Goal: Task Accomplishment & Management: Use online tool/utility

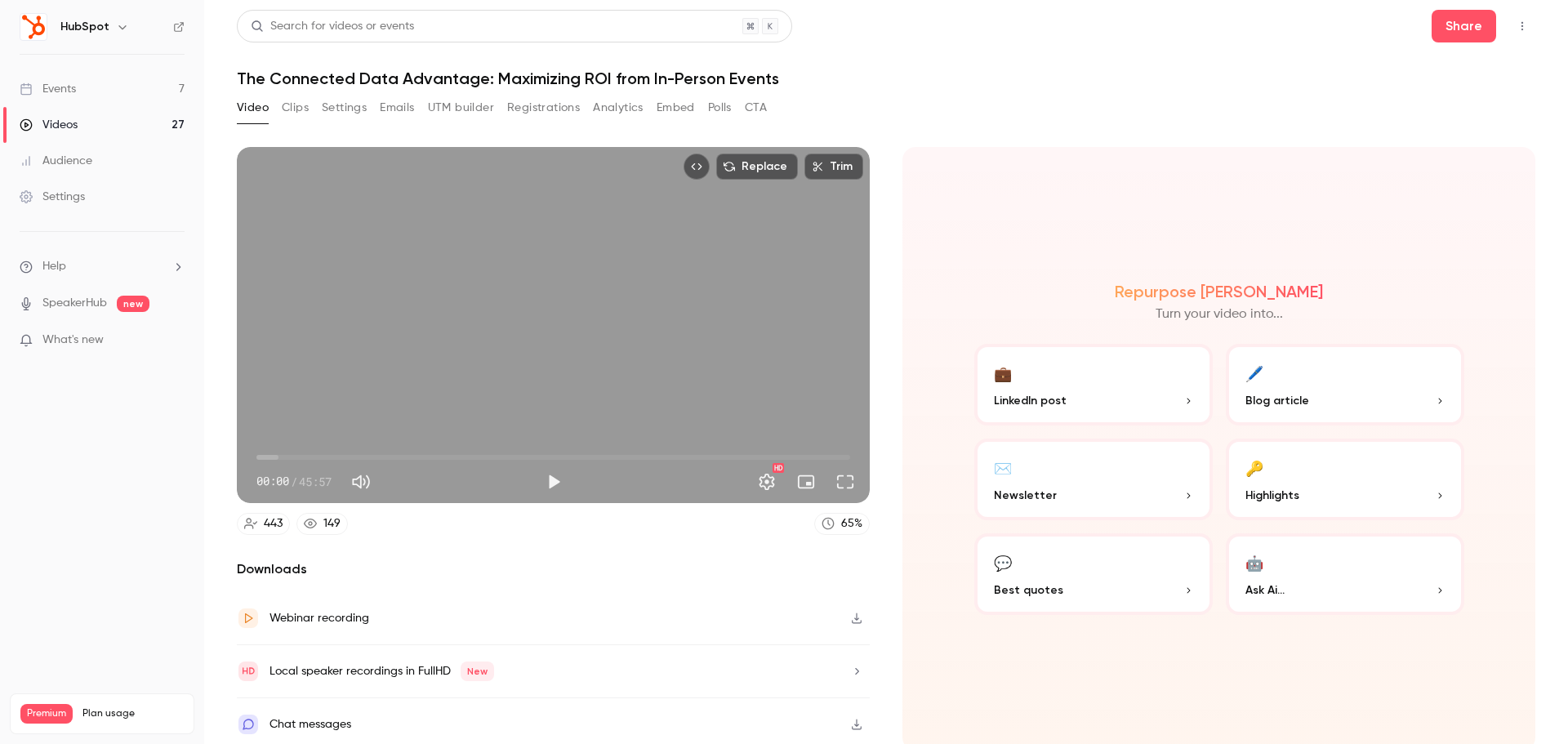
click at [389, 112] on button "Emails" at bounding box center [396, 107] width 34 height 26
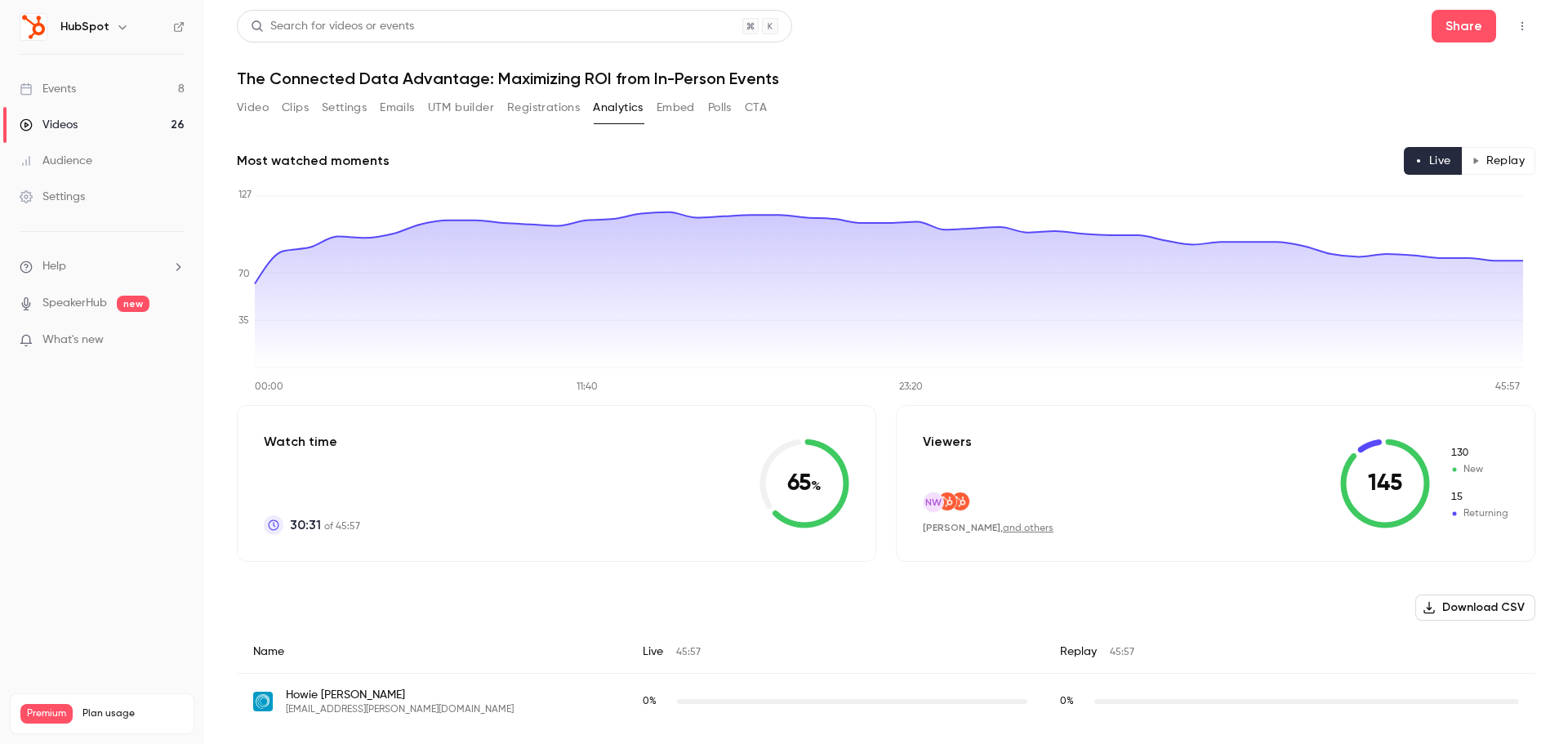
click at [1503, 162] on button "Replay" at bounding box center [1497, 161] width 74 height 27
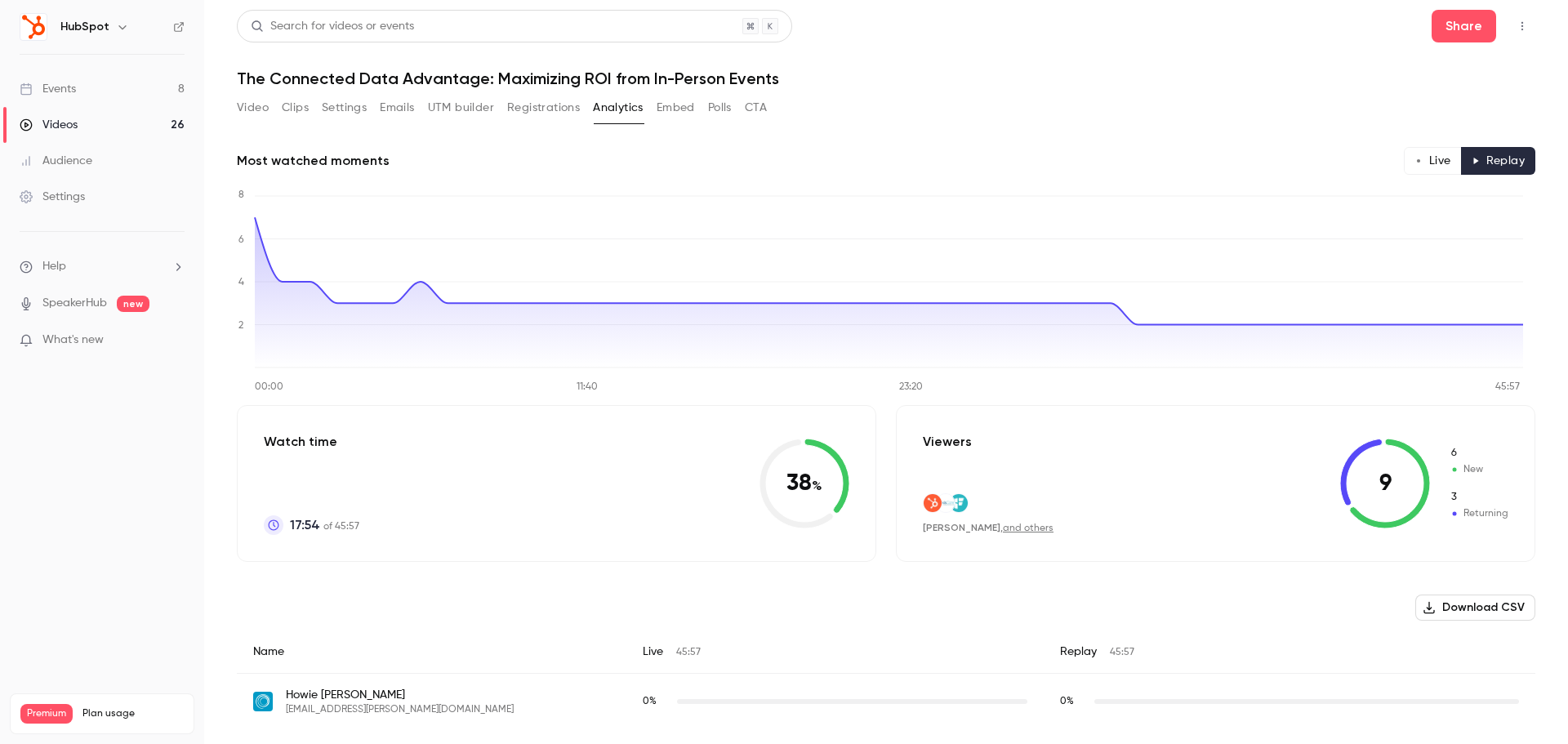
click at [1430, 160] on button "Live" at bounding box center [1433, 161] width 58 height 27
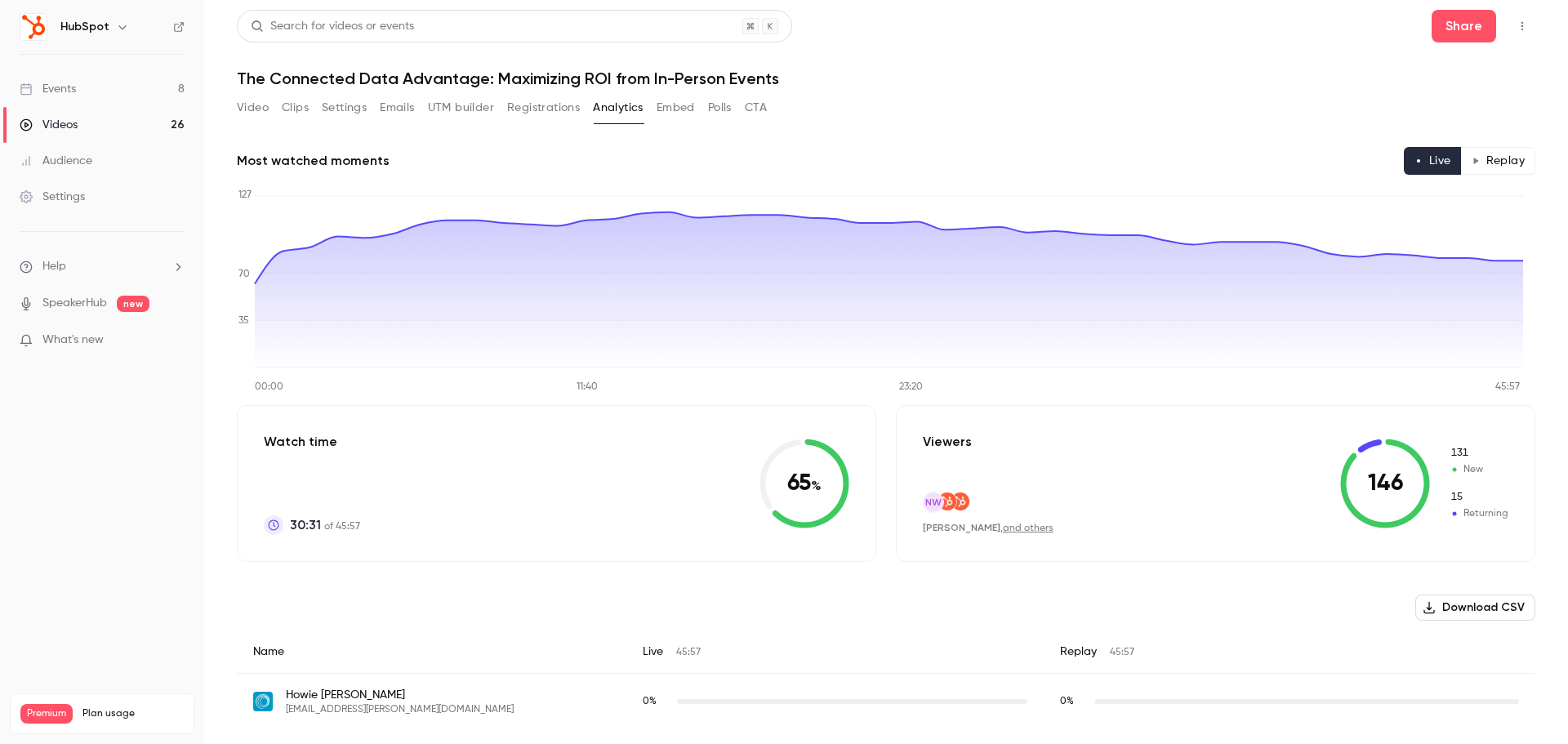
click at [303, 111] on button "Clips" at bounding box center [295, 107] width 27 height 26
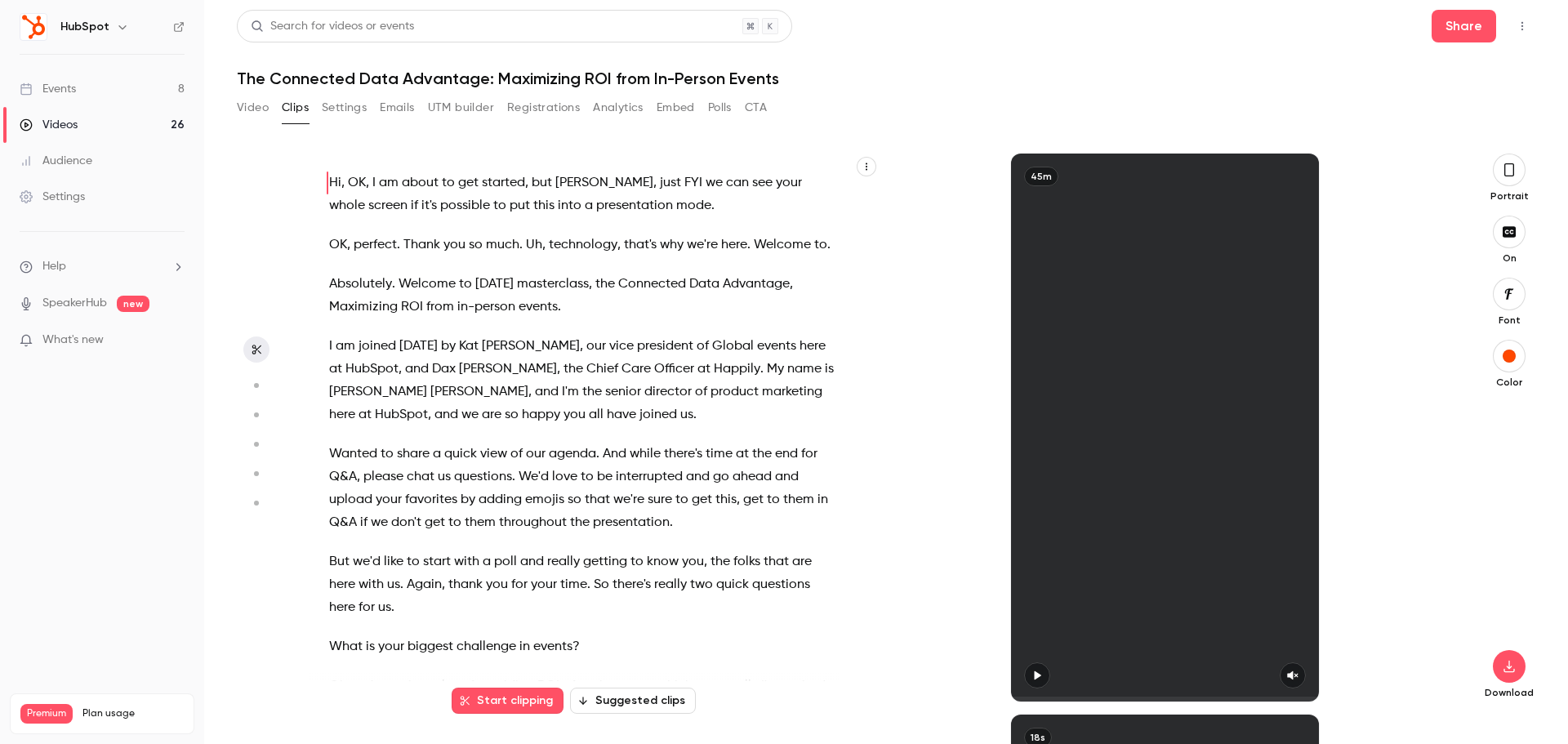
click at [1514, 164] on icon "button" at bounding box center [1509, 170] width 13 height 18
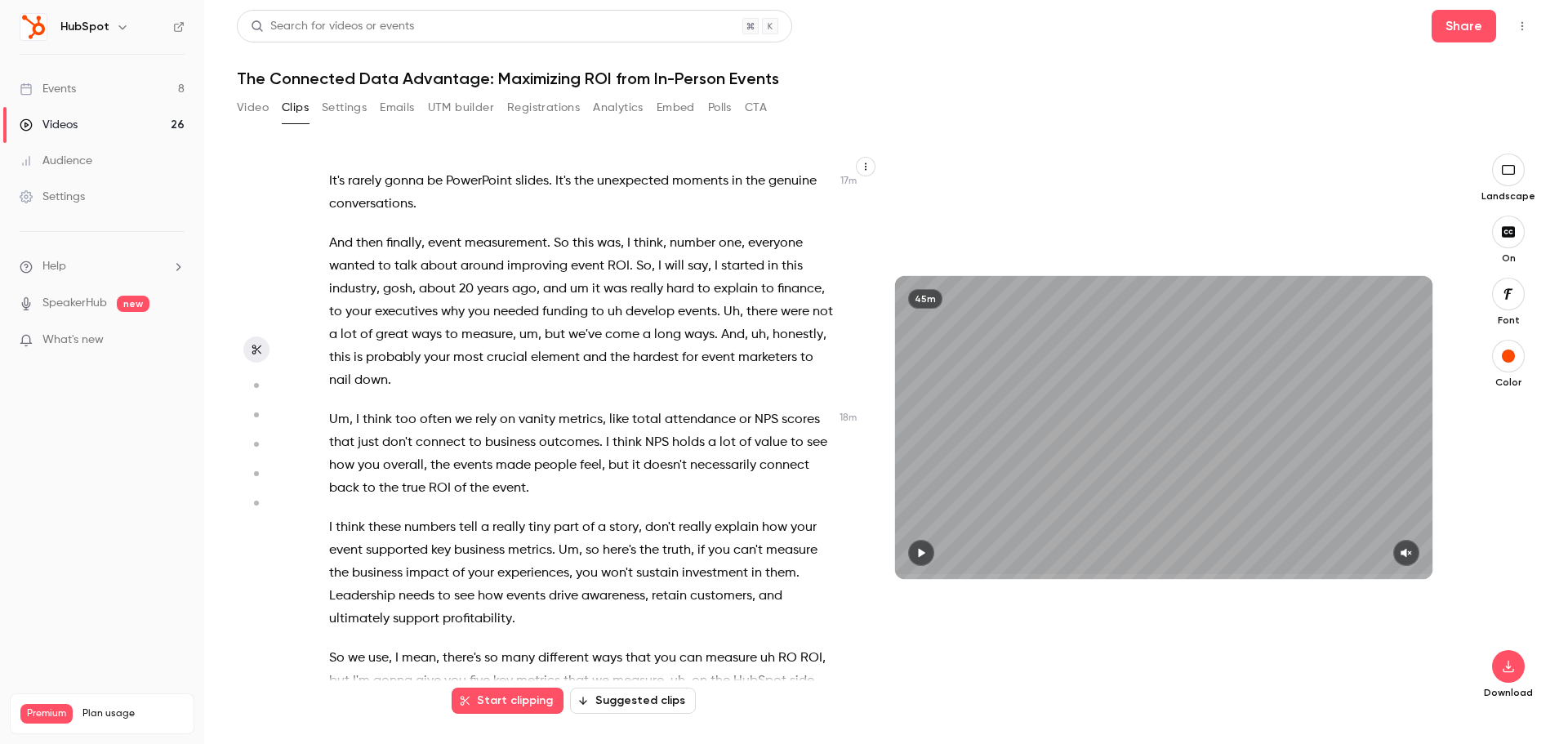
scroll to position [6456, 0]
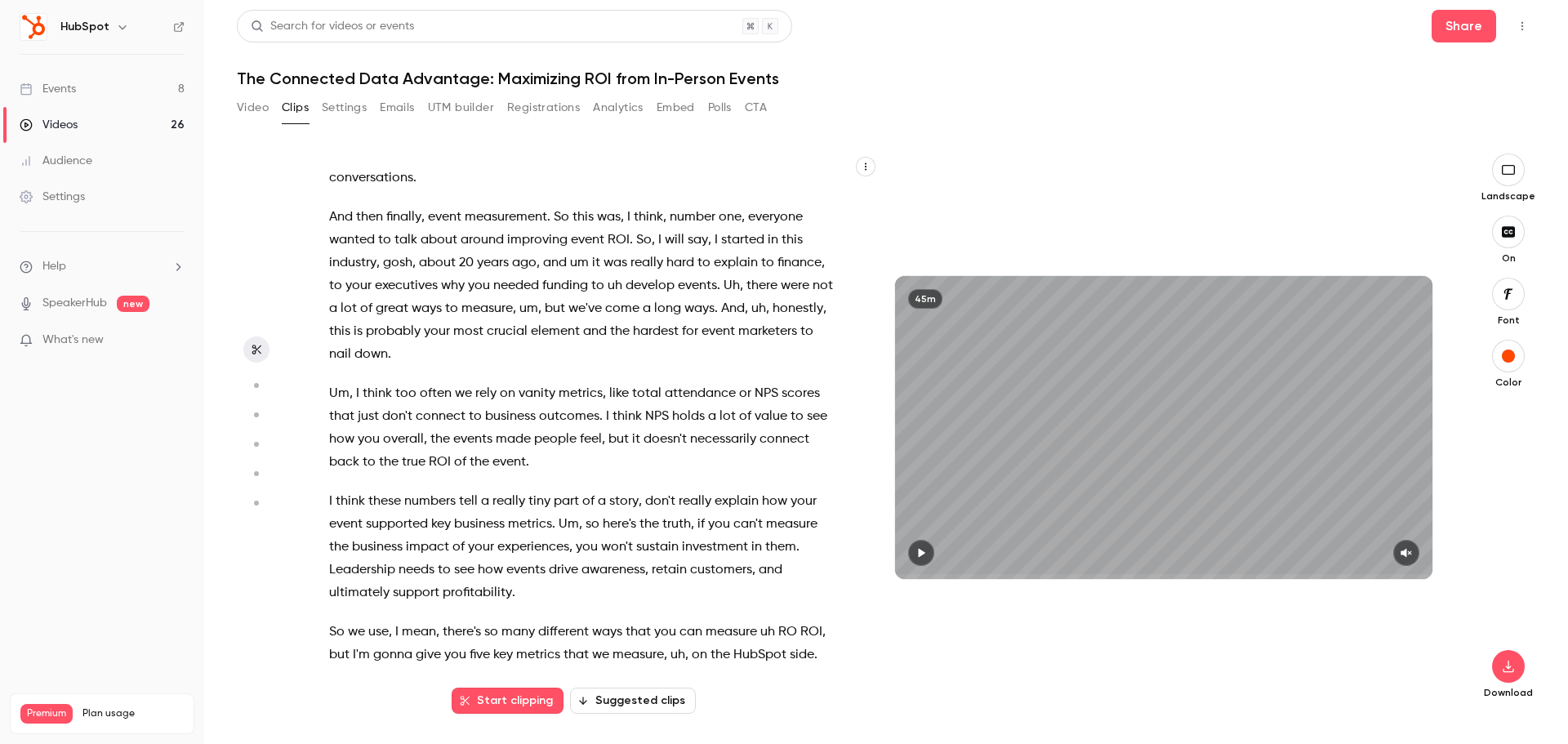
click at [331, 229] on span "And" at bounding box center [341, 217] width 23 height 22
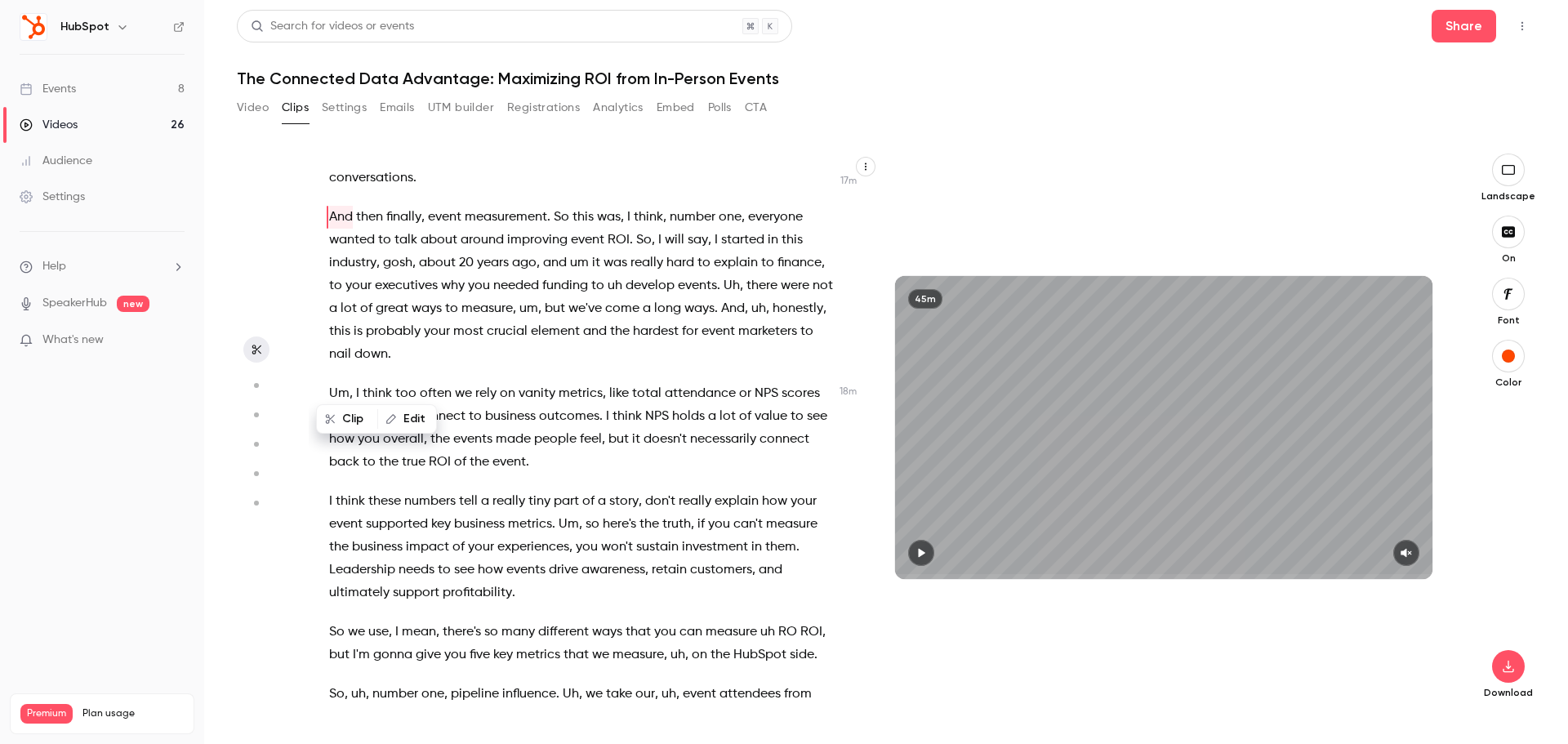
scroll to position [6351, 0]
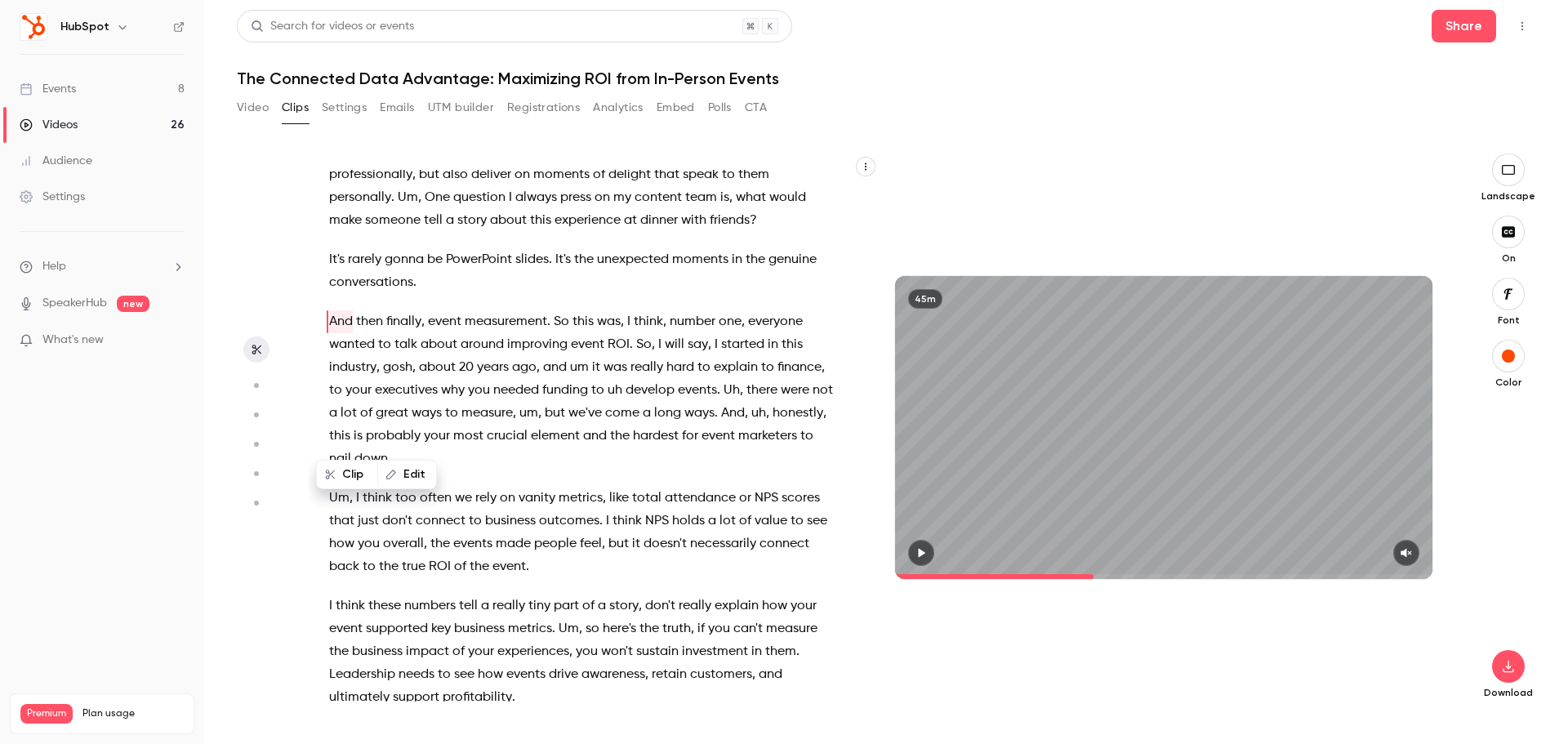
click at [916, 552] on icon "button" at bounding box center [921, 553] width 13 height 12
click at [1409, 551] on icon "button" at bounding box center [1406, 553] width 13 height 12
click at [341, 333] on span "And" at bounding box center [341, 322] width 23 height 22
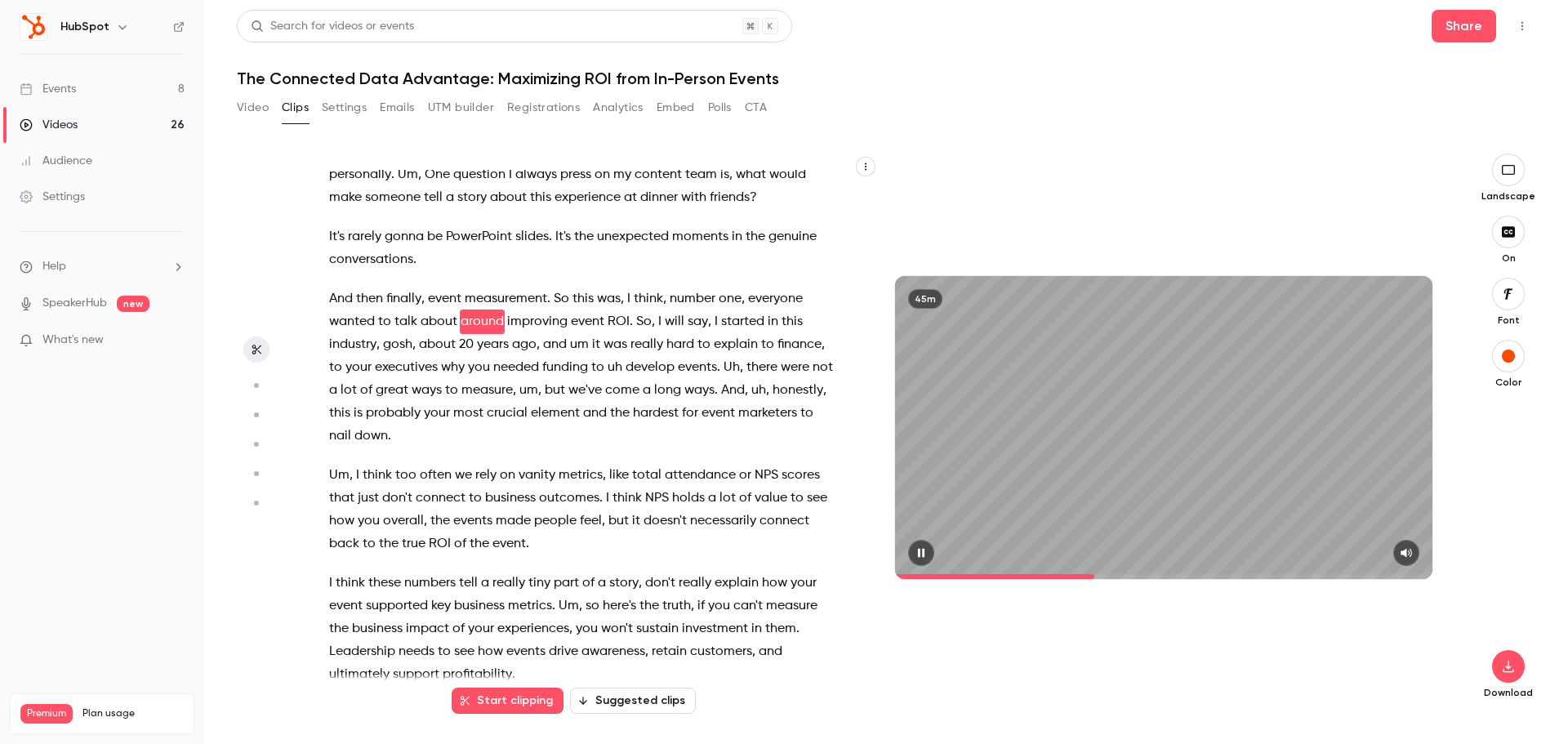
click at [331, 311] on span "And" at bounding box center [341, 298] width 23 height 22
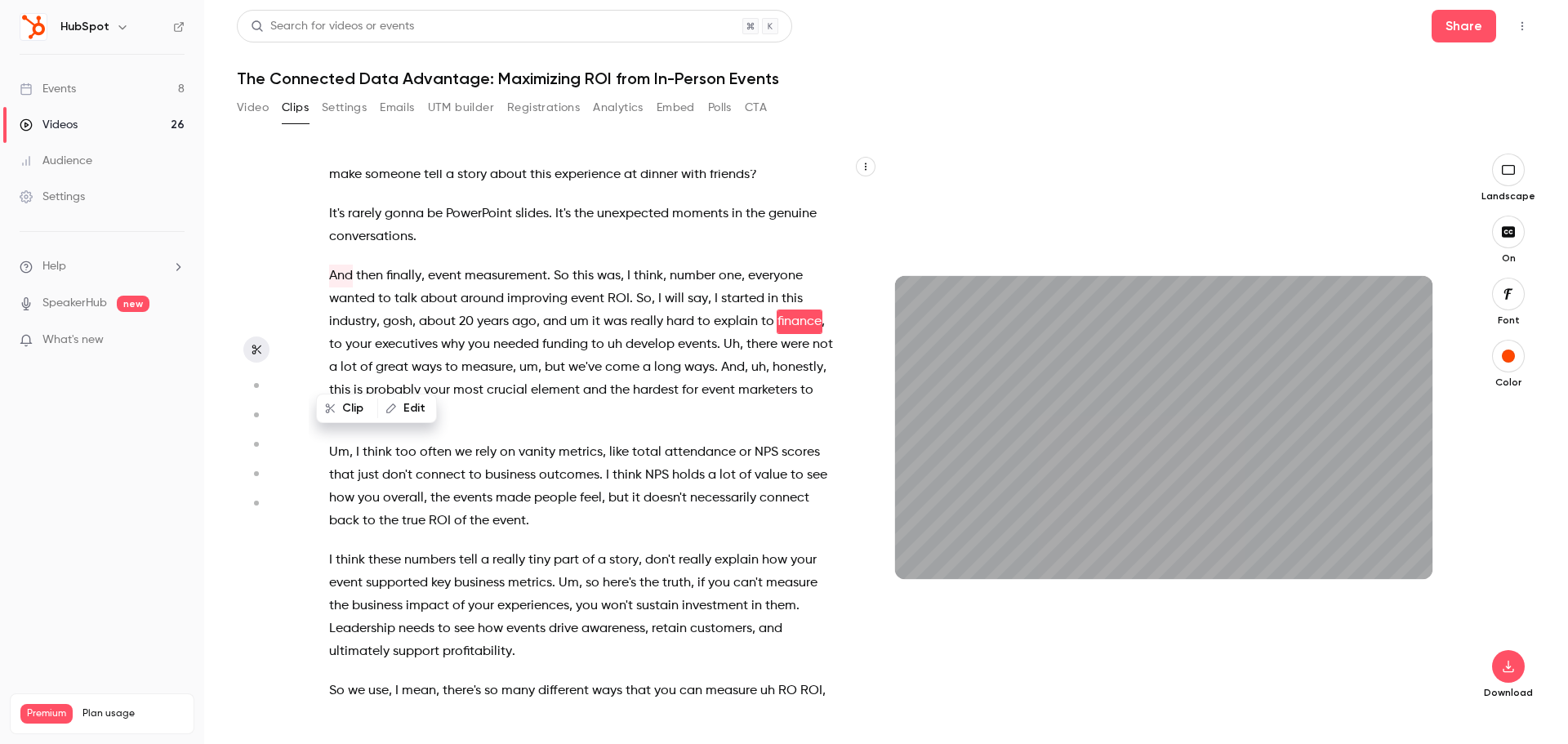
scroll to position [6419, 0]
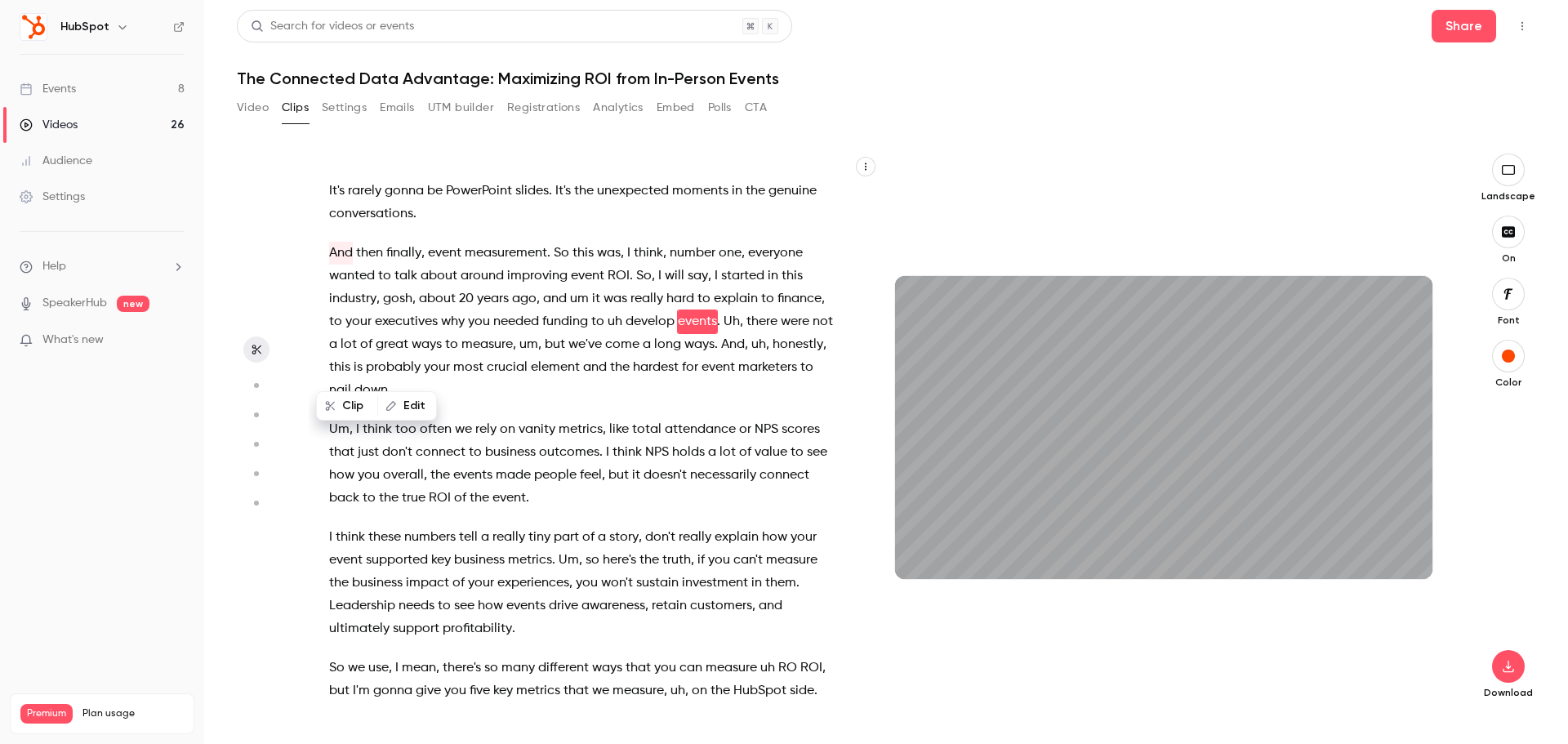
click at [357, 442] on span "I" at bounding box center [358, 429] width 3 height 22
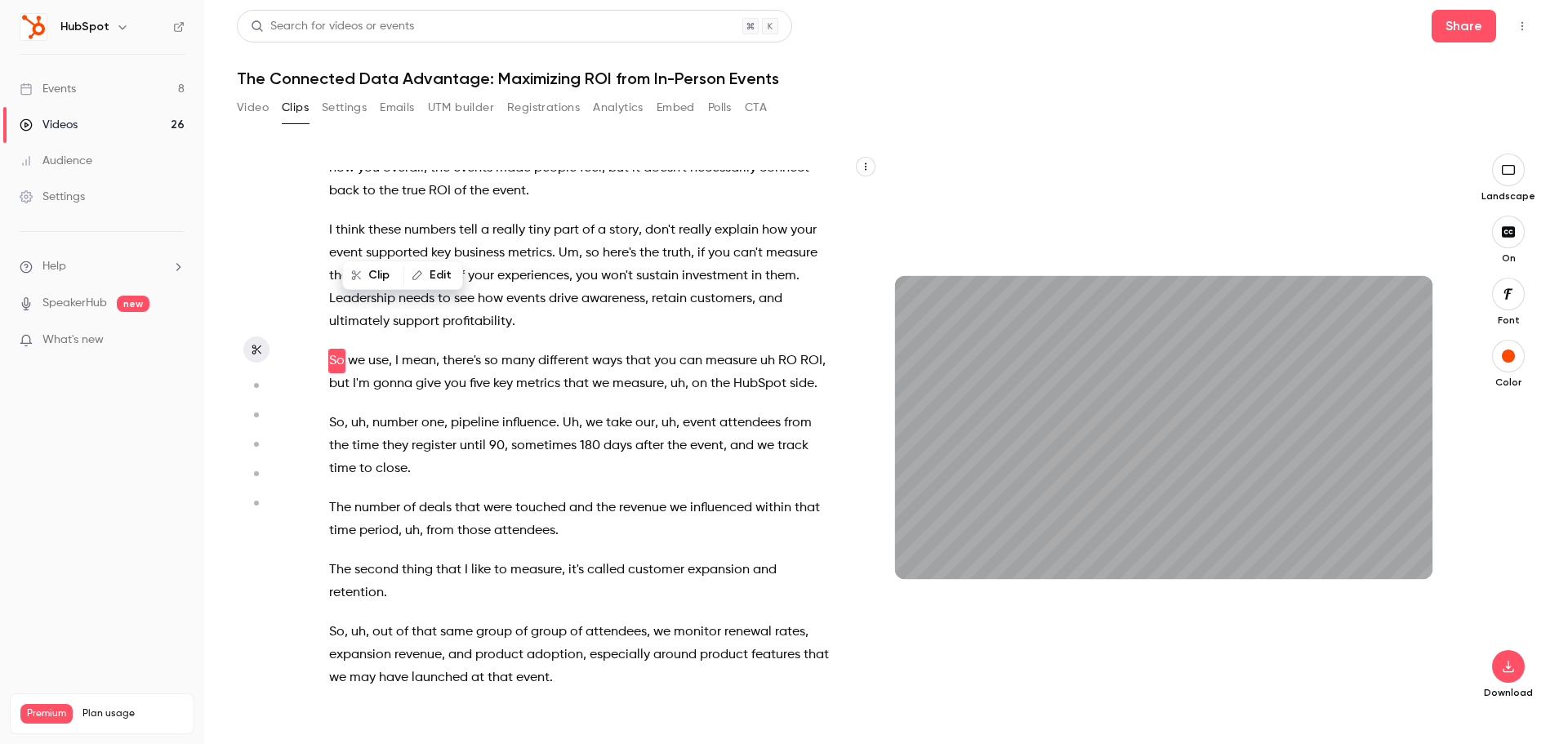
scroll to position [6766, 0]
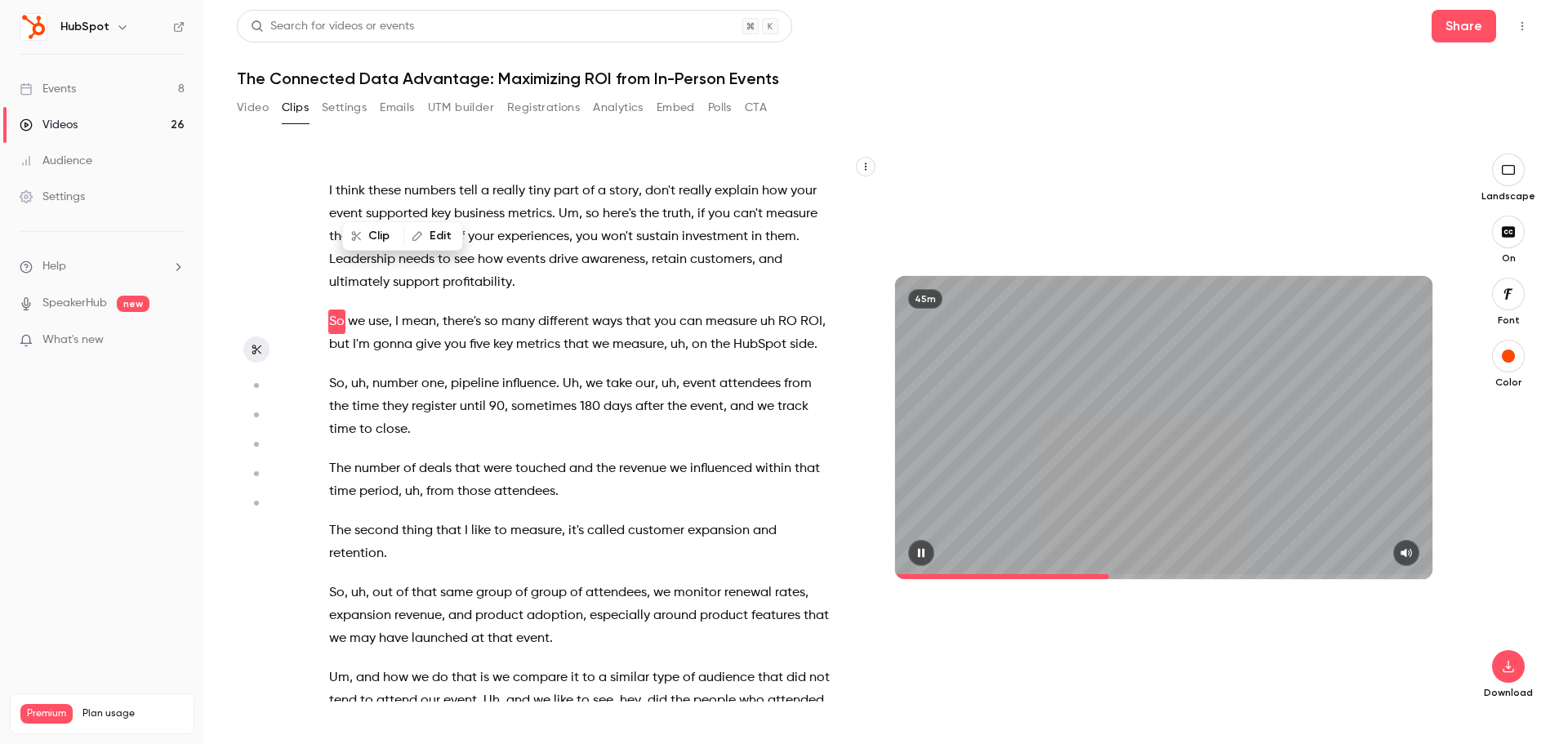
click at [1304, 537] on div "45m" at bounding box center [1163, 427] width 537 height 302
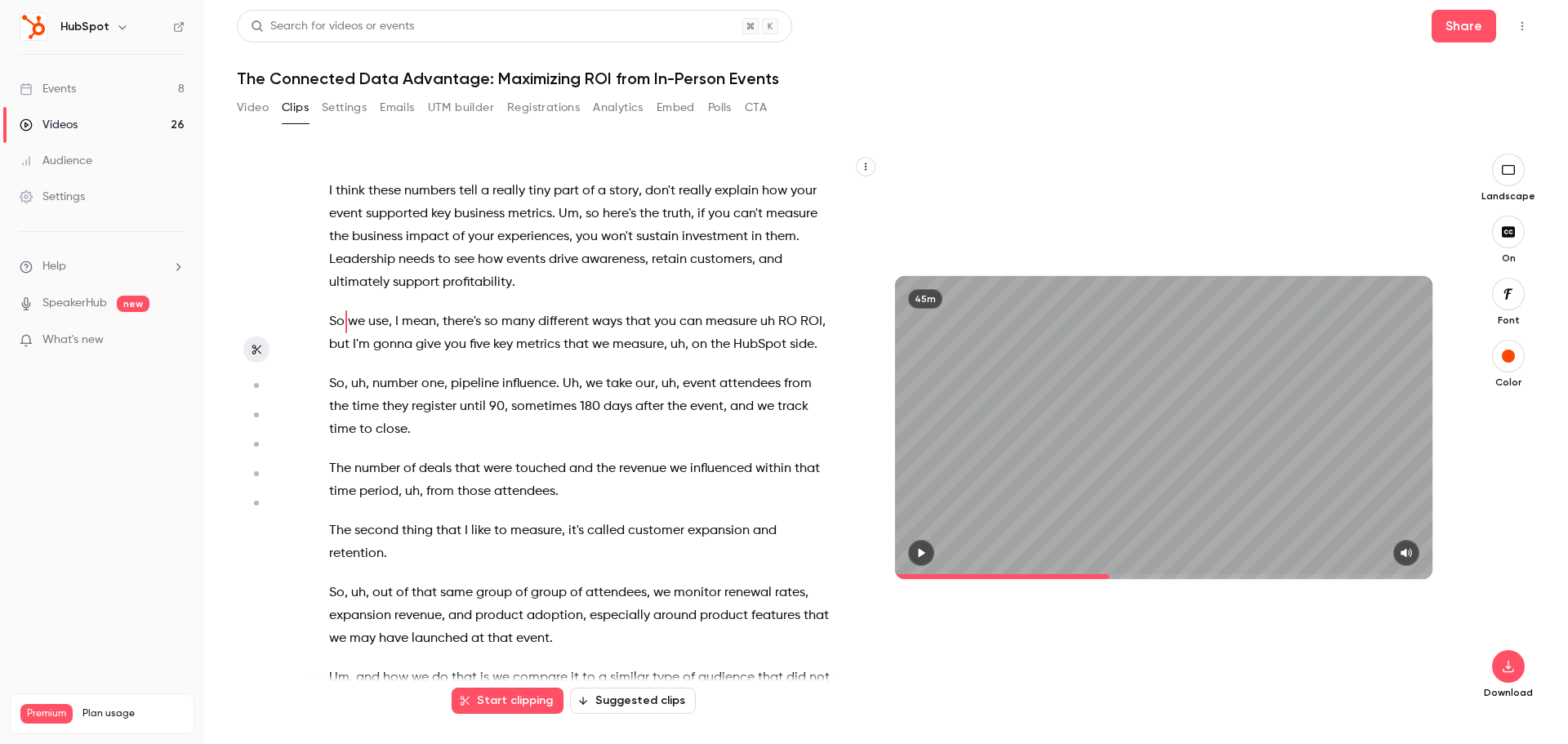
scroll to position [6684, 0]
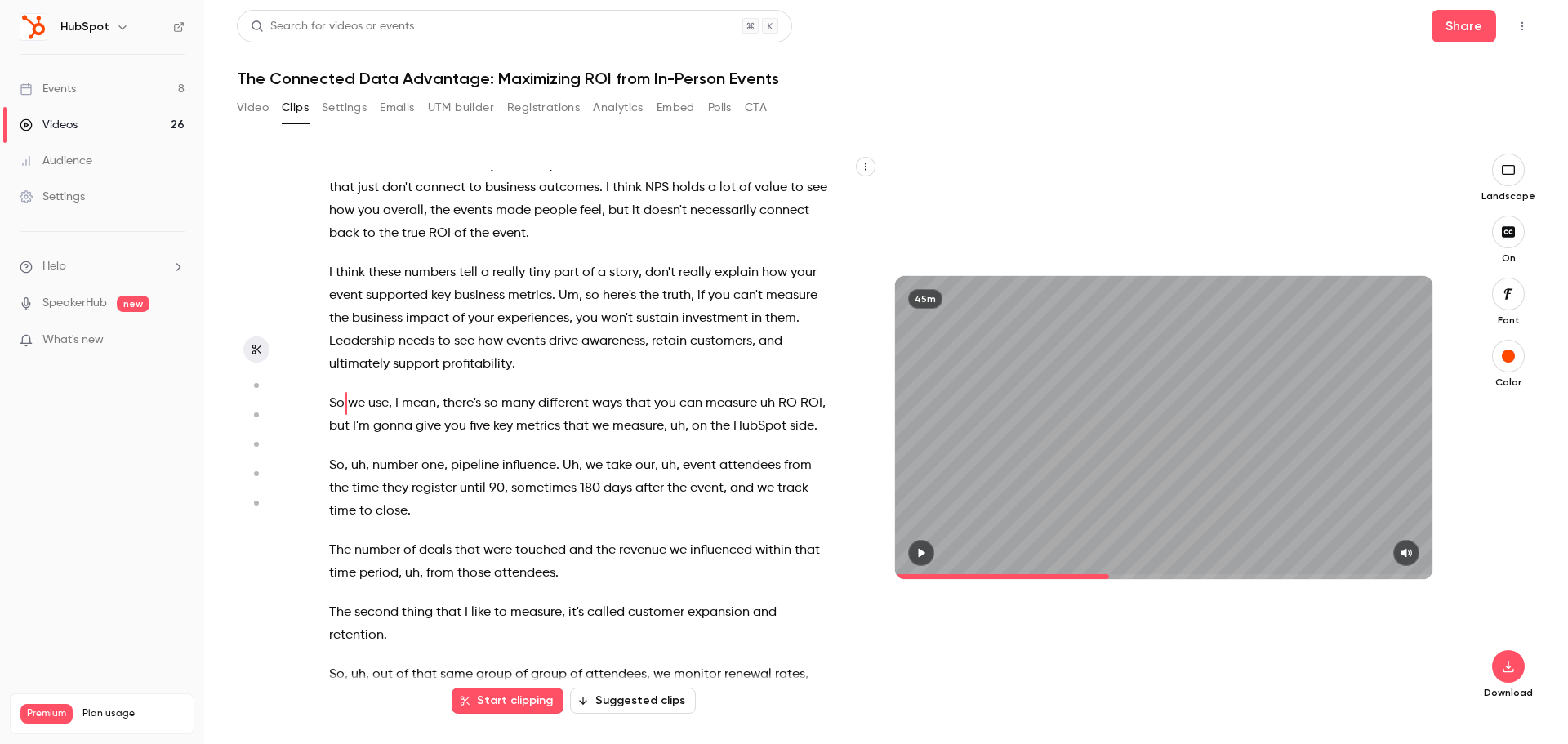
click at [356, 177] on span "I" at bounding box center [358, 164] width 3 height 22
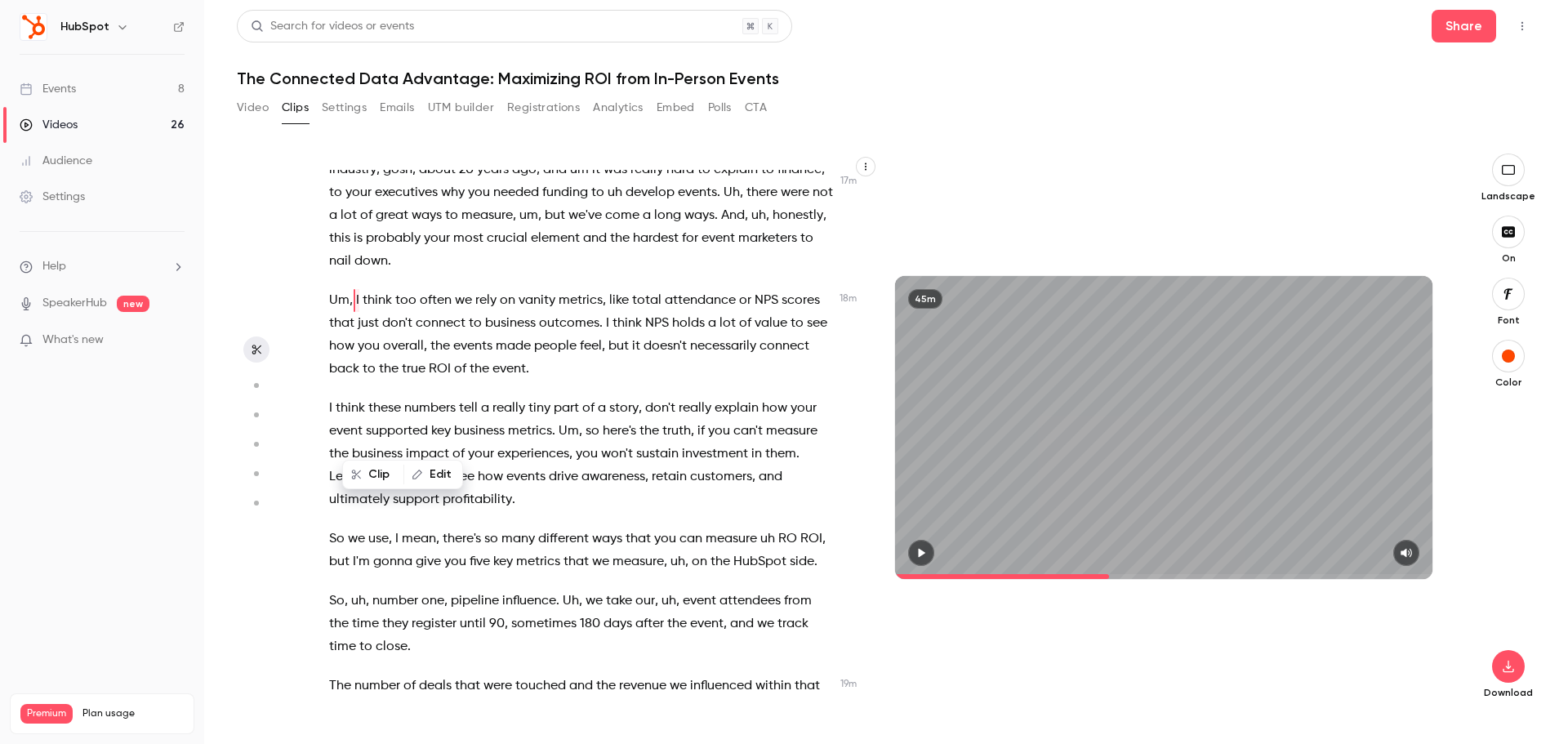
scroll to position [6528, 0]
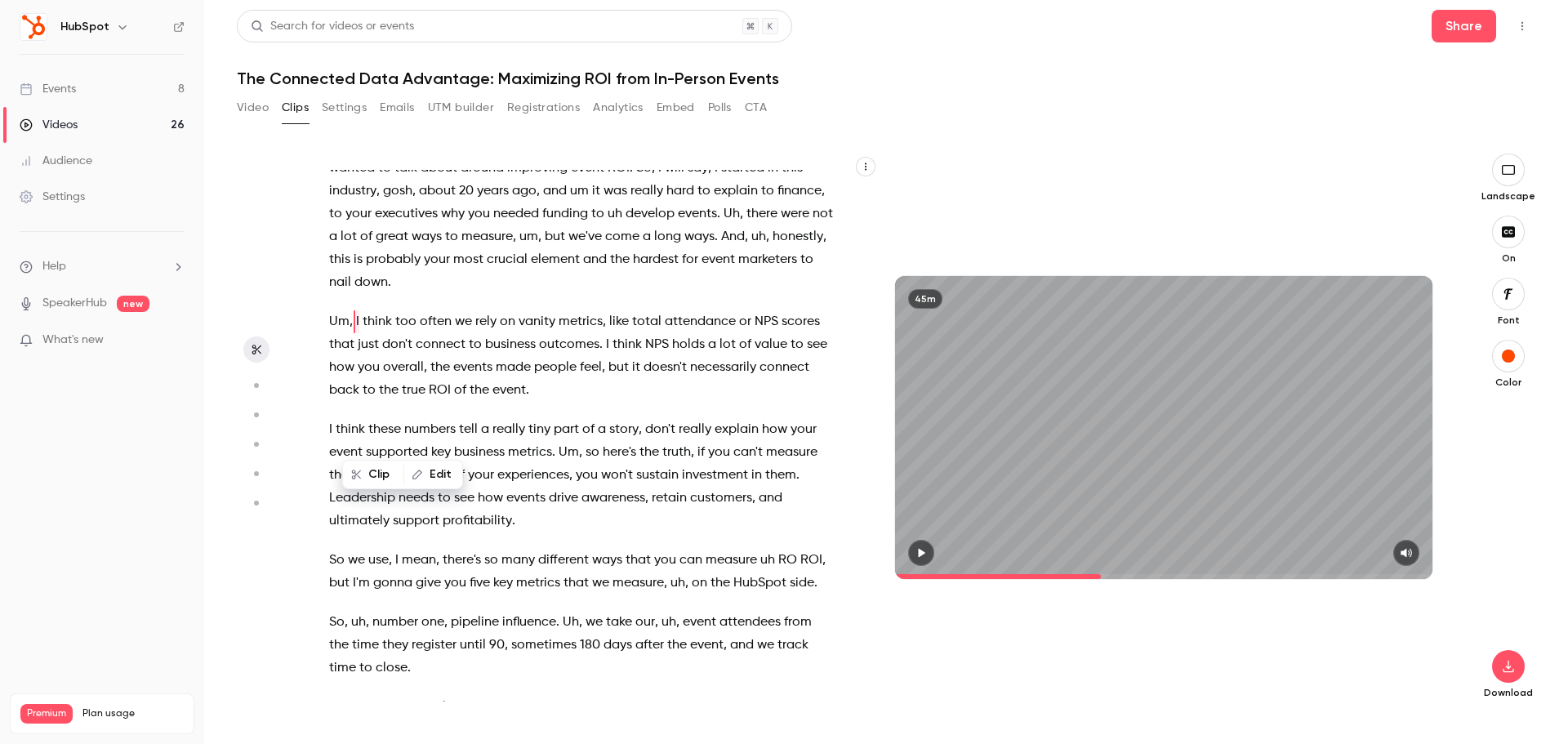
click at [374, 473] on button "Clip" at bounding box center [373, 474] width 59 height 26
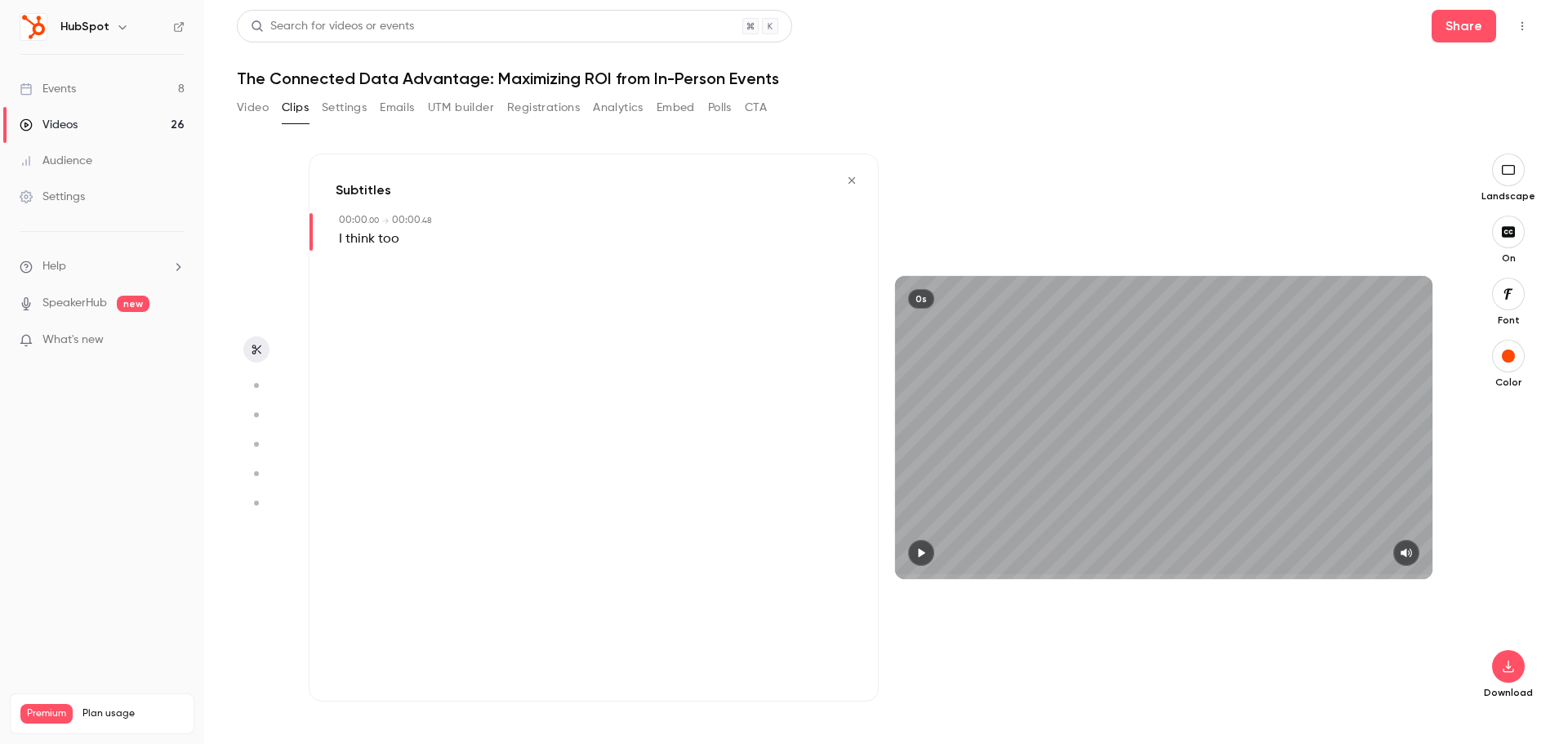
click at [858, 178] on icon "button" at bounding box center [852, 181] width 13 height 12
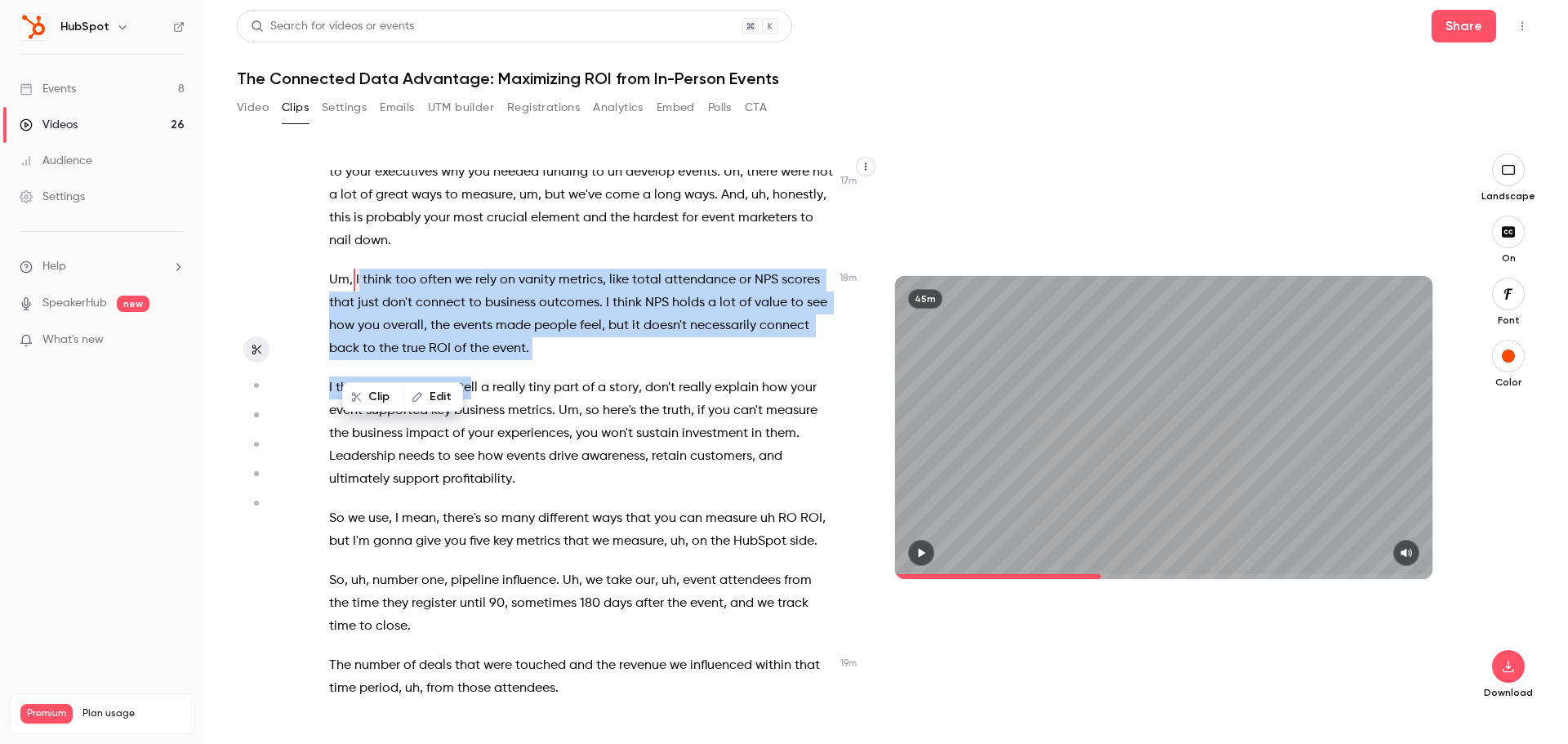
scroll to position [6547, 0]
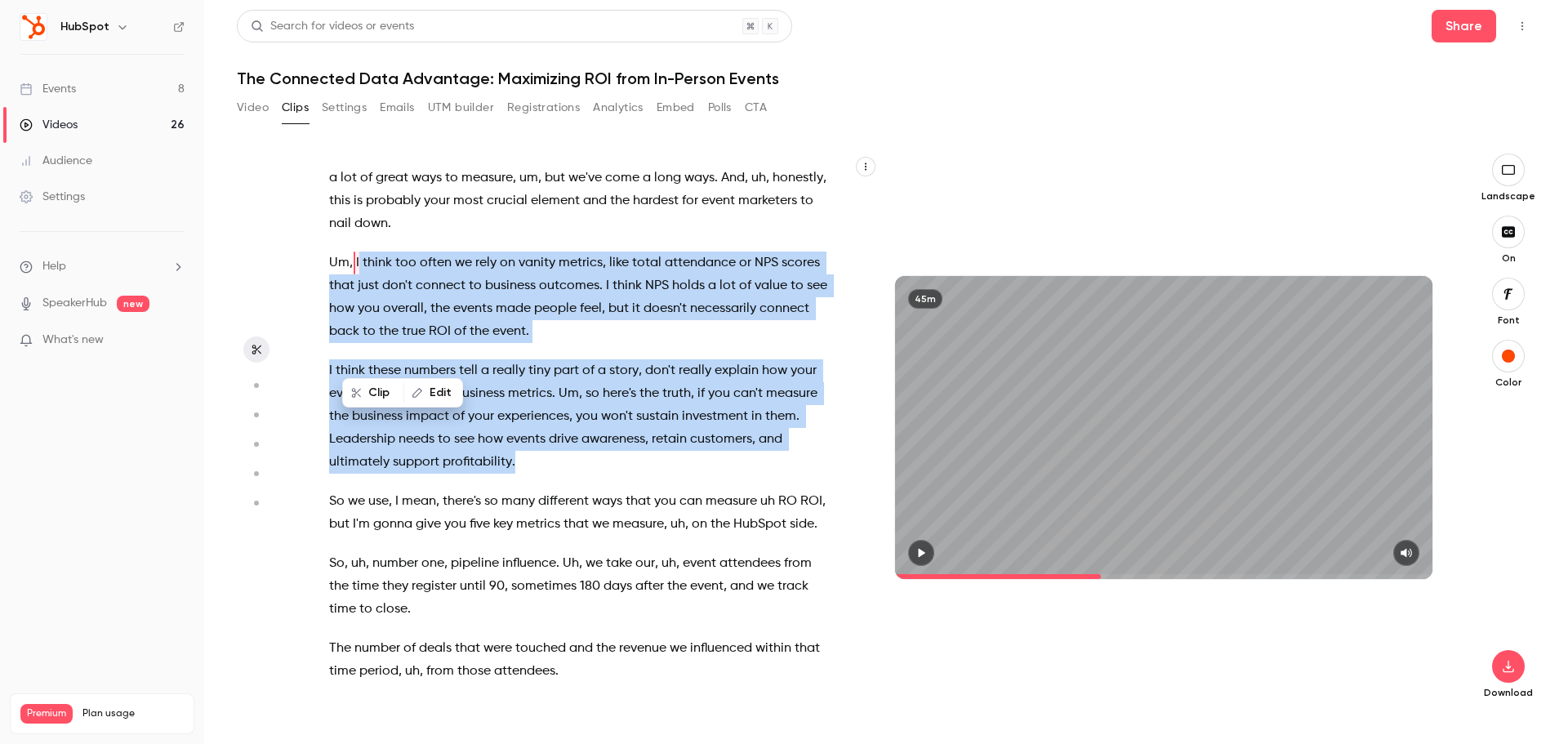
drag, startPoint x: 358, startPoint y: 433, endPoint x: 543, endPoint y: 548, distance: 217.8
click at [543, 548] on div "Hi , OK , I am about to get started , but [PERSON_NAME] , just FYI we can see y…" at bounding box center [590, 436] width 562 height 532
click at [552, 590] on span "39 s" at bounding box center [559, 592] width 22 height 17
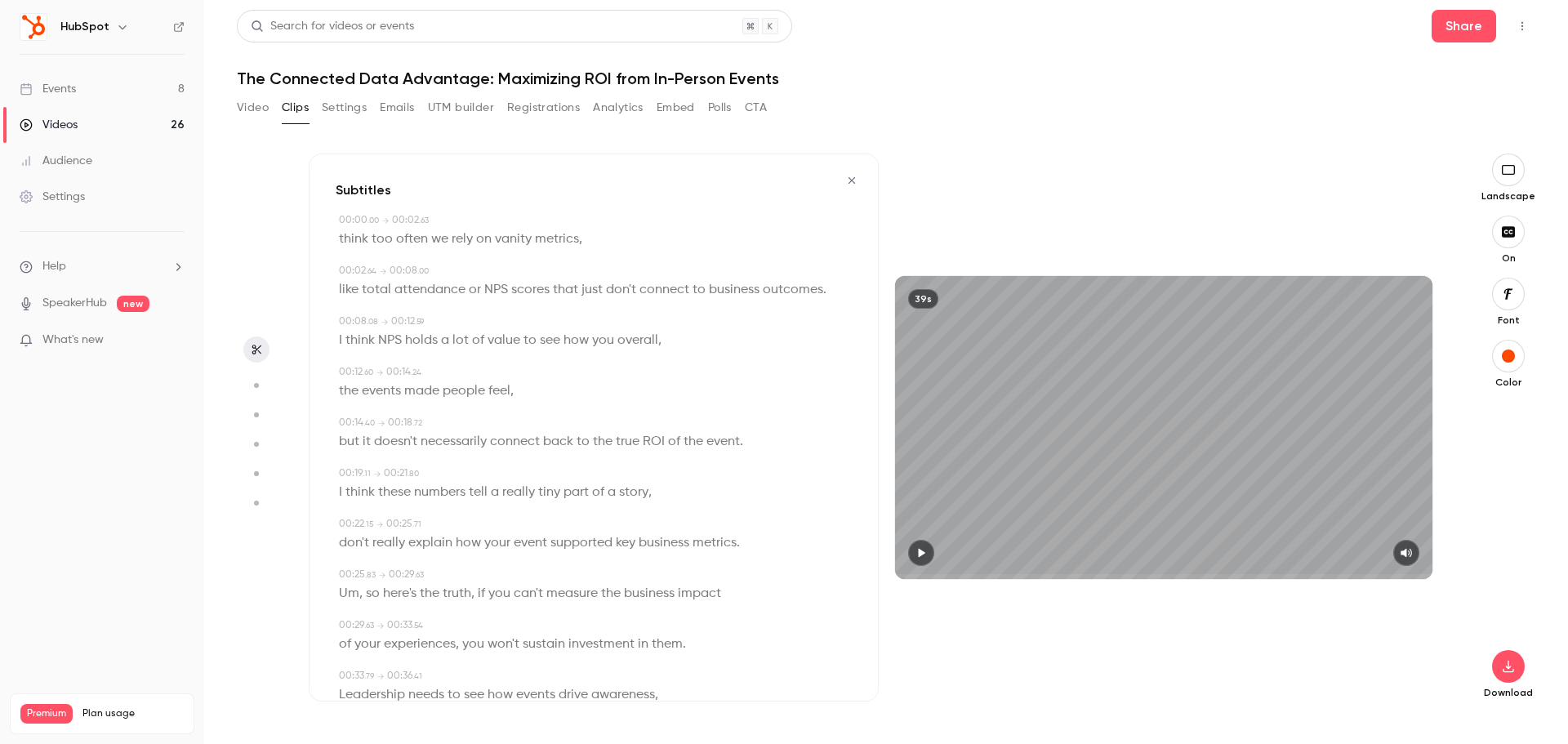
click at [334, 232] on div "Subtitles 00:00 . 00 → 00:02 . 63 think too often we rely on vanity metrics , 0…" at bounding box center [594, 427] width 570 height 548
click at [845, 177] on icon "button" at bounding box center [852, 181] width 13 height 12
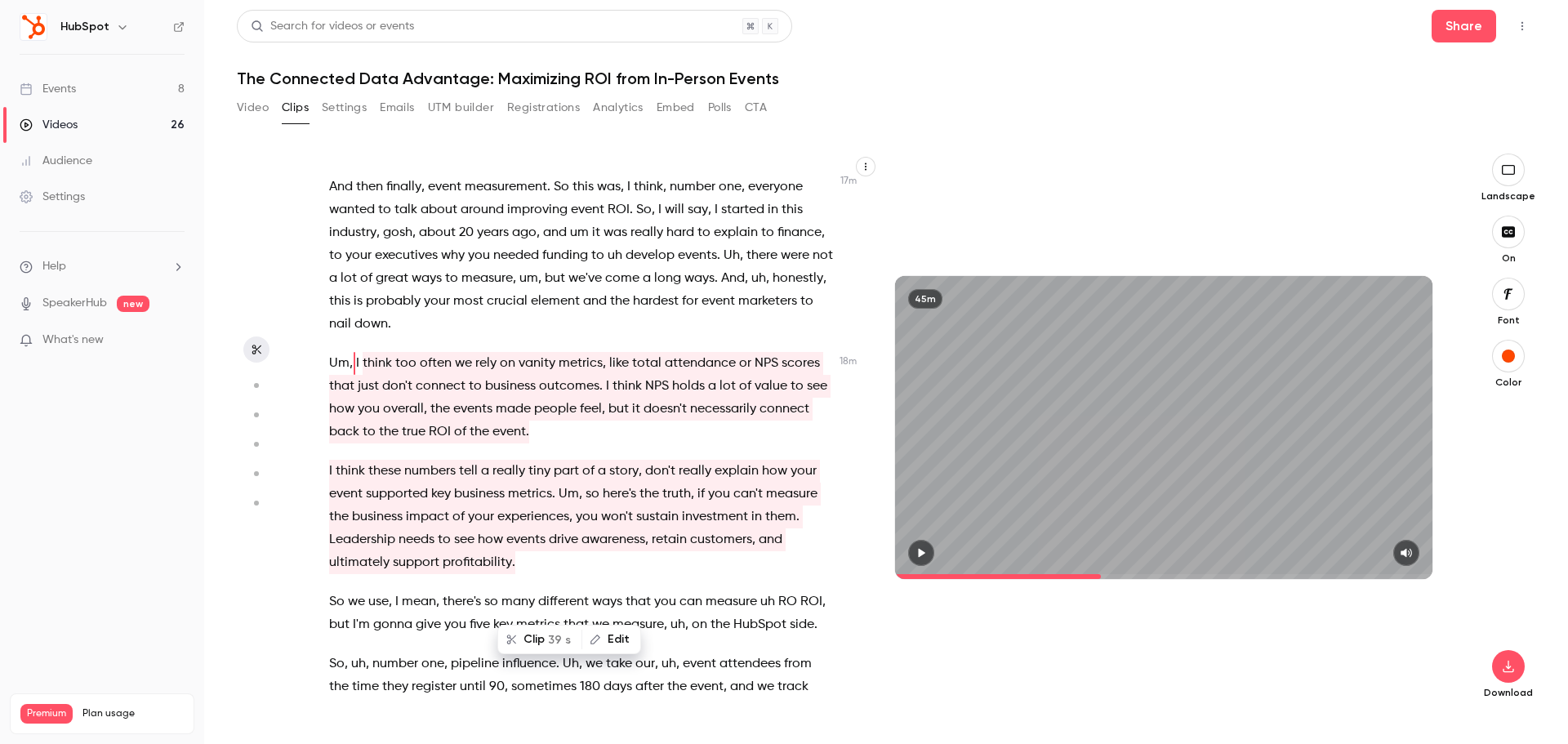
scroll to position [6465, 0]
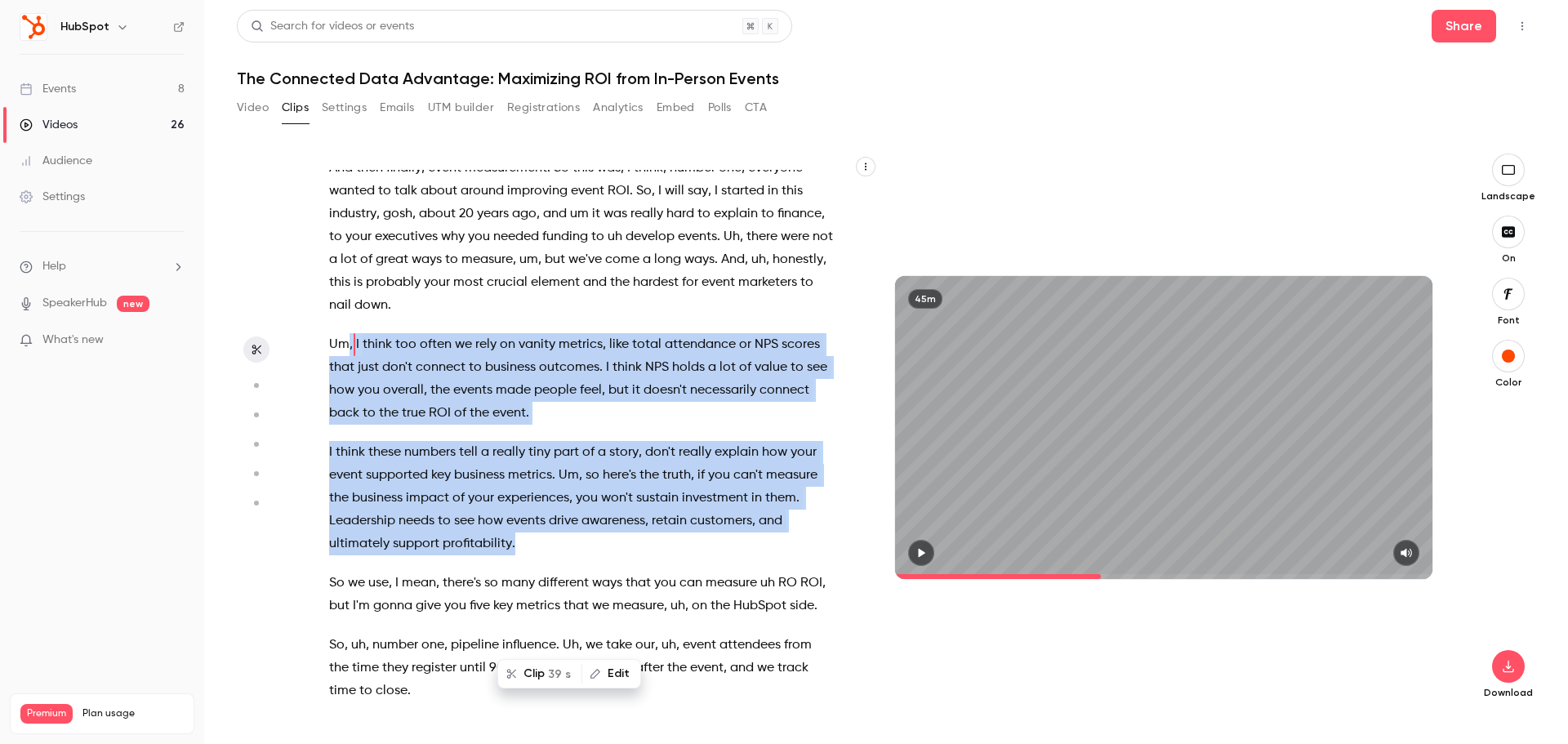
drag, startPoint x: 348, startPoint y: 434, endPoint x: 540, endPoint y: 633, distance: 276.5
click at [544, 632] on div "Hi , OK , I am about to get started , but [PERSON_NAME] , just FYI we can see y…" at bounding box center [590, 436] width 562 height 532
click at [537, 678] on button "Clip 39 s" at bounding box center [540, 673] width 82 height 26
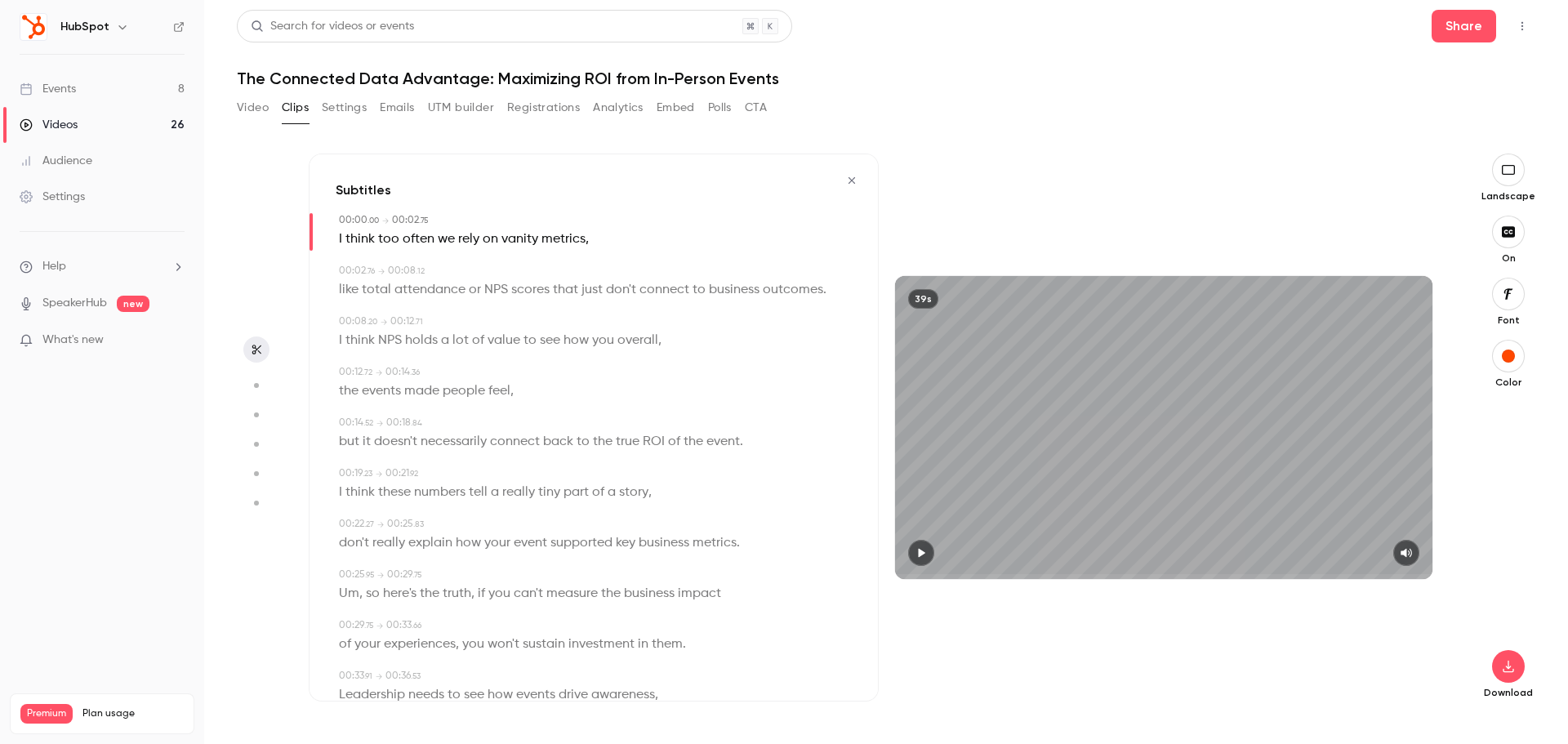
click at [1060, 507] on div "39s" at bounding box center [1163, 427] width 537 height 302
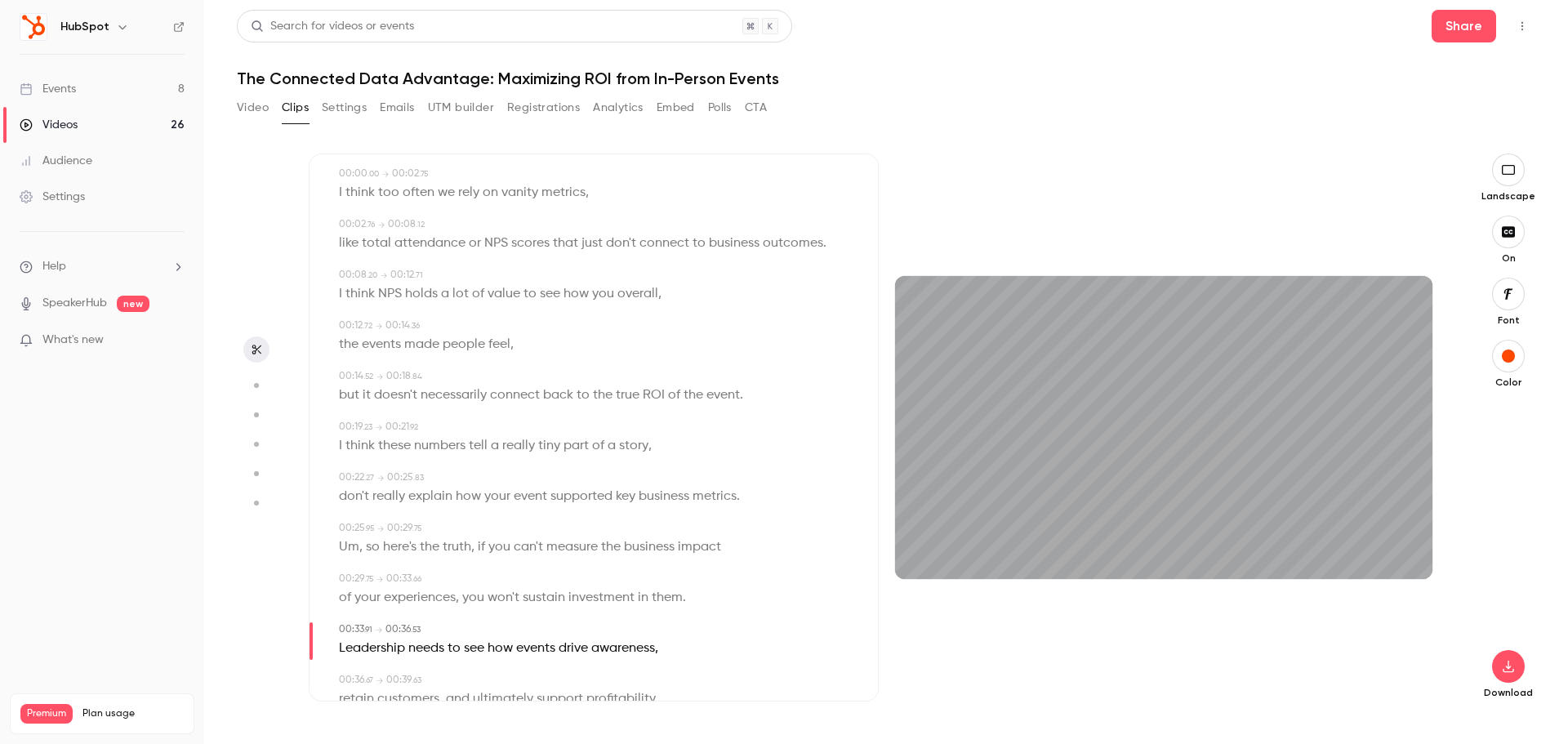
scroll to position [96, 0]
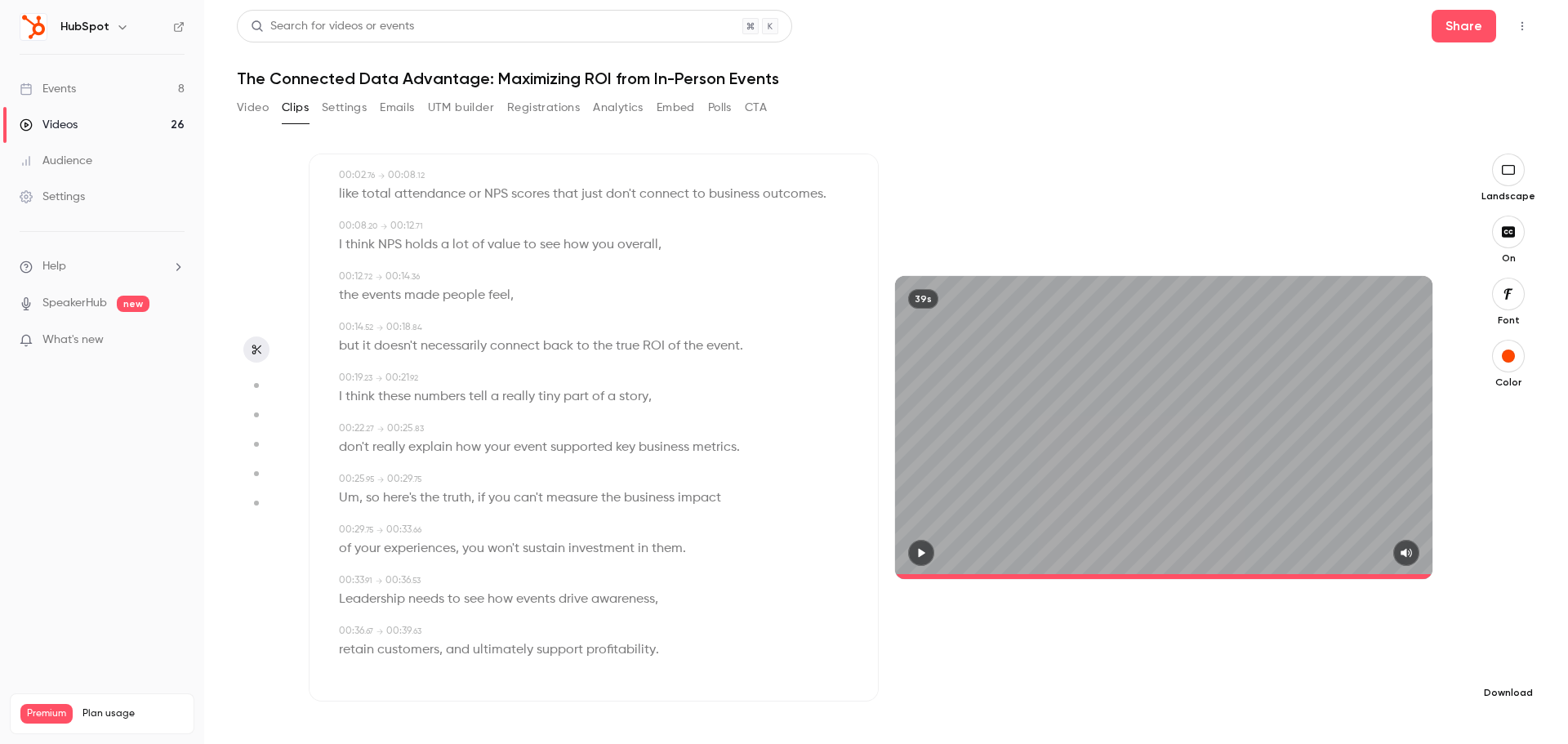
click at [1514, 672] on icon "button" at bounding box center [1508, 667] width 20 height 13
click at [1404, 684] on li "Standard Balance between quality and CPU time" at bounding box center [1386, 703] width 213 height 60
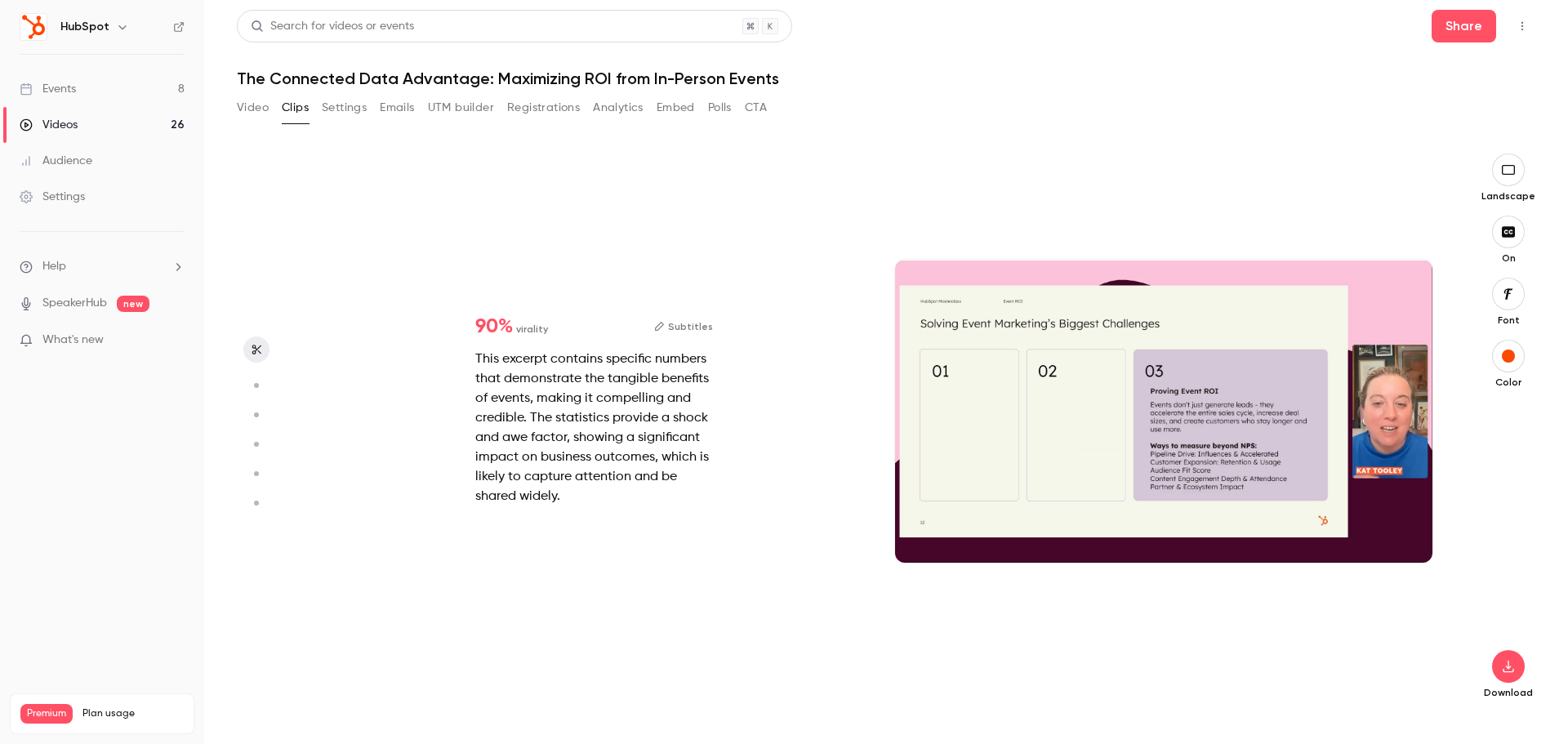
type input "****"
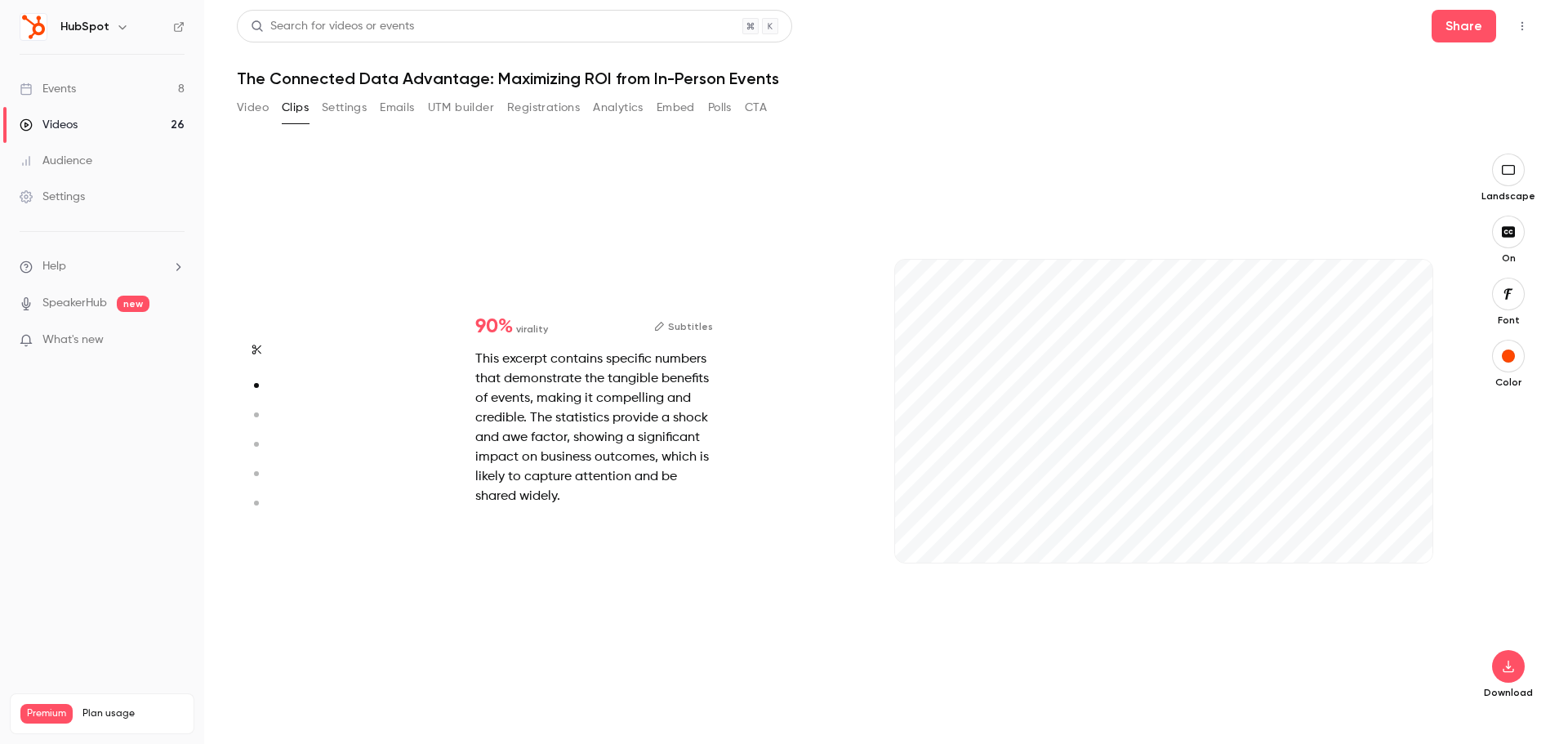
type input "***"
click at [250, 105] on button "Video" at bounding box center [252, 107] width 32 height 26
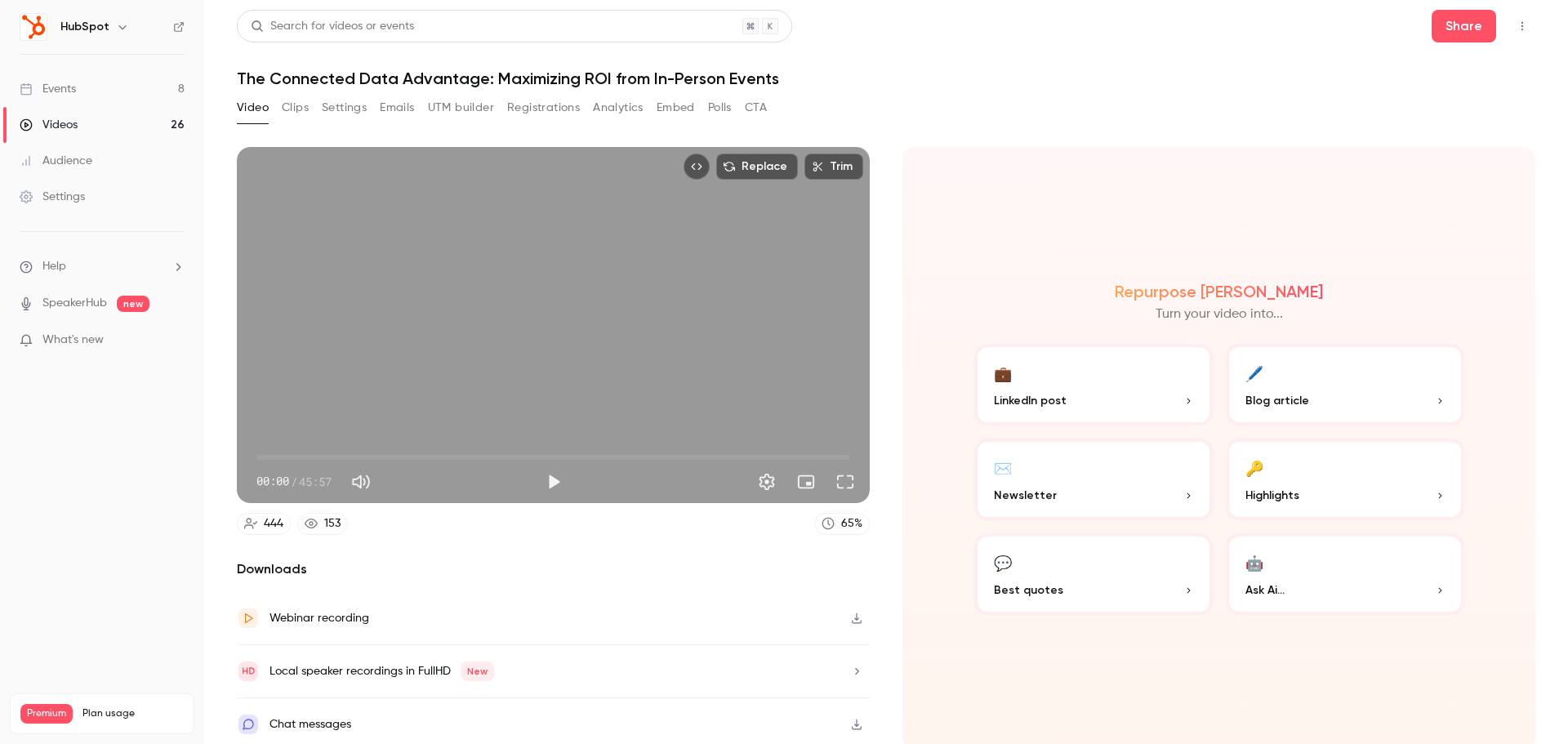
click at [287, 105] on button "Clips" at bounding box center [295, 107] width 27 height 26
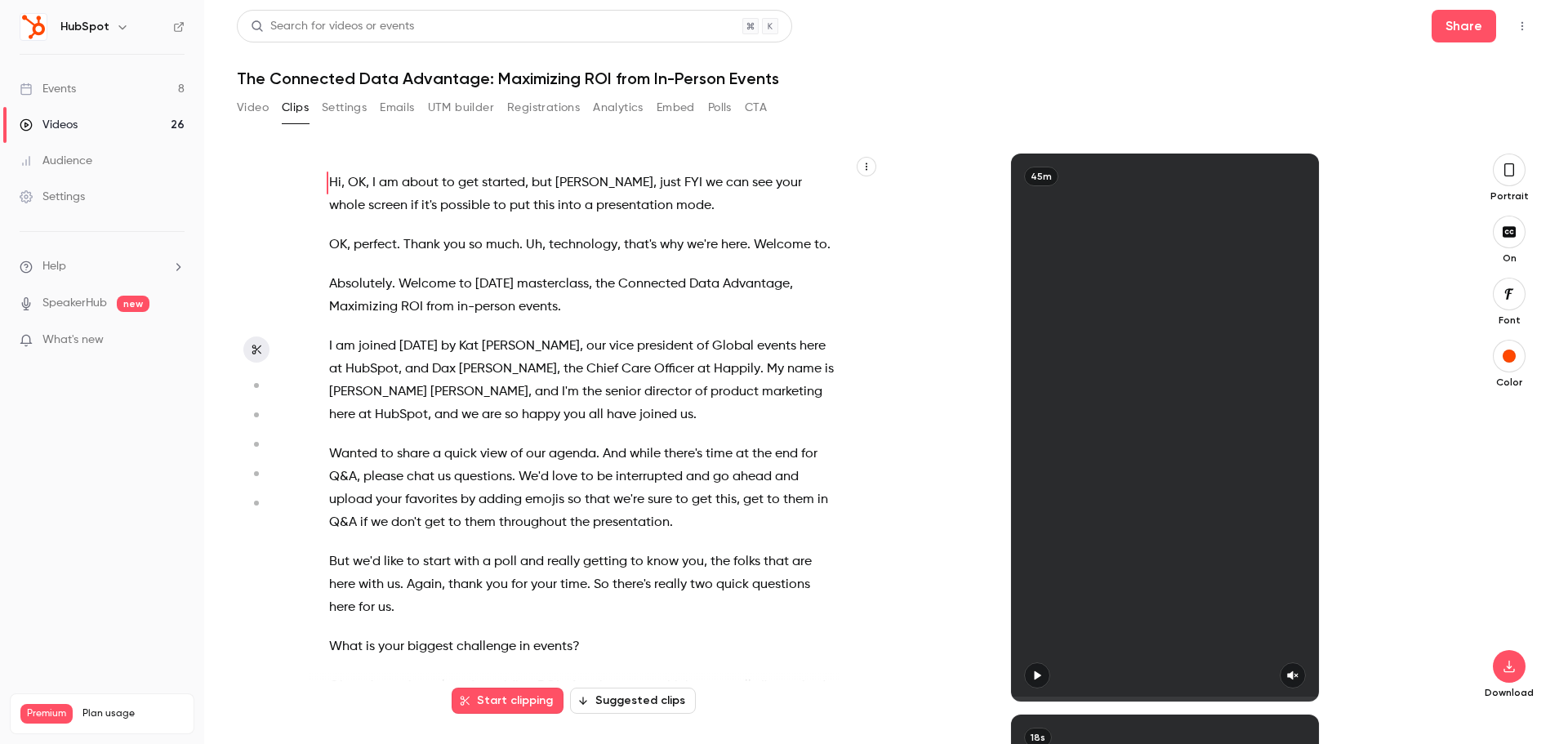
click at [655, 701] on button "Suggested clips" at bounding box center [632, 701] width 126 height 26
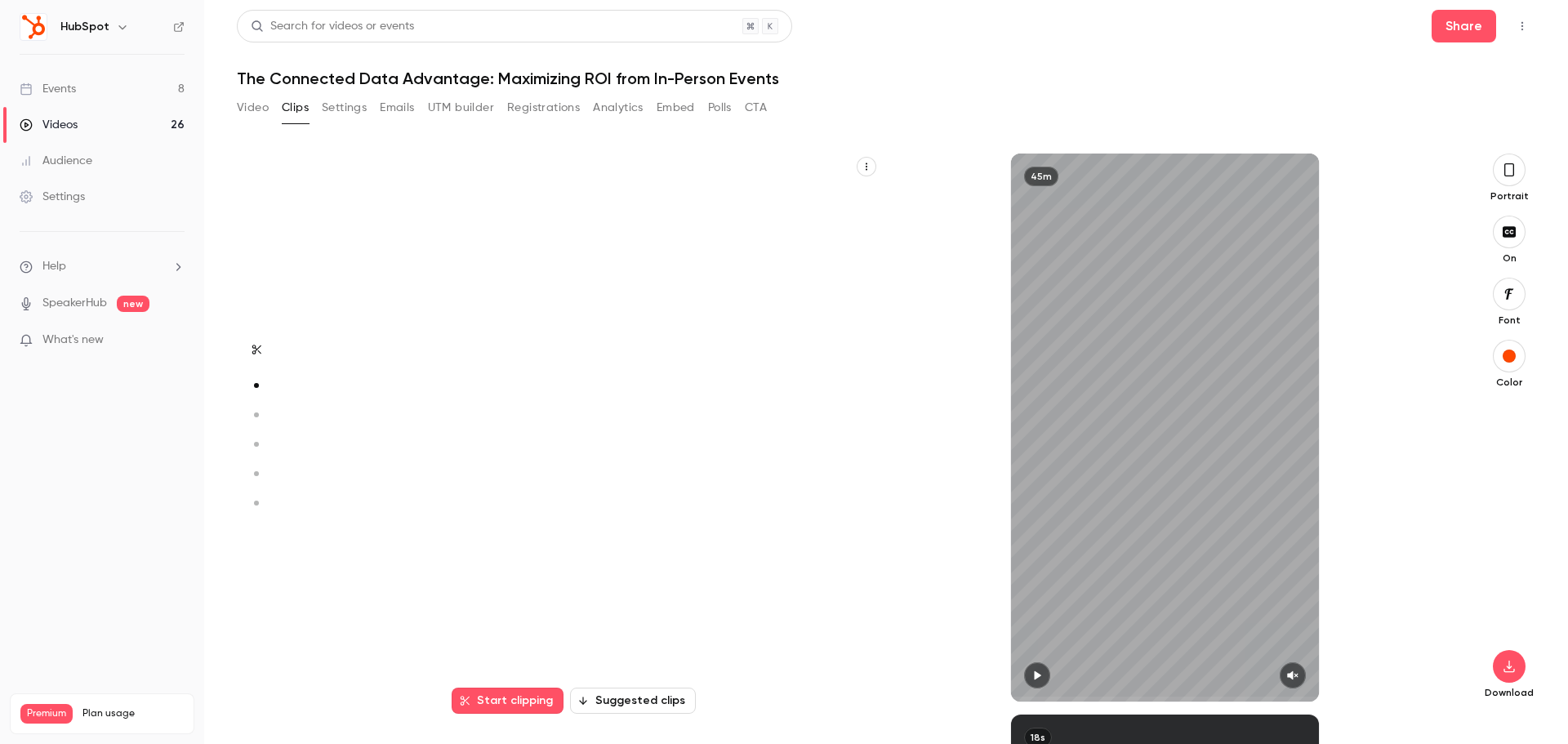
scroll to position [562, 0]
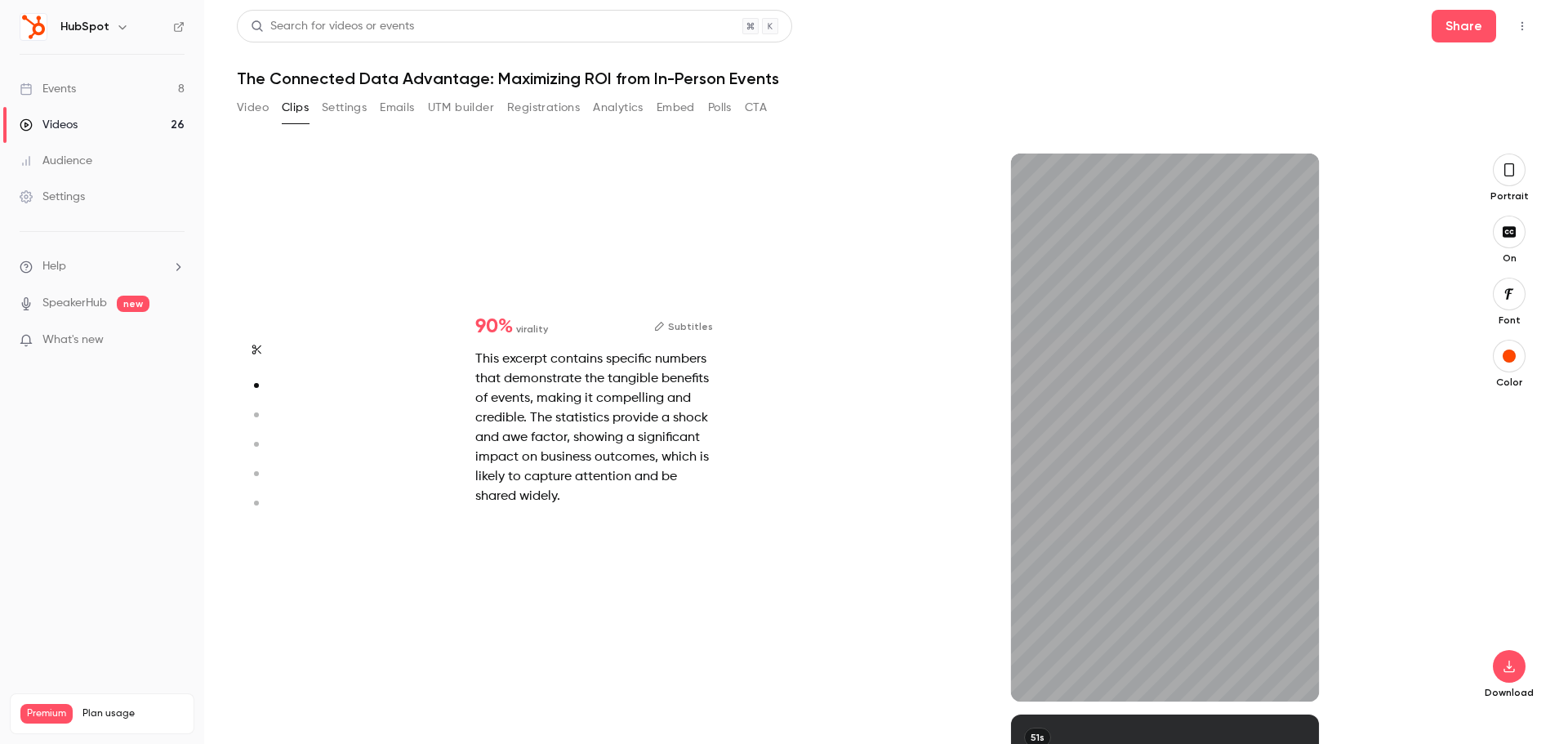
type input "*"
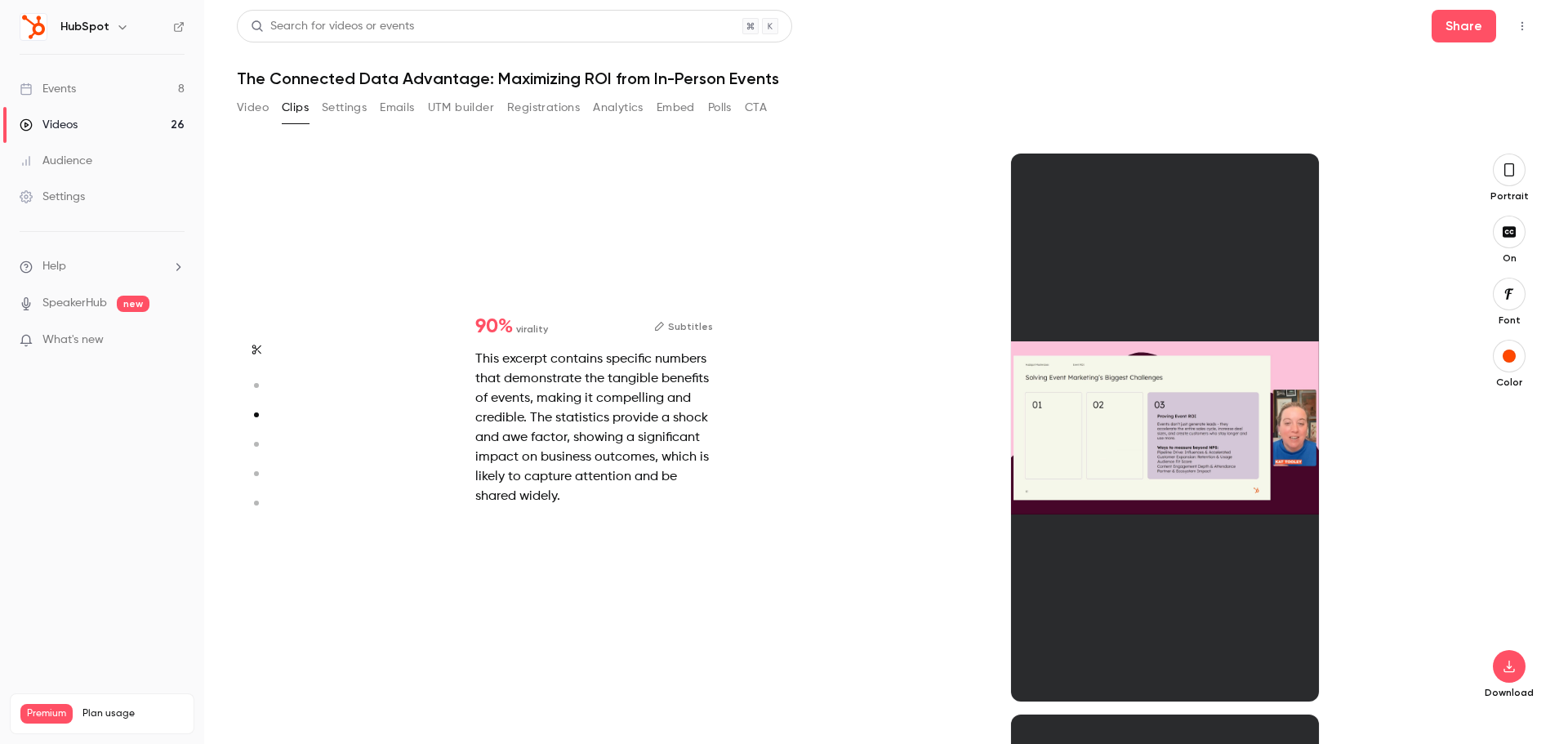
scroll to position [1122, 0]
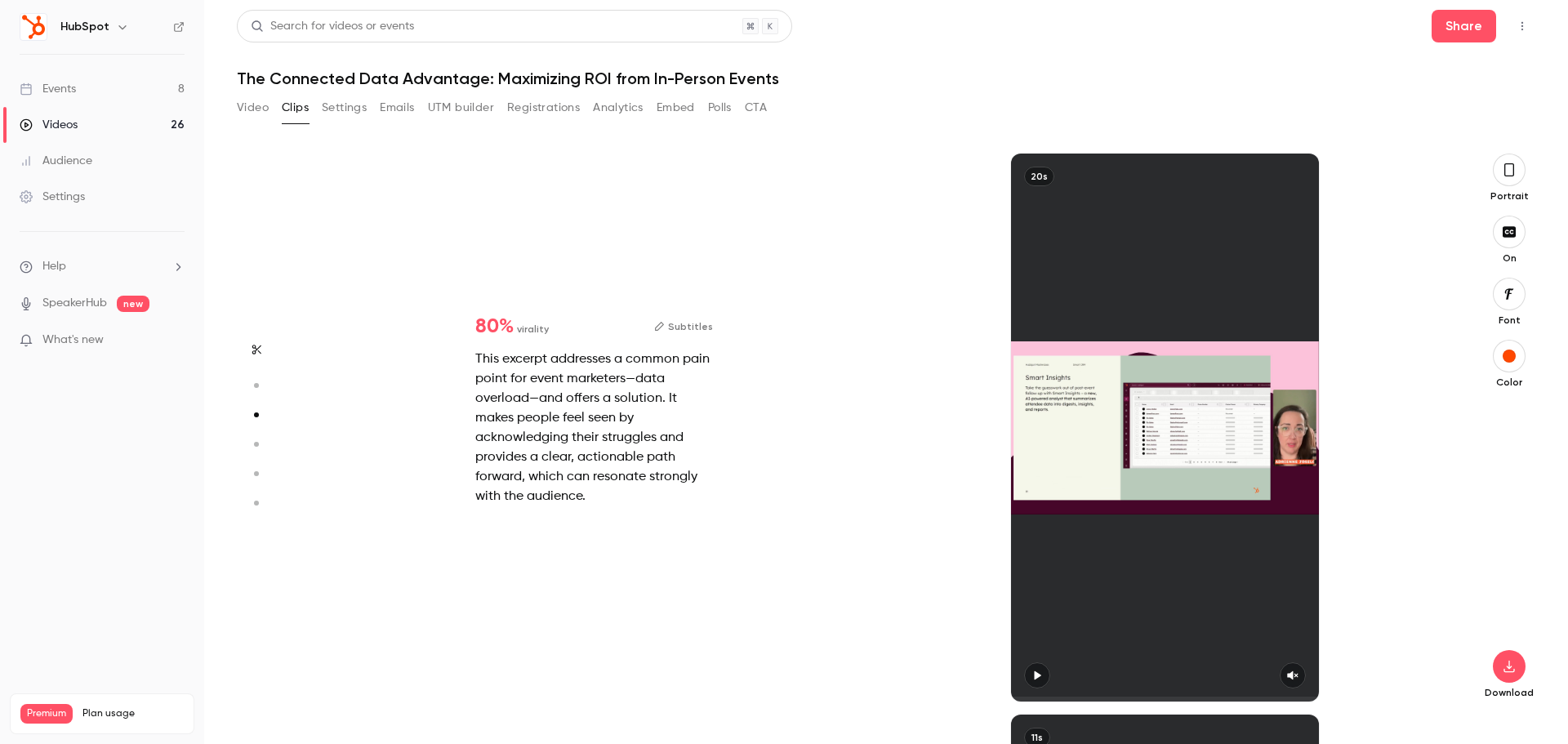
type input "*"
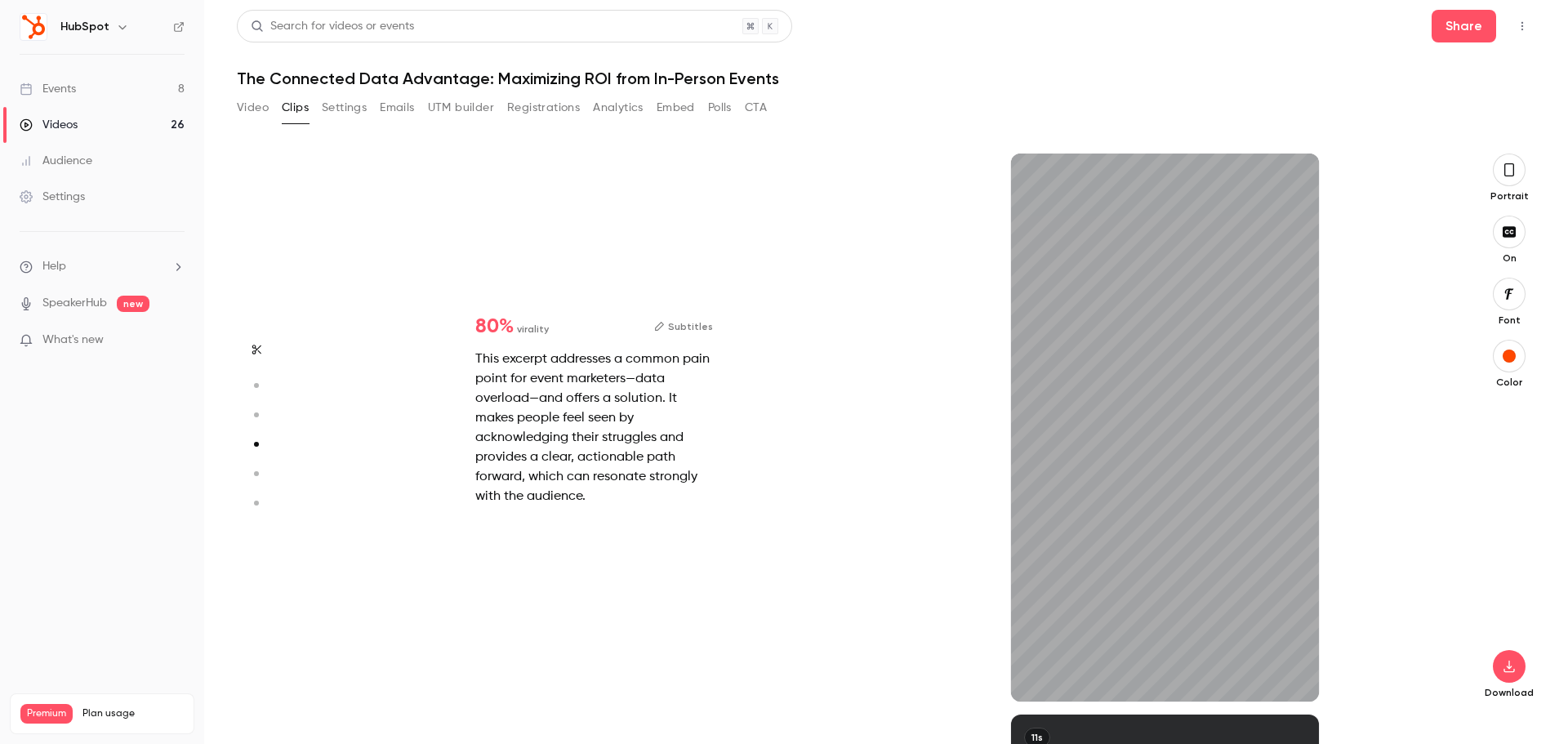
click at [649, 438] on div "This excerpt addresses a common pain point for event marketers—data overload—an…" at bounding box center [594, 428] width 237 height 157
click at [1297, 674] on icon "button" at bounding box center [1292, 676] width 13 height 12
drag, startPoint x: 1127, startPoint y: 698, endPoint x: 881, endPoint y: 692, distance: 246.1
click at [881, 692] on div "20s" at bounding box center [1164, 427] width 570 height 548
click at [1518, 168] on button "button" at bounding box center [1509, 169] width 32 height 32
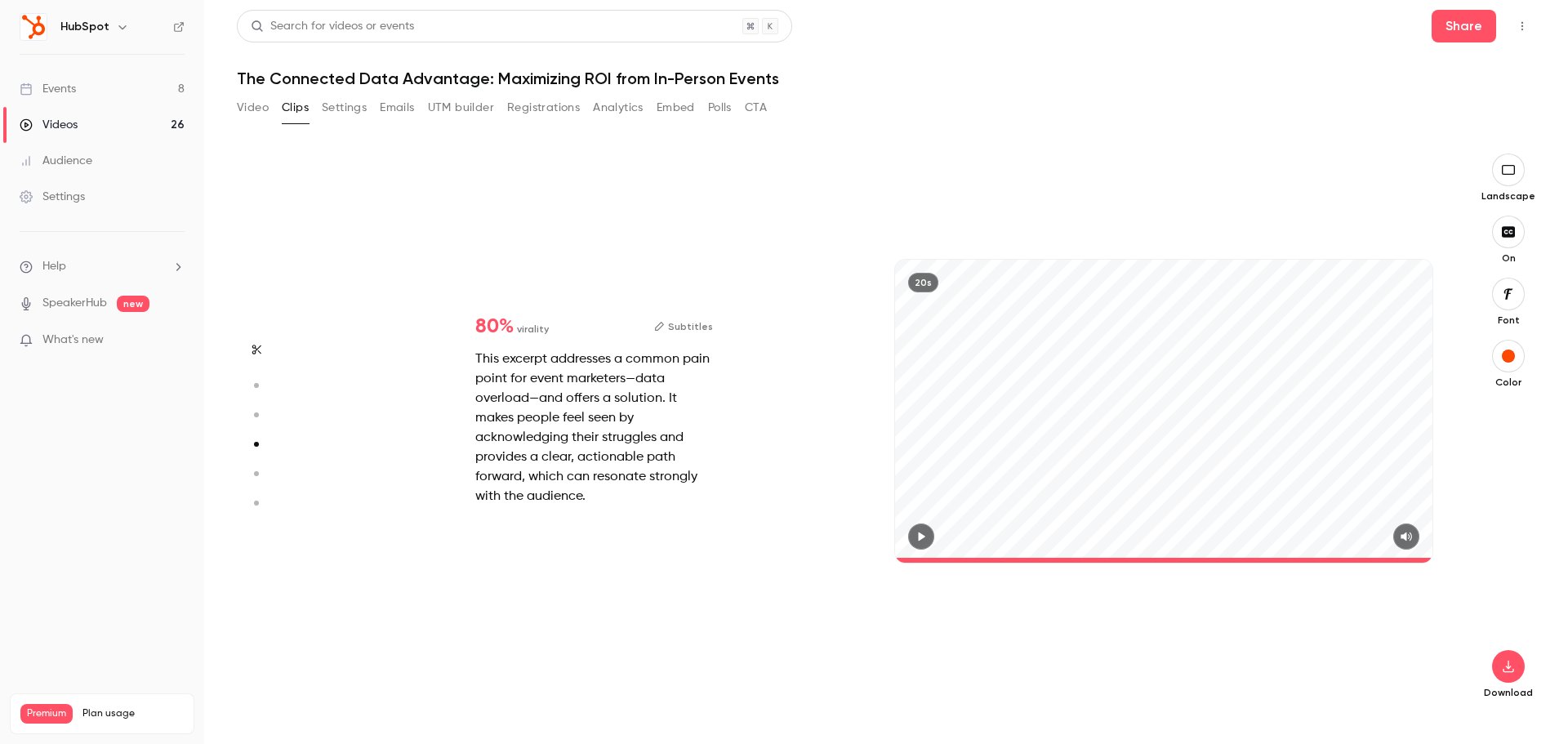
click at [253, 475] on icon "button" at bounding box center [256, 474] width 15 height 12
type input "*"
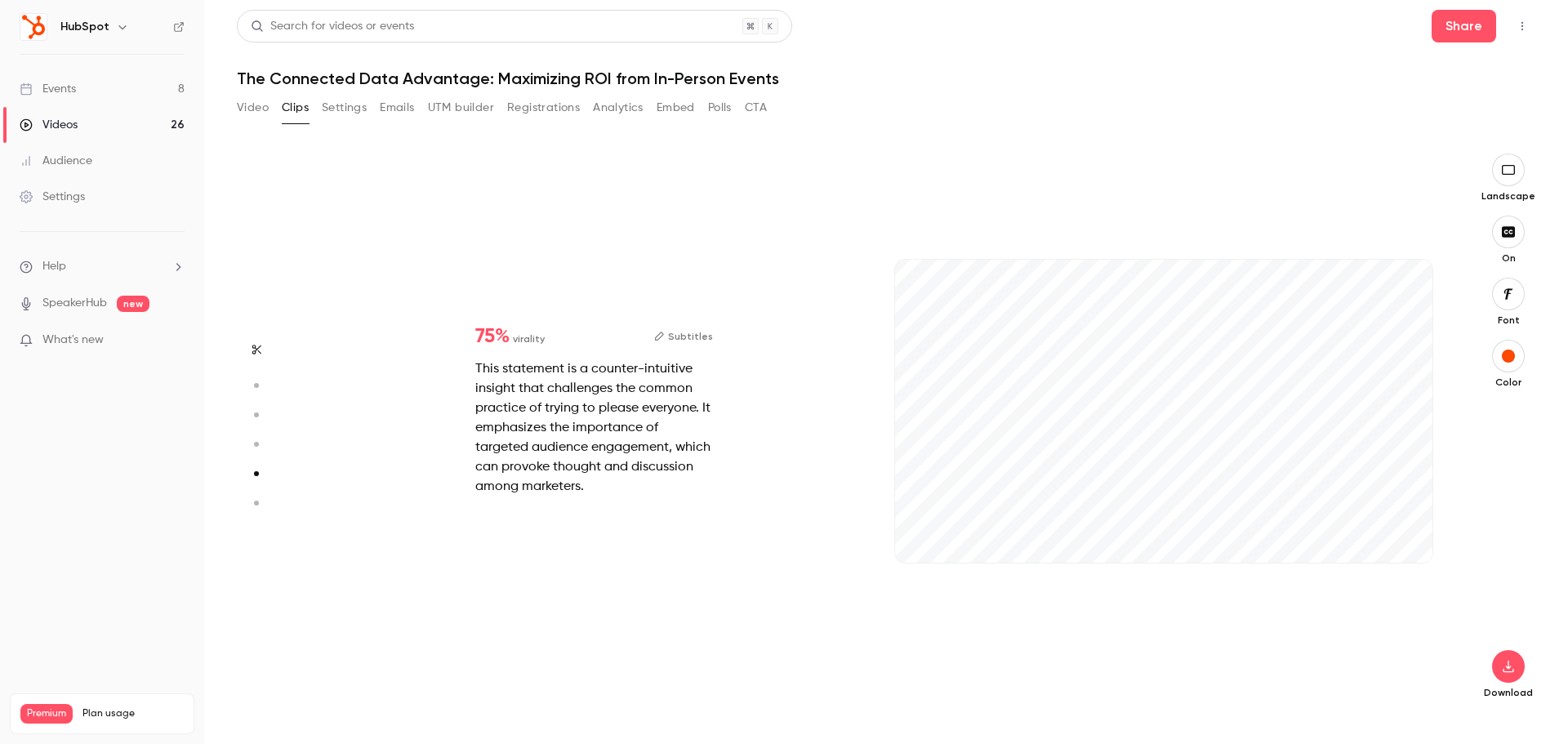
scroll to position [2245, 0]
click at [257, 497] on icon "button" at bounding box center [256, 503] width 15 height 12
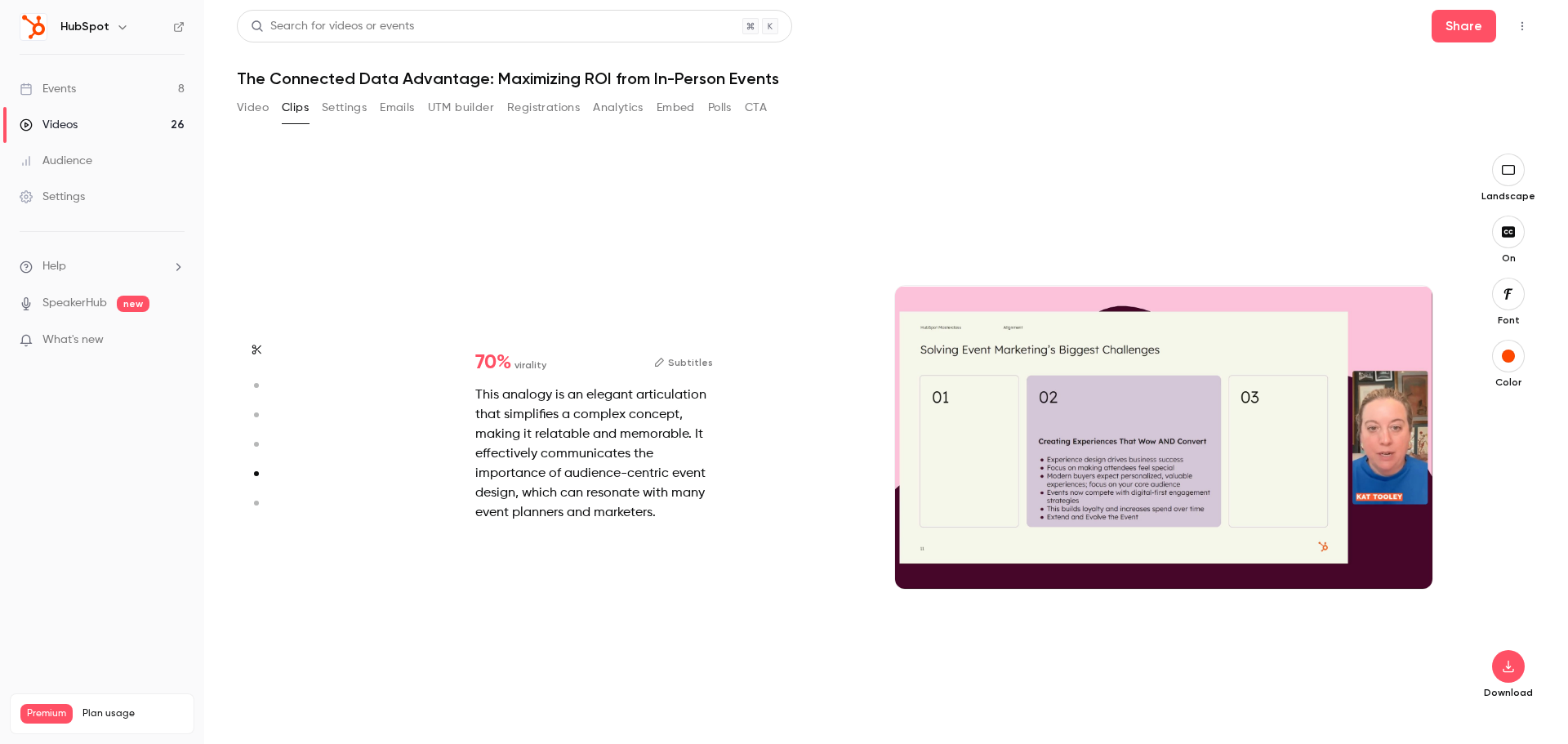
type input "*"
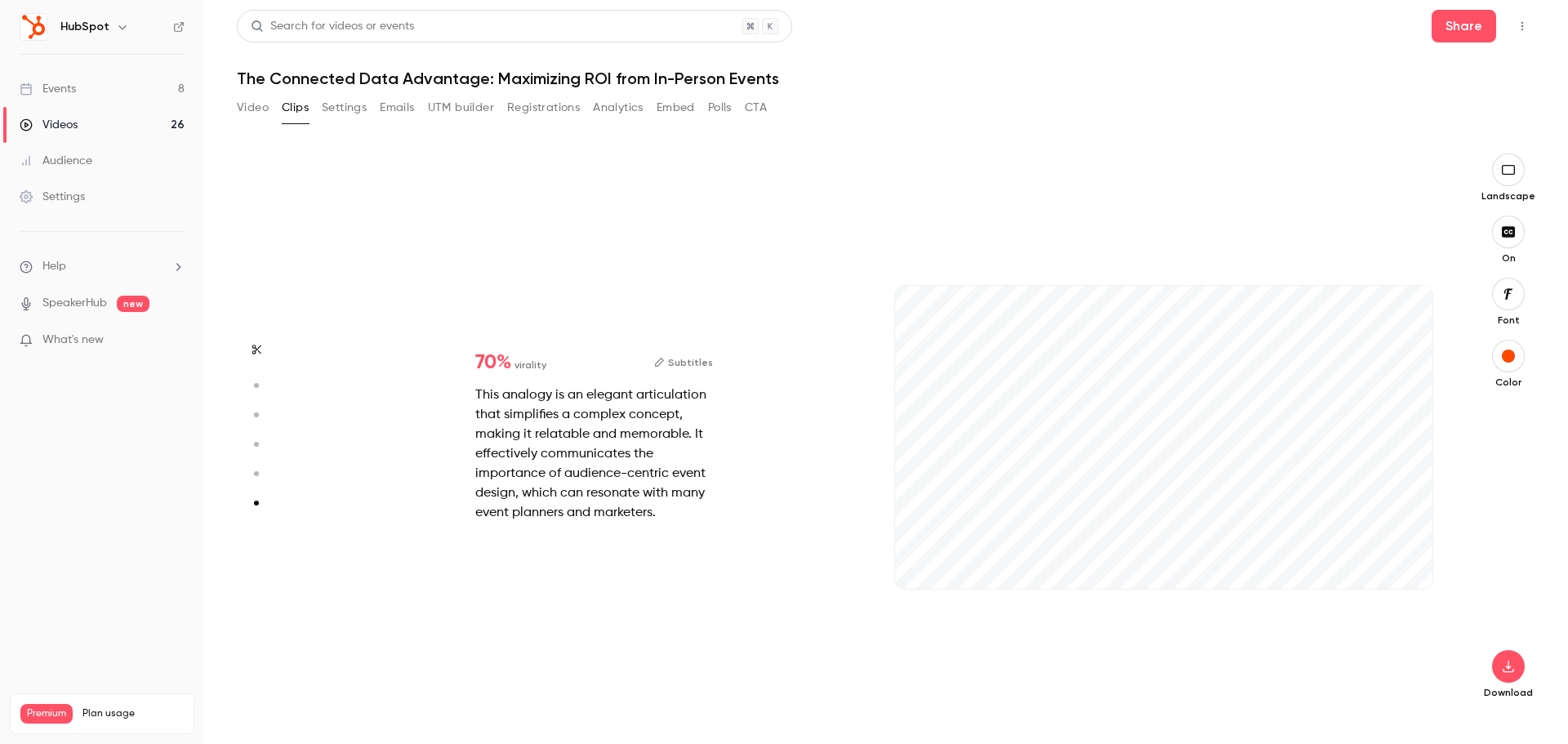
click at [254, 438] on button "button" at bounding box center [256, 444] width 26 height 26
type input "*"
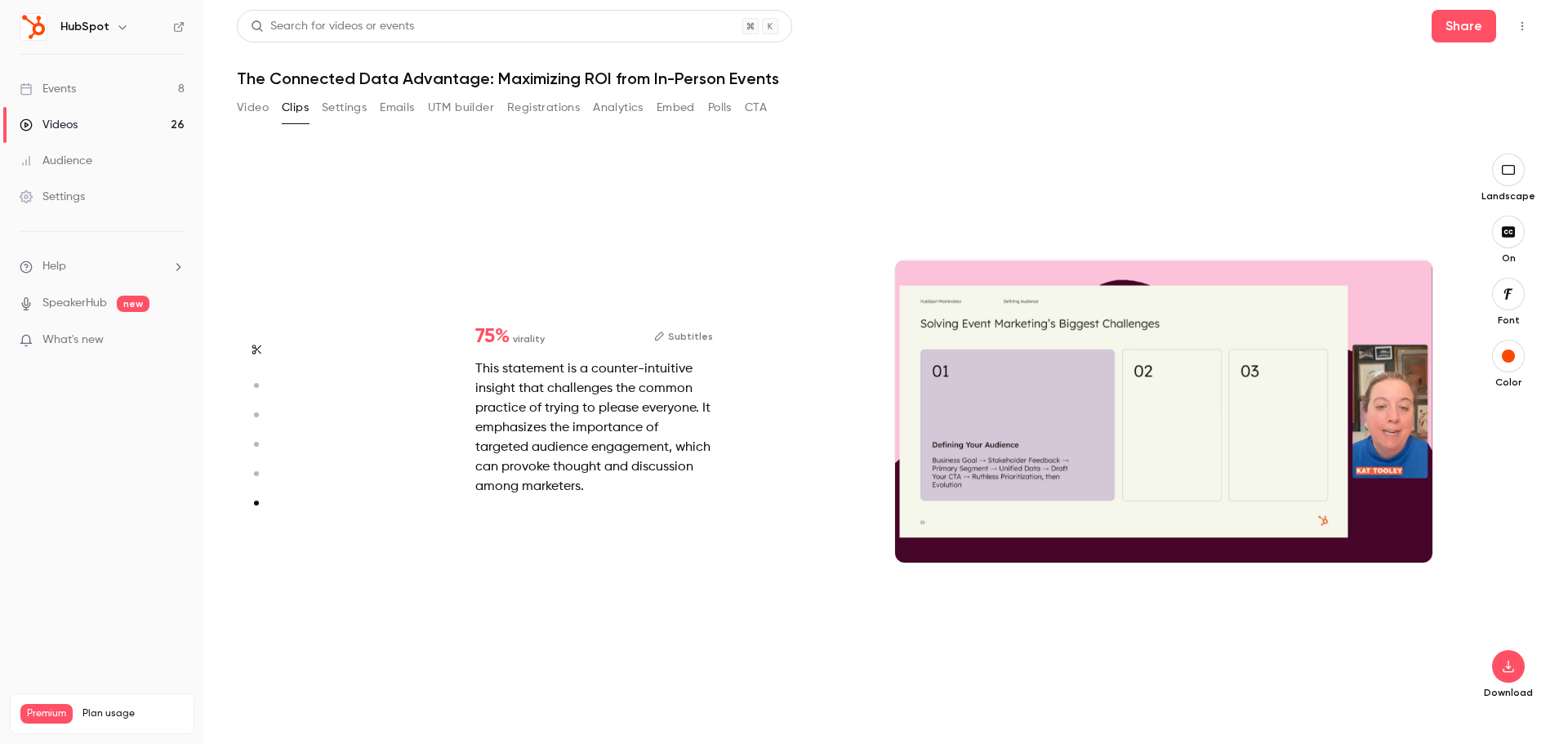
type input "*"
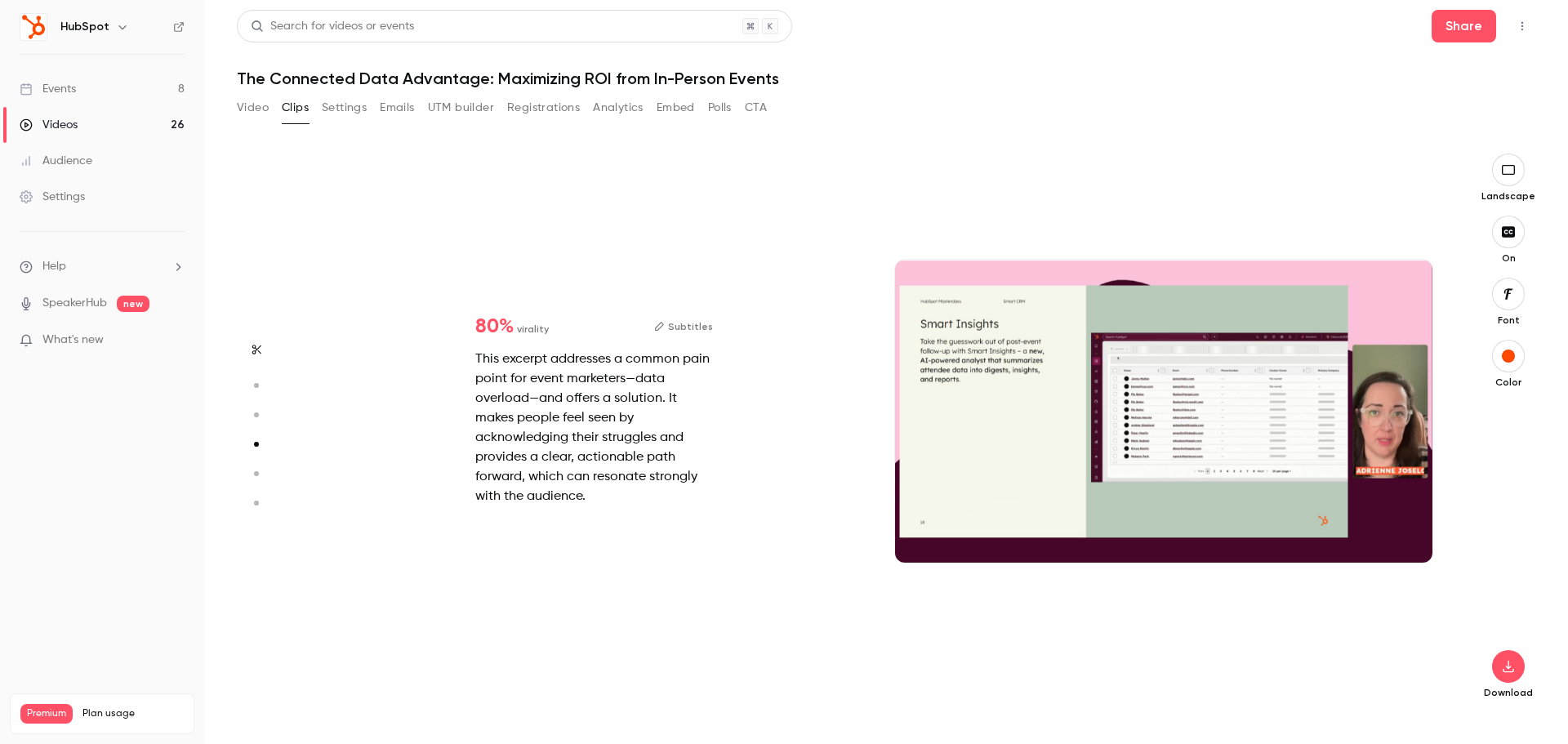
scroll to position [1684, 0]
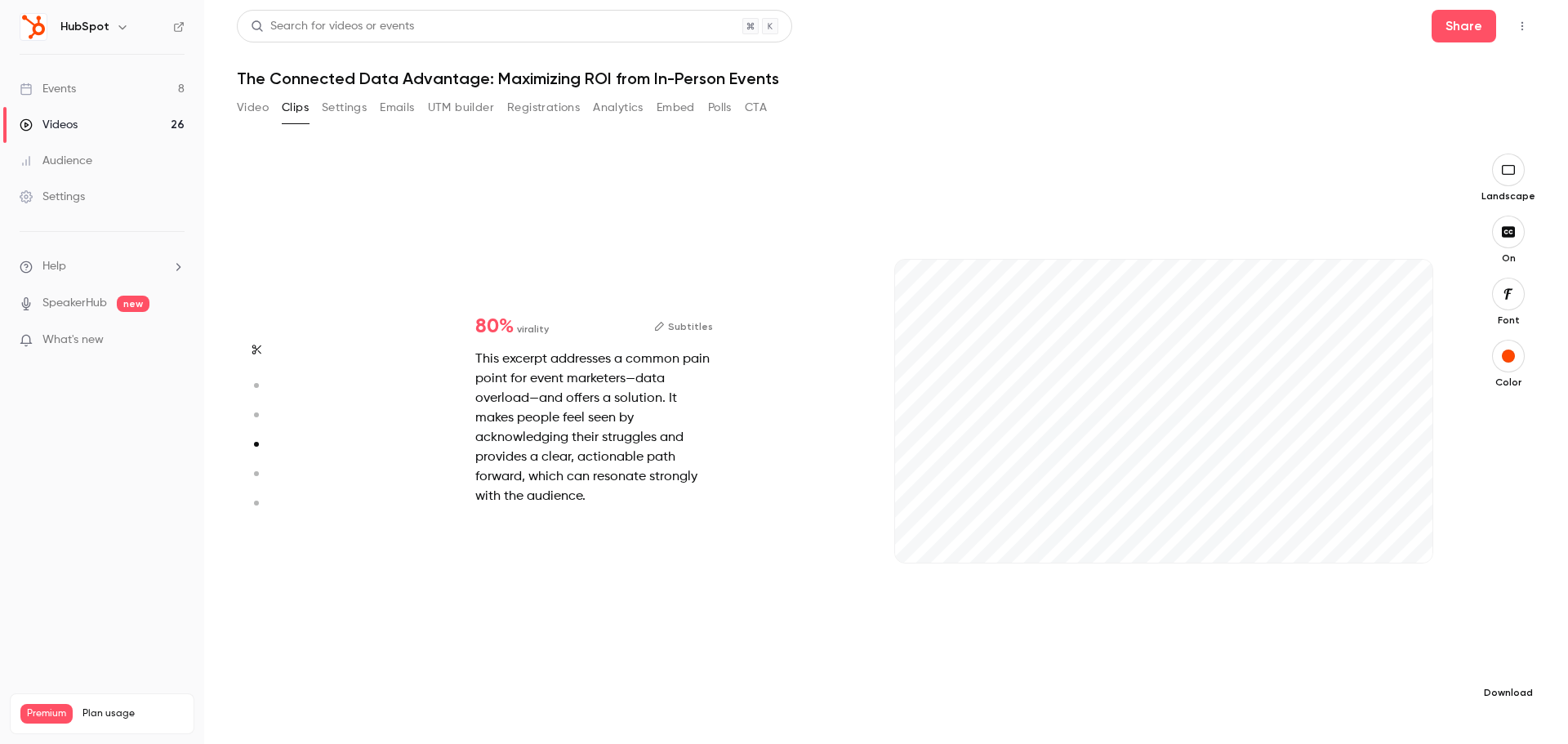
click at [1516, 663] on icon "button" at bounding box center [1508, 667] width 20 height 13
click at [1436, 705] on span "Balance between quality and CPU time" at bounding box center [1386, 712] width 187 height 17
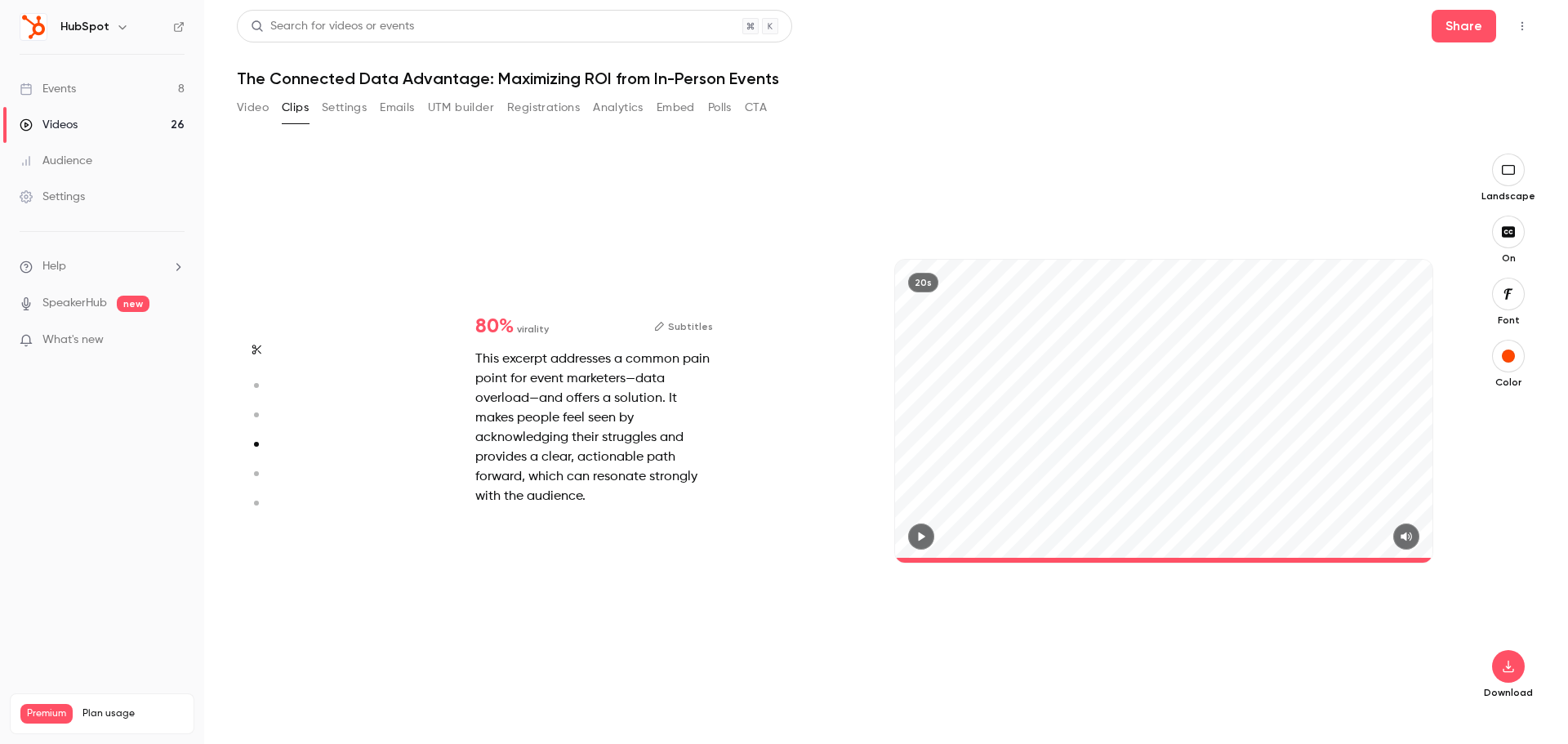
click at [251, 350] on icon "button" at bounding box center [256, 350] width 13 height 12
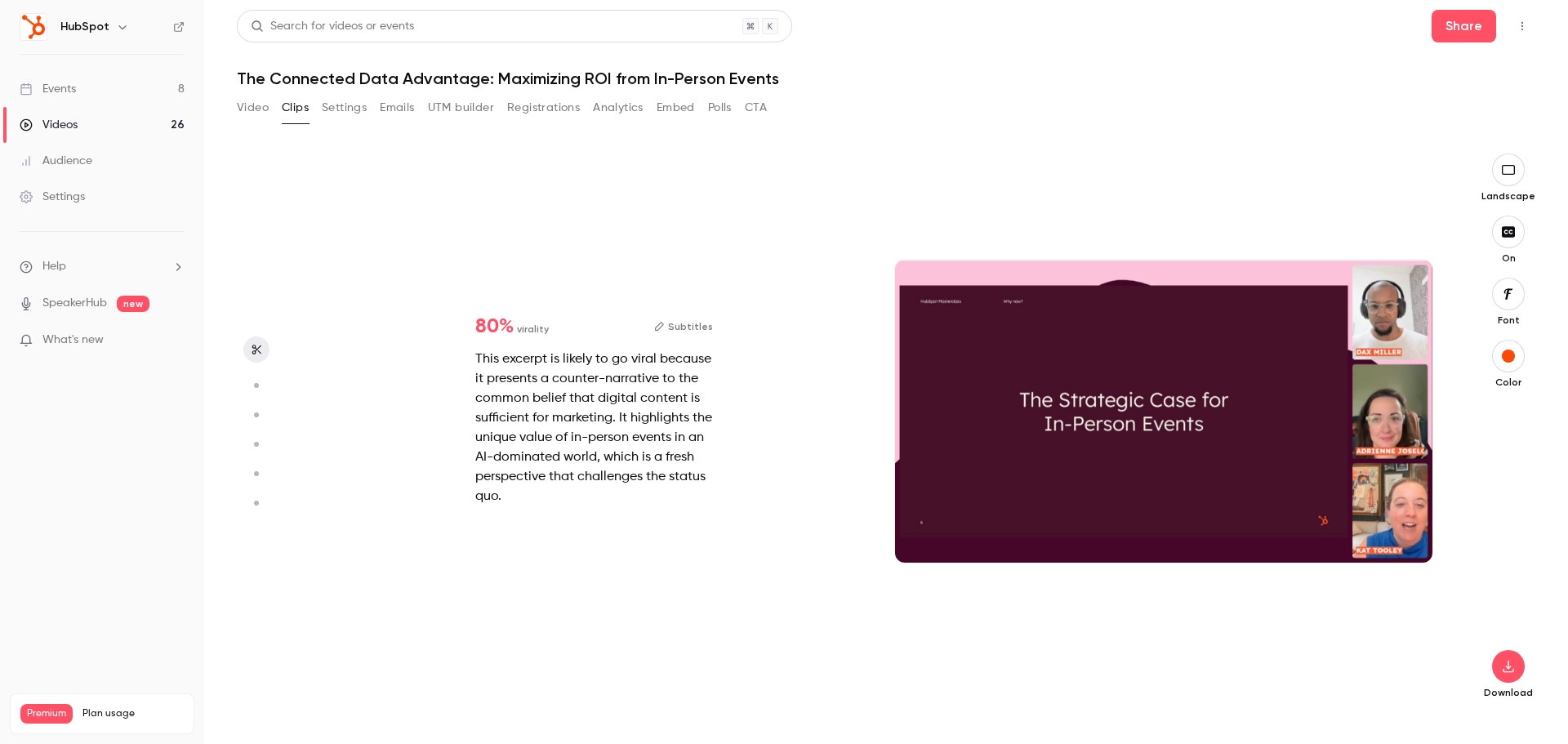
type input "*"
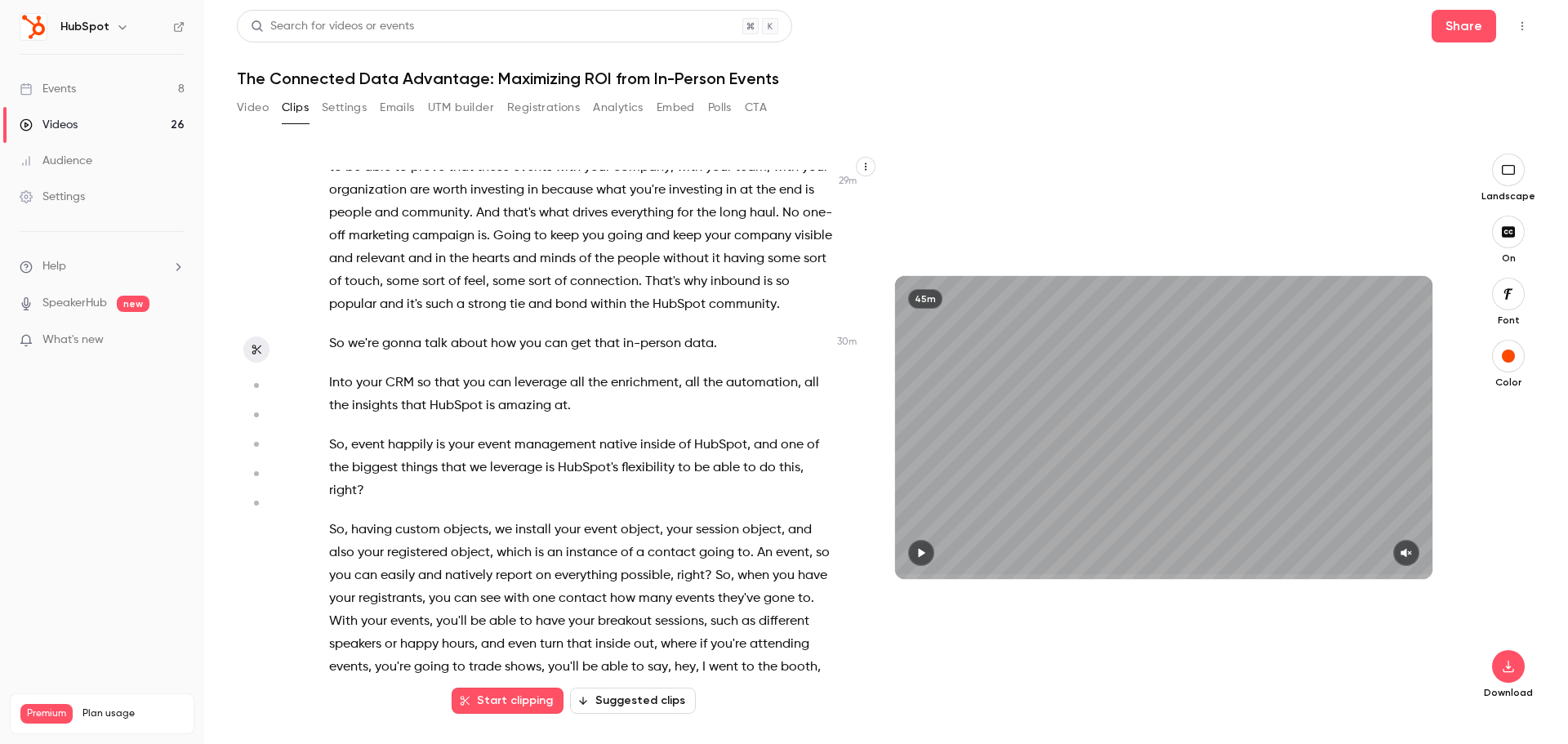
scroll to position [10743, 0]
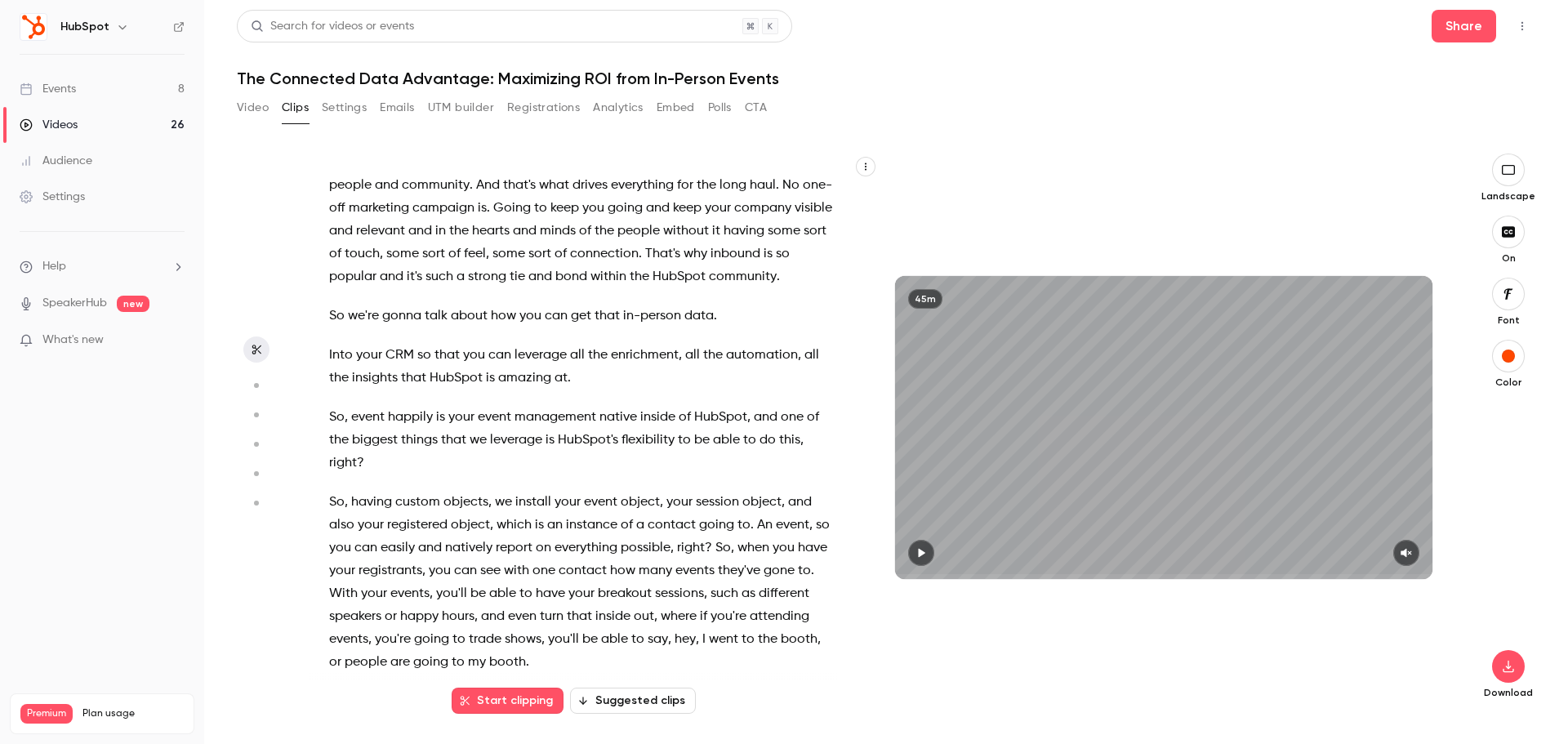
click at [659, 128] on span "there's" at bounding box center [677, 116] width 38 height 22
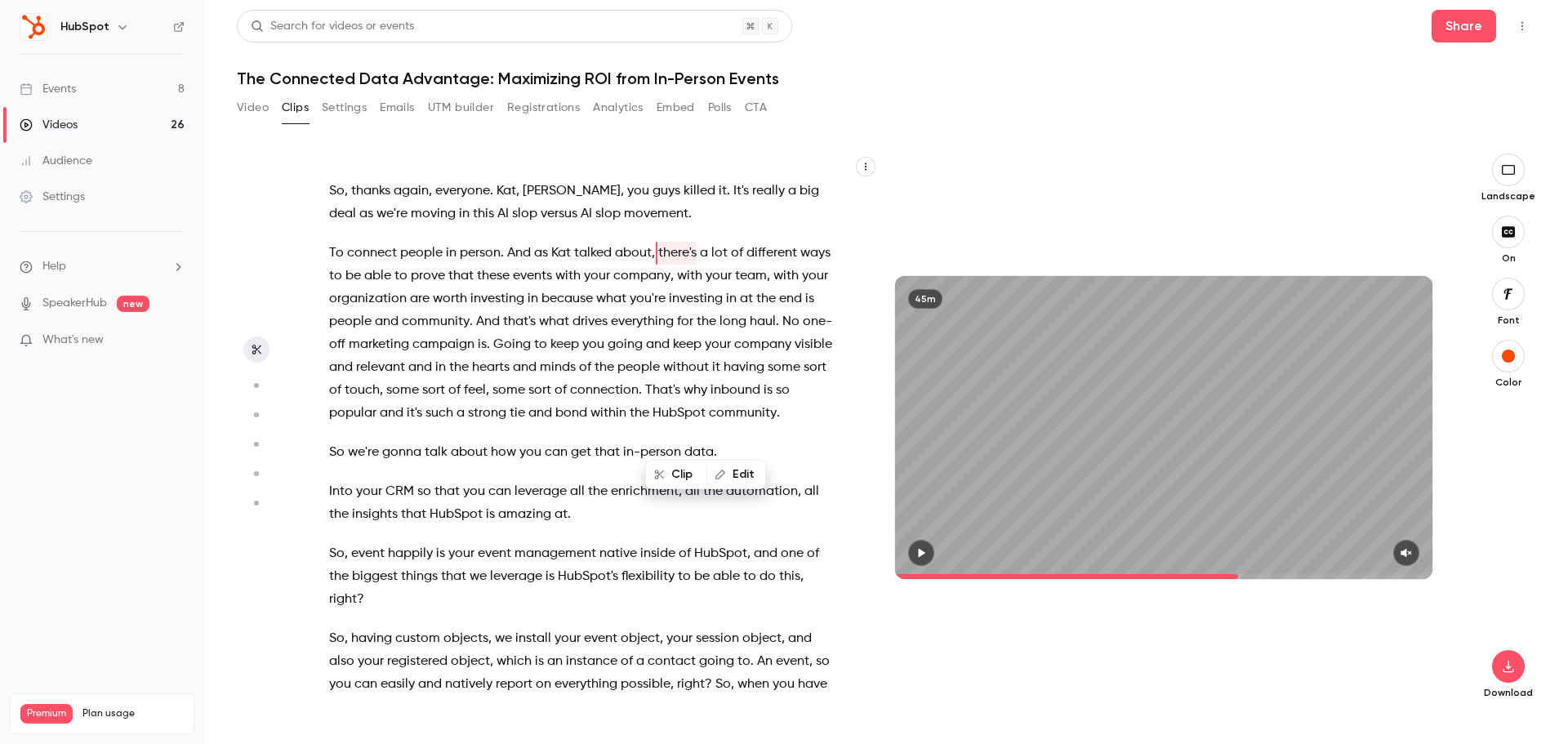
click at [1406, 548] on icon "button" at bounding box center [1406, 553] width 13 height 12
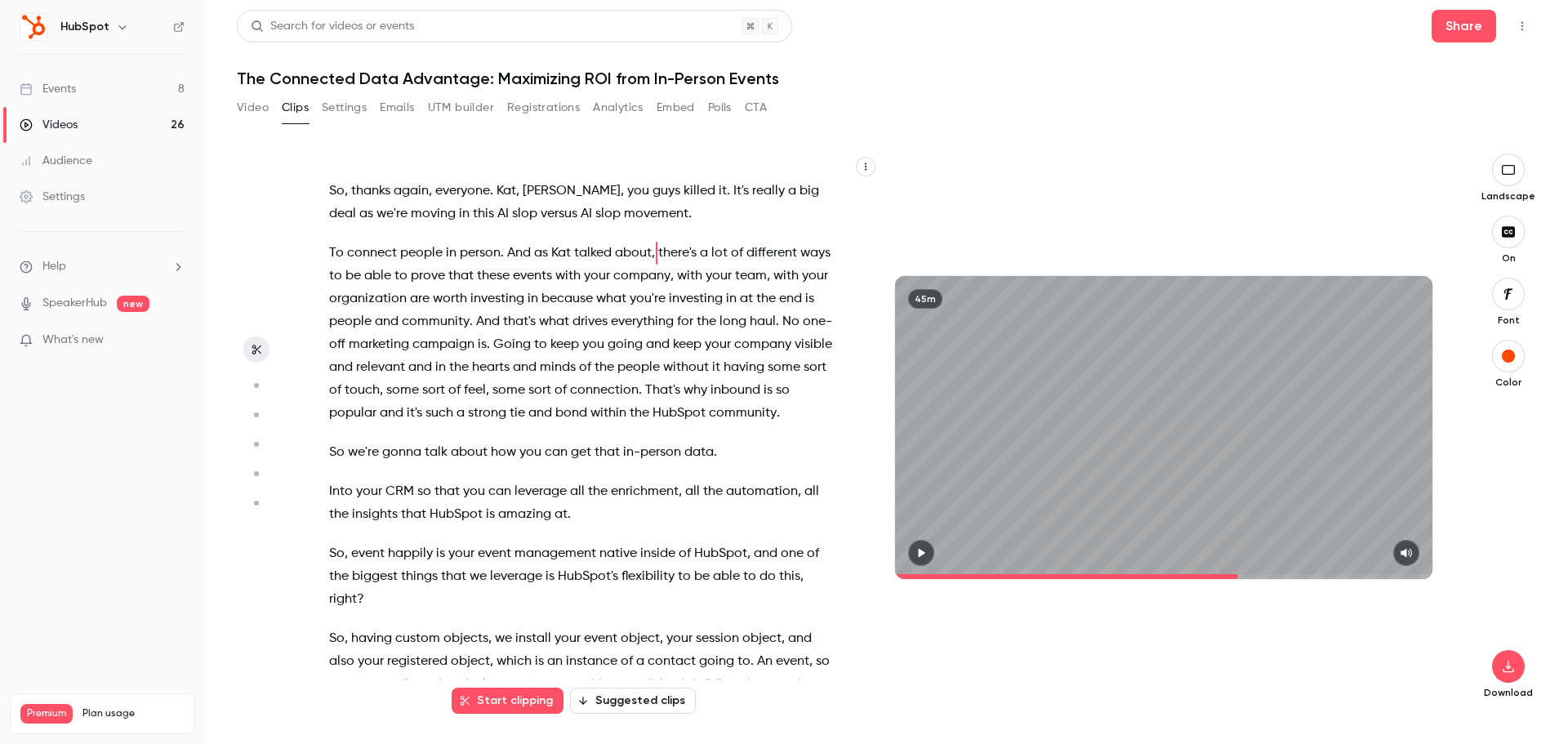
click at [1144, 419] on div "45m" at bounding box center [1163, 427] width 537 height 302
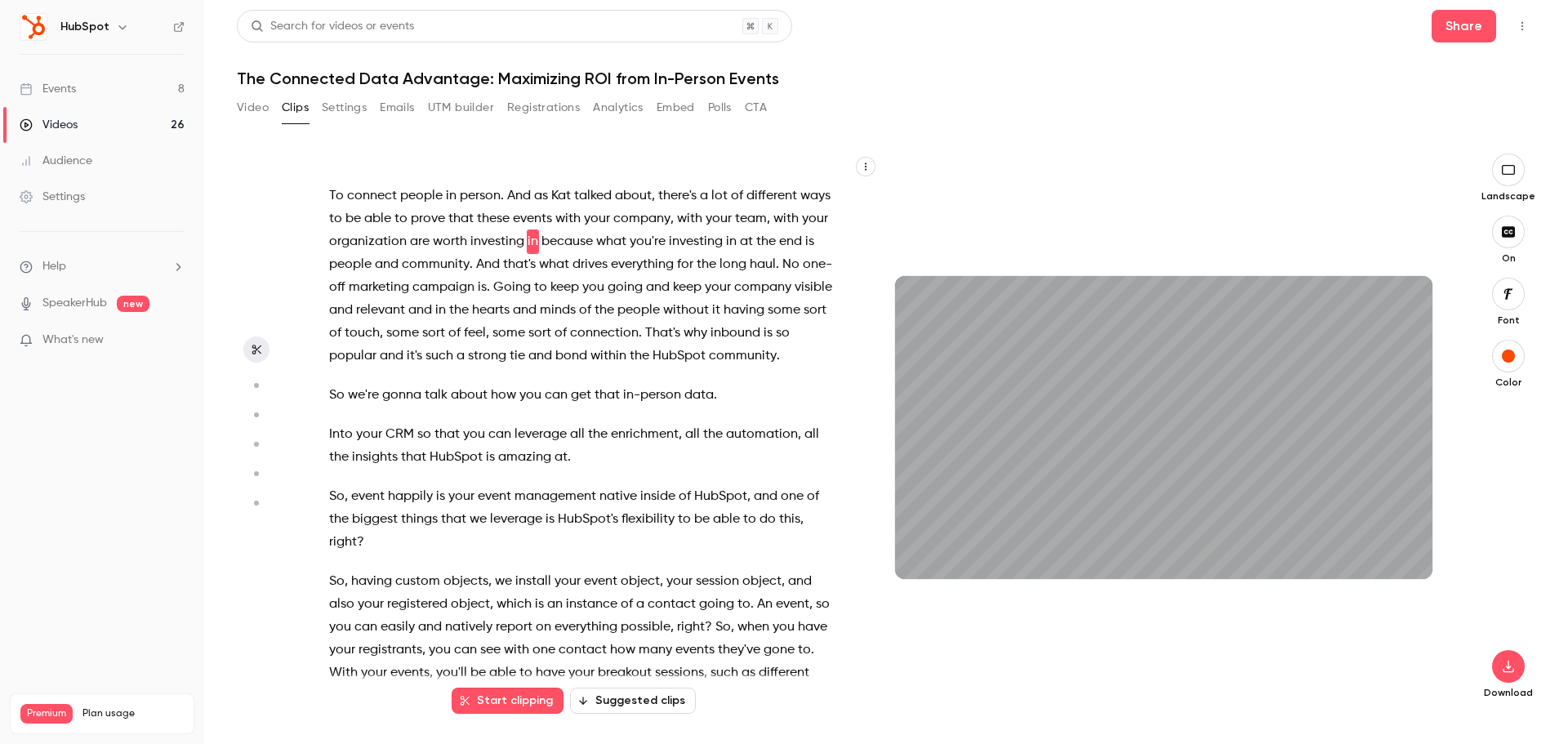
scroll to position [10652, 0]
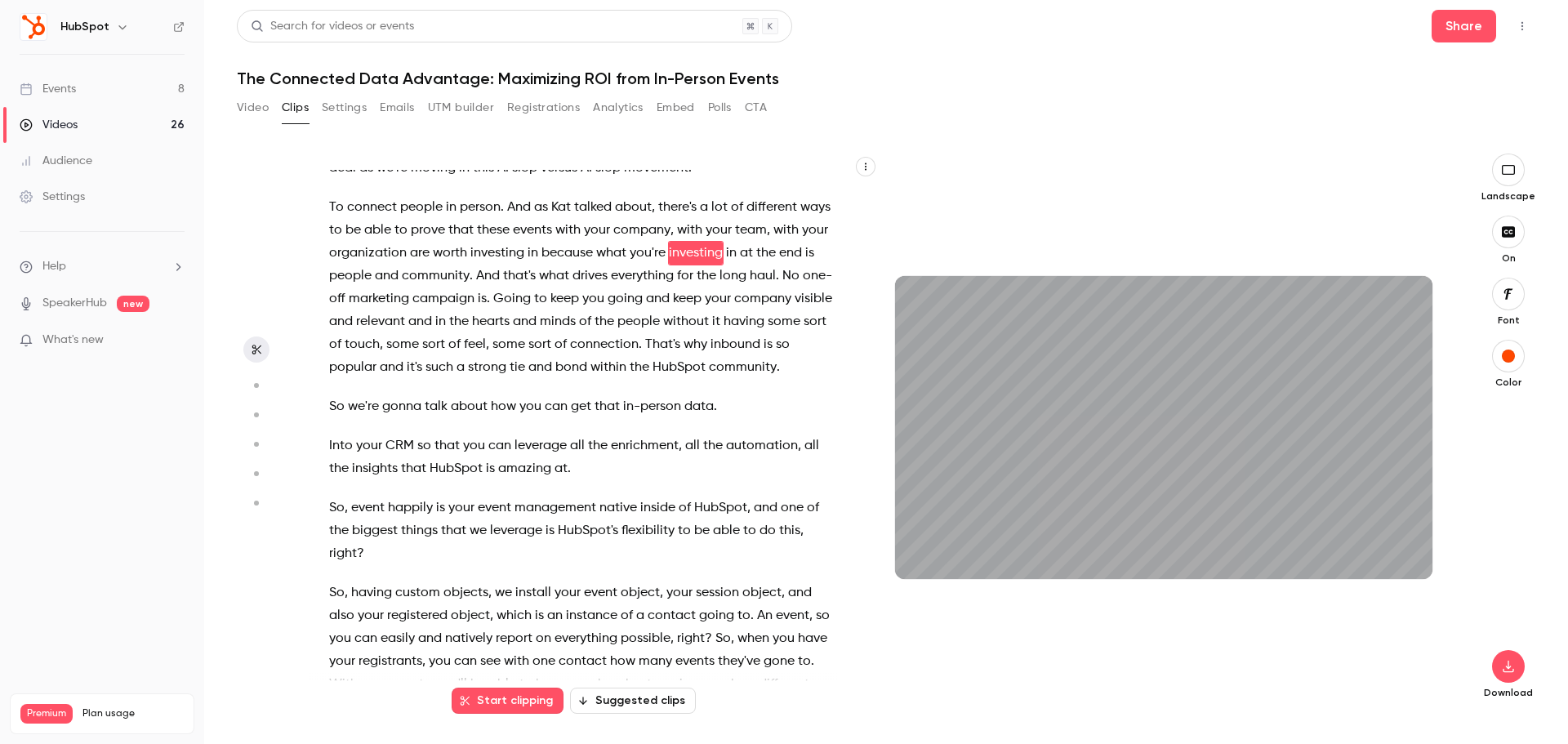
click at [338, 457] on span "Into" at bounding box center [341, 446] width 23 height 22
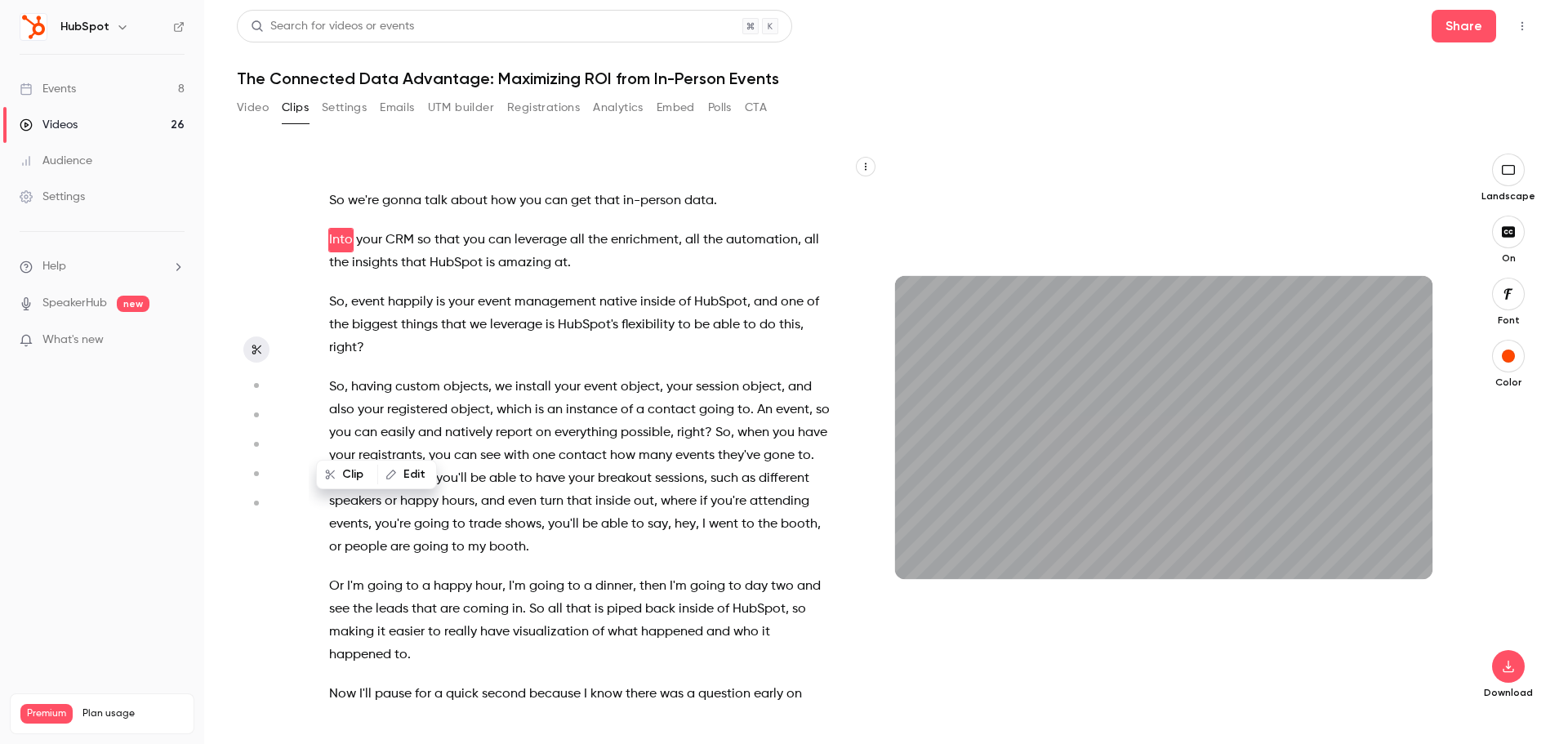
scroll to position [10868, 0]
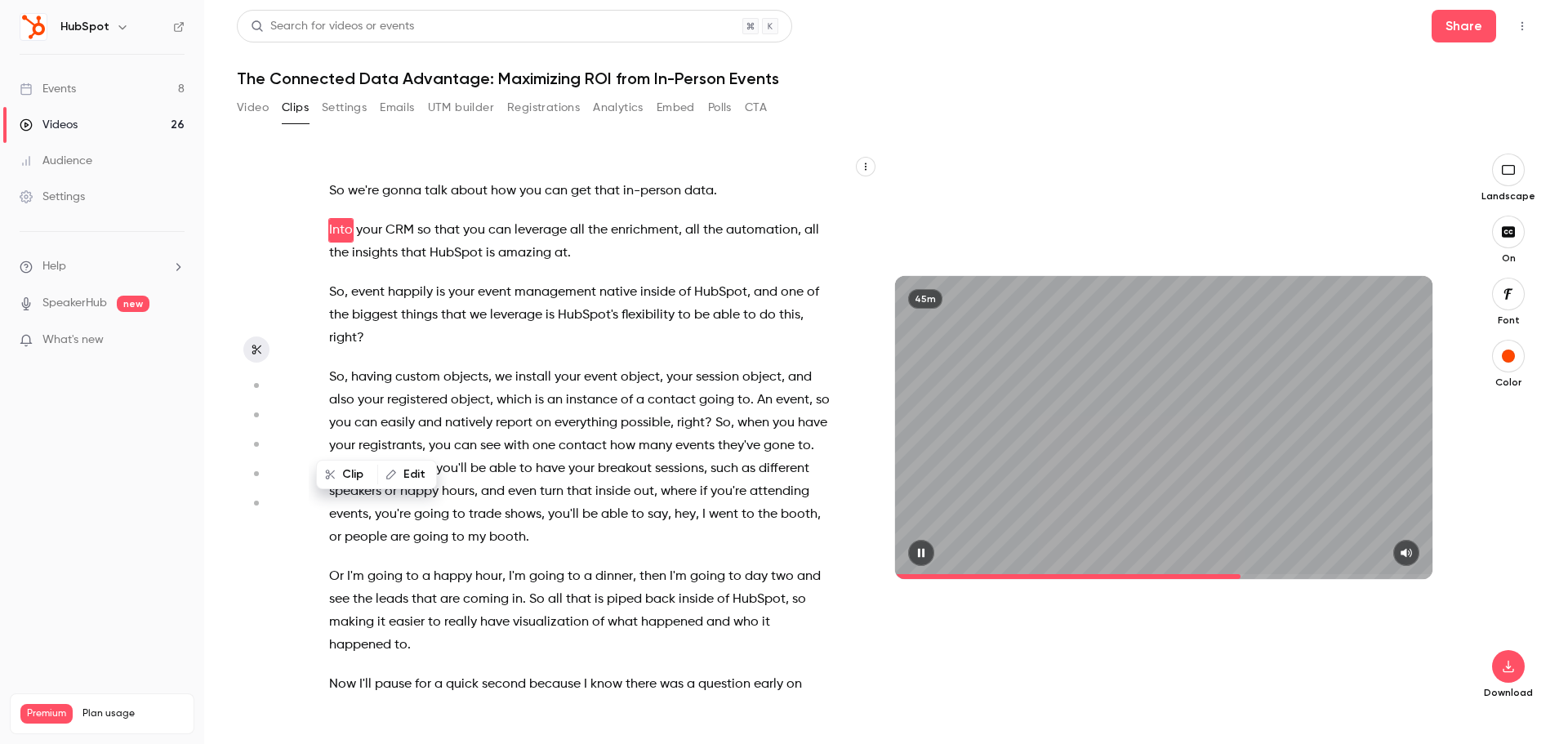
click at [1182, 414] on div "45m" at bounding box center [1163, 427] width 537 height 302
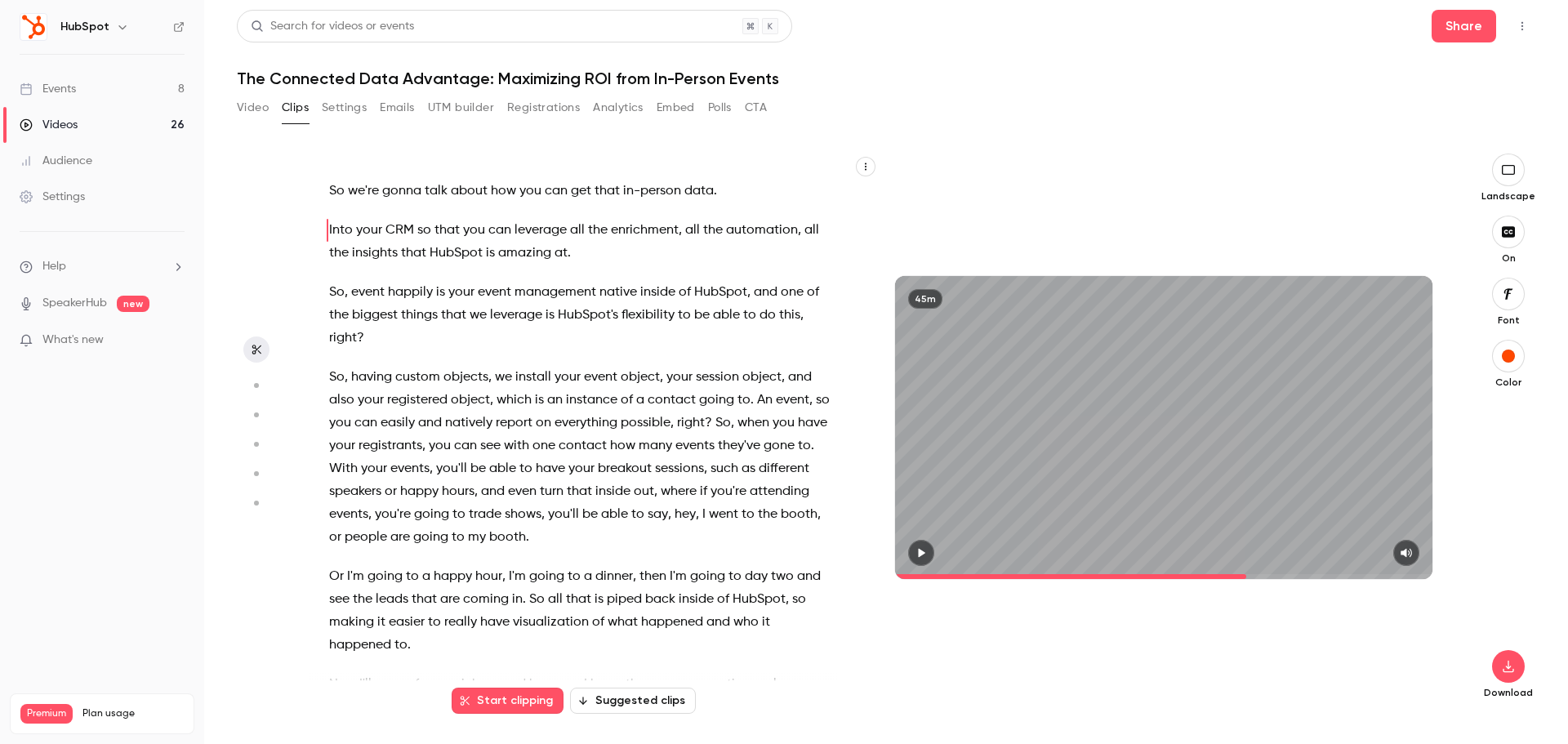
click at [338, 202] on span "So" at bounding box center [336, 191] width 16 height 22
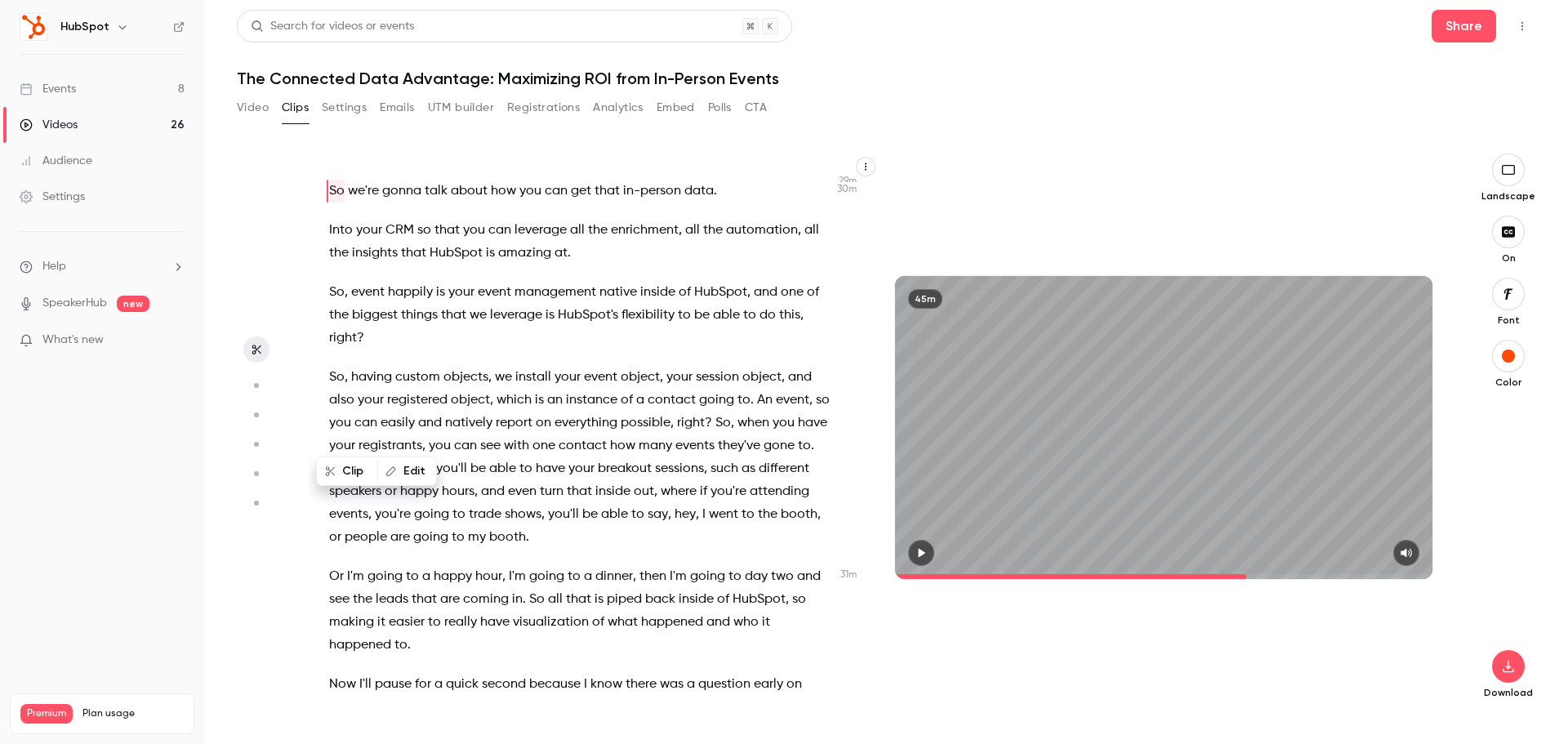
scroll to position [10828, 0]
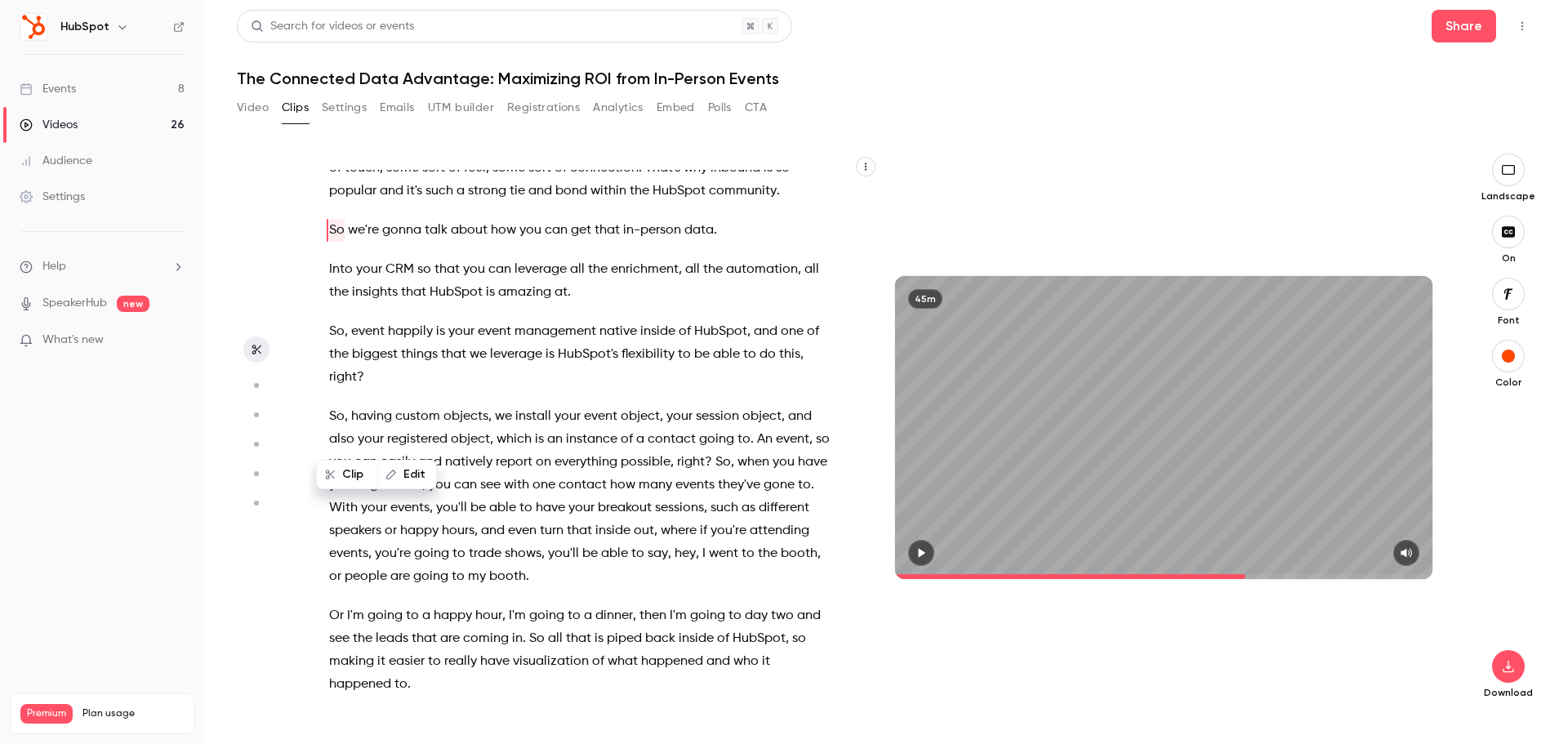
click at [1078, 452] on div "45m" at bounding box center [1163, 427] width 537 height 302
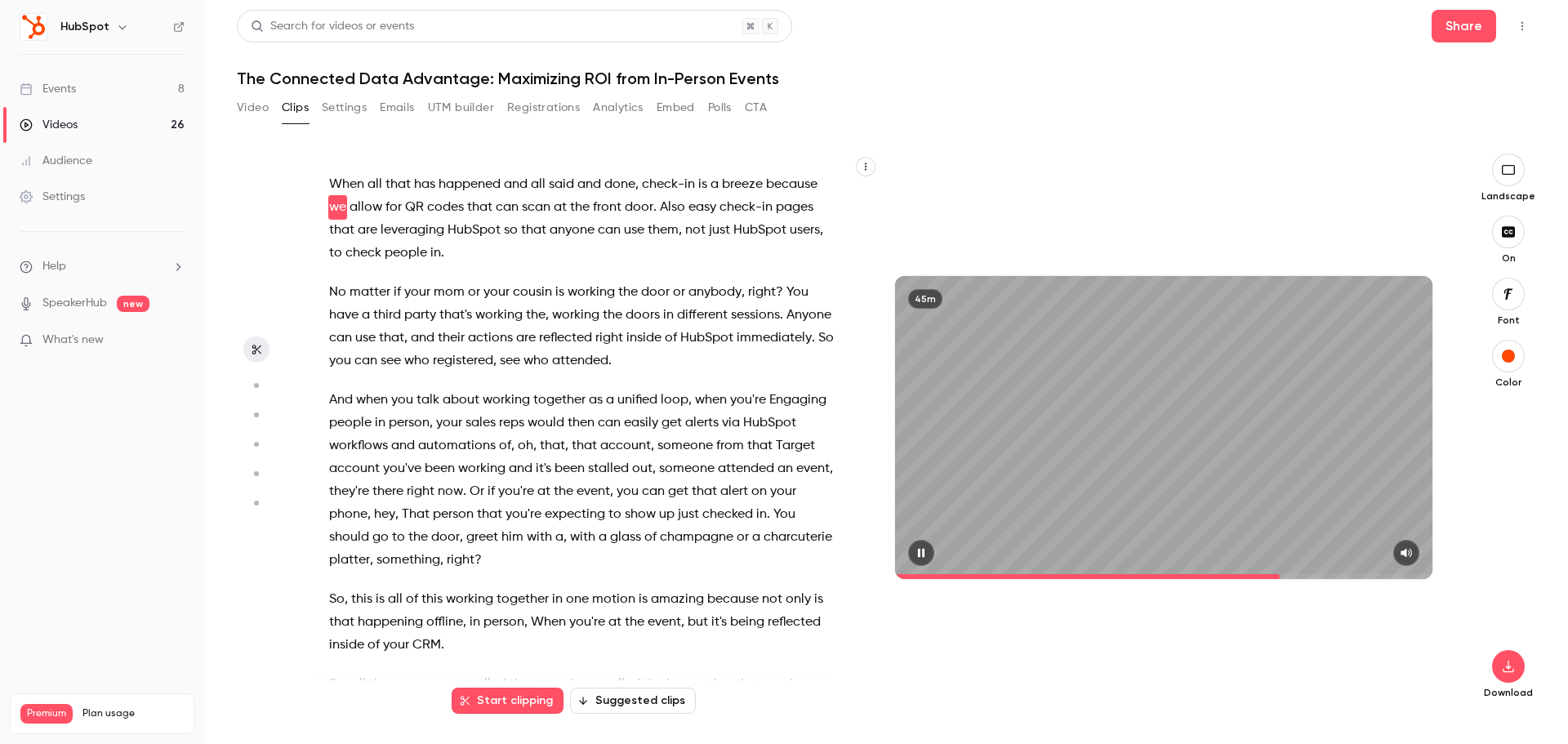
scroll to position [12021, 0]
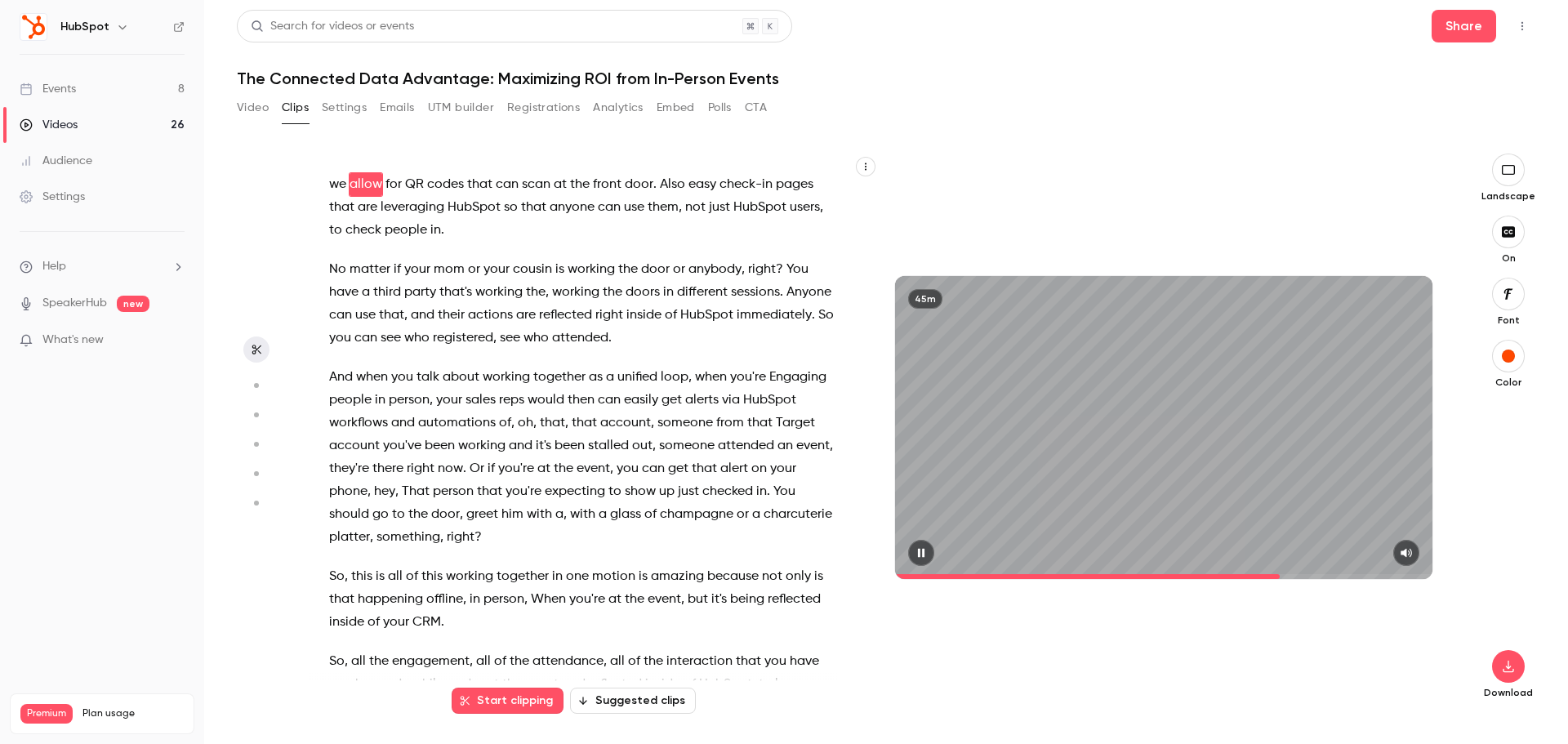
click at [993, 406] on div "45m" at bounding box center [1163, 427] width 537 height 302
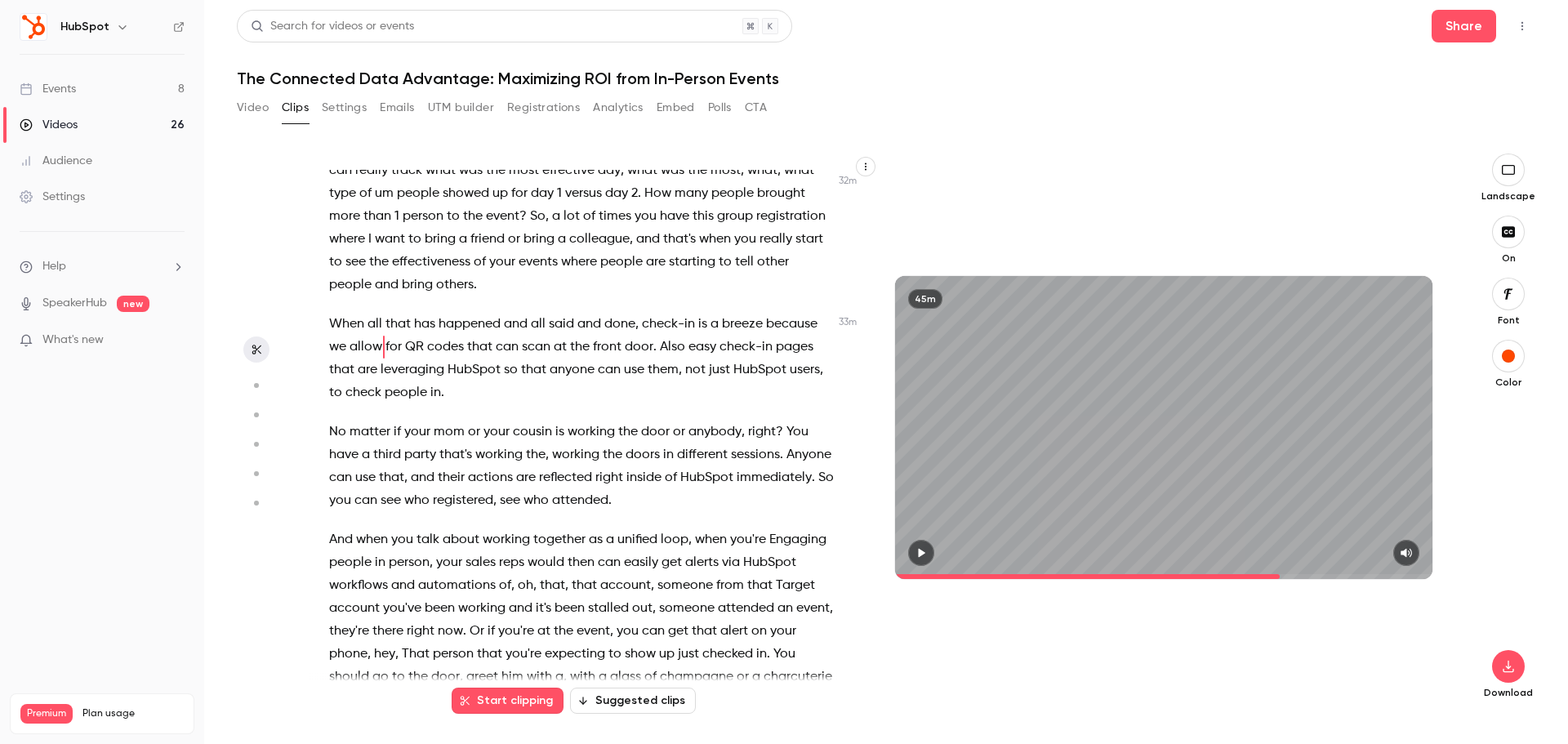
scroll to position [11857, 0]
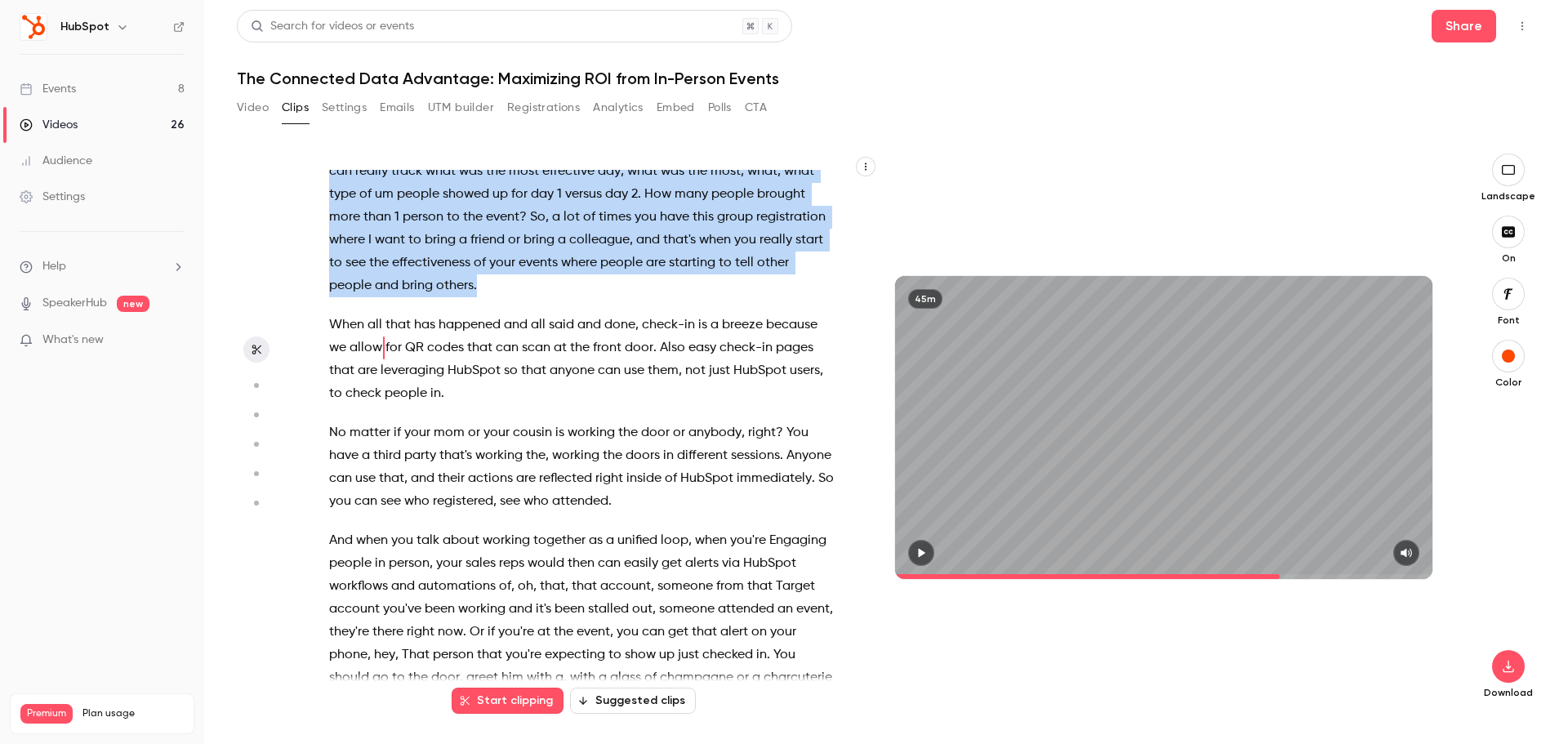
drag, startPoint x: 318, startPoint y: 197, endPoint x: 589, endPoint y: 535, distance: 433.2
click at [589, 535] on div "Hi , OK , I am about to get started , but [PERSON_NAME] , just FYI we can see y…" at bounding box center [590, 436] width 562 height 532
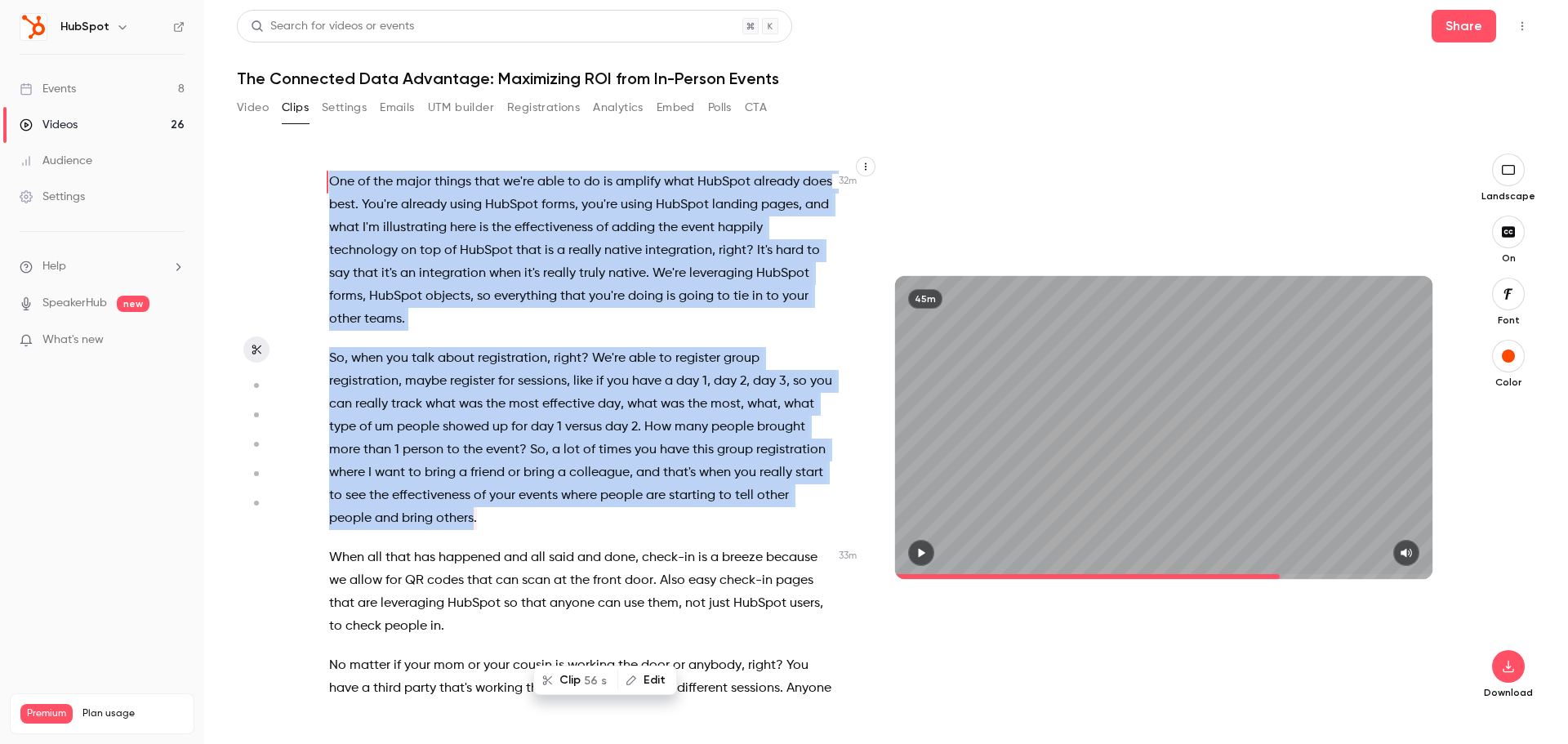
scroll to position [11622, 0]
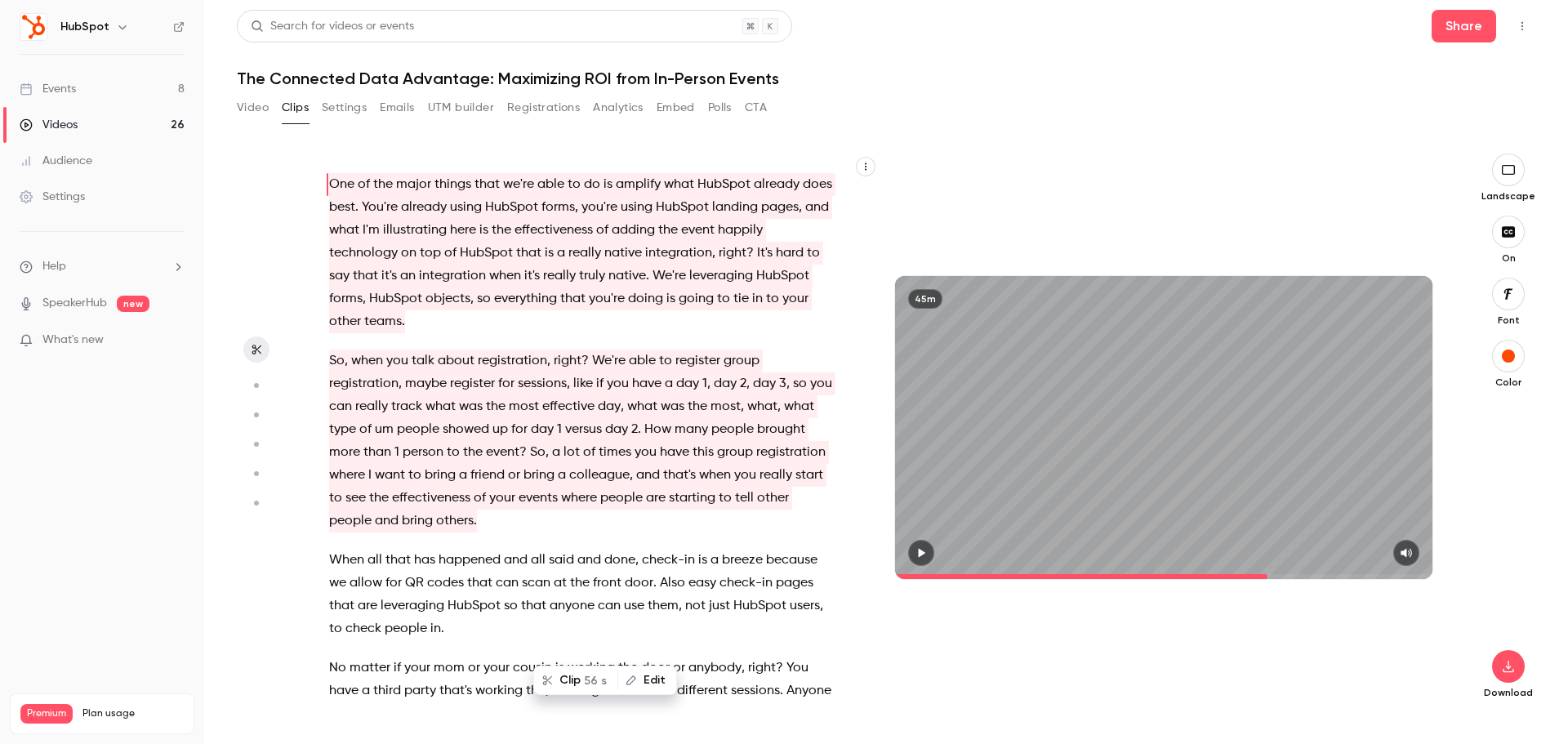
click at [582, 678] on button "Clip 56 s" at bounding box center [575, 680] width 82 height 26
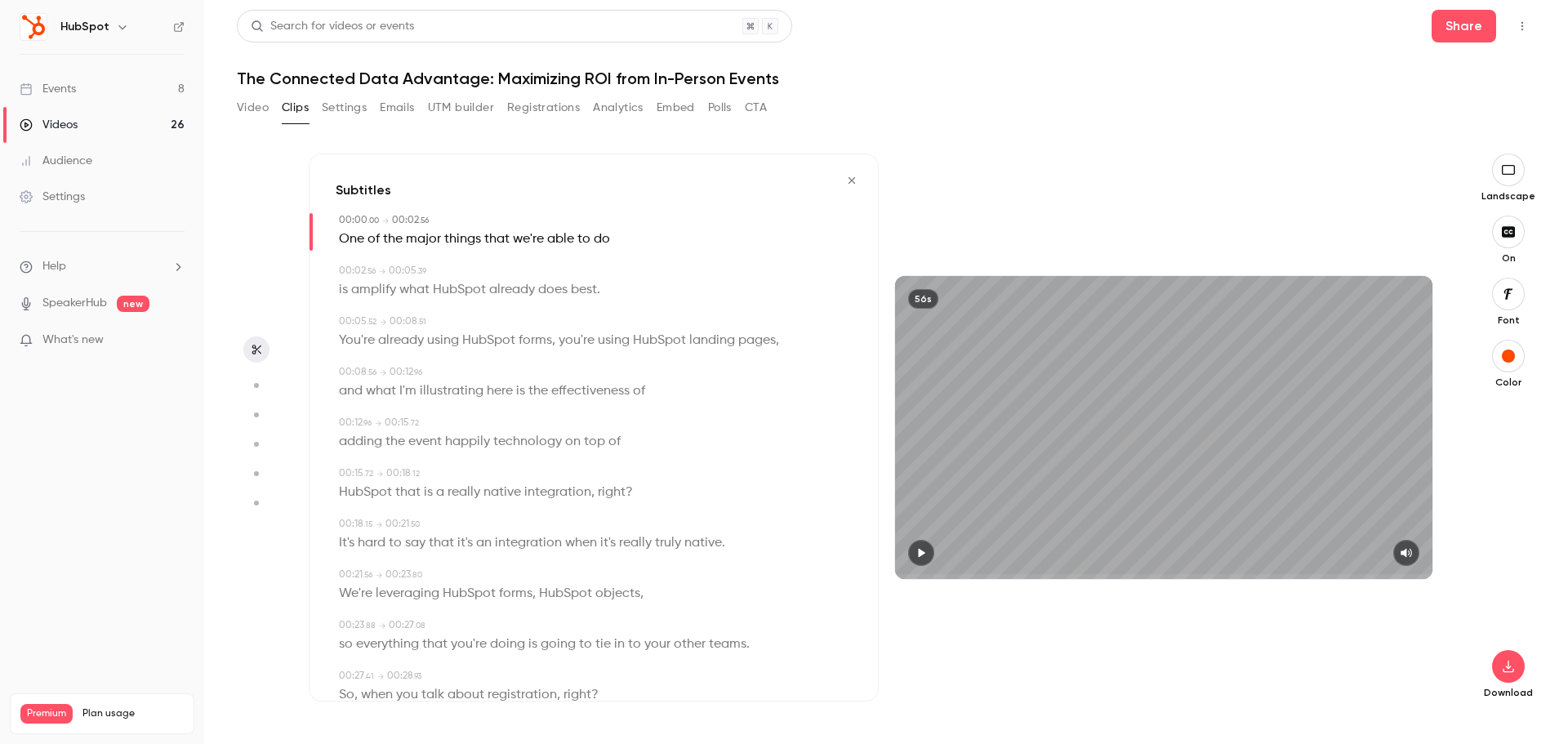
click at [966, 403] on div "56s" at bounding box center [1163, 427] width 537 height 302
click at [1510, 362] on div "button" at bounding box center [1508, 357] width 13 height 13
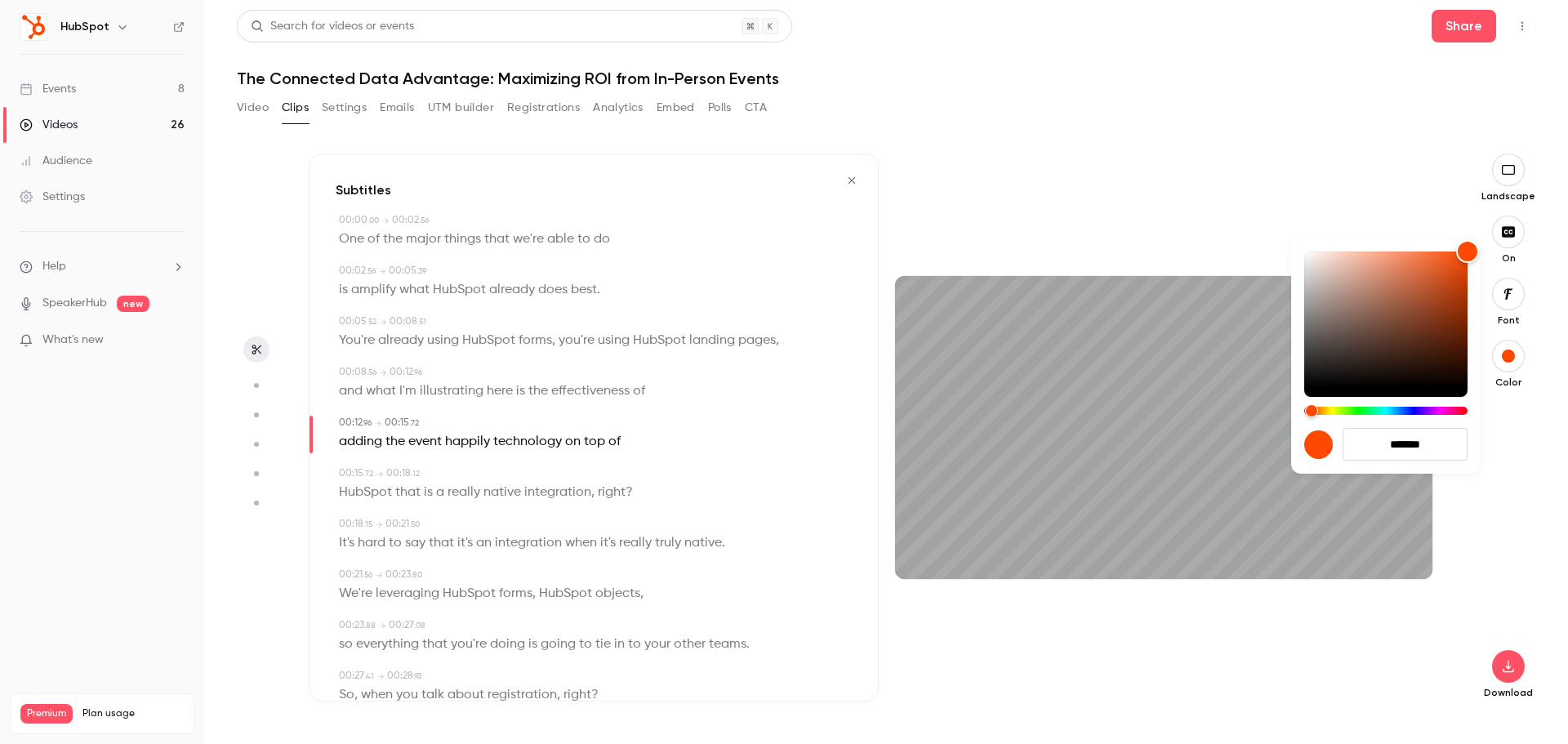
click at [1512, 443] on div at bounding box center [784, 372] width 1568 height 744
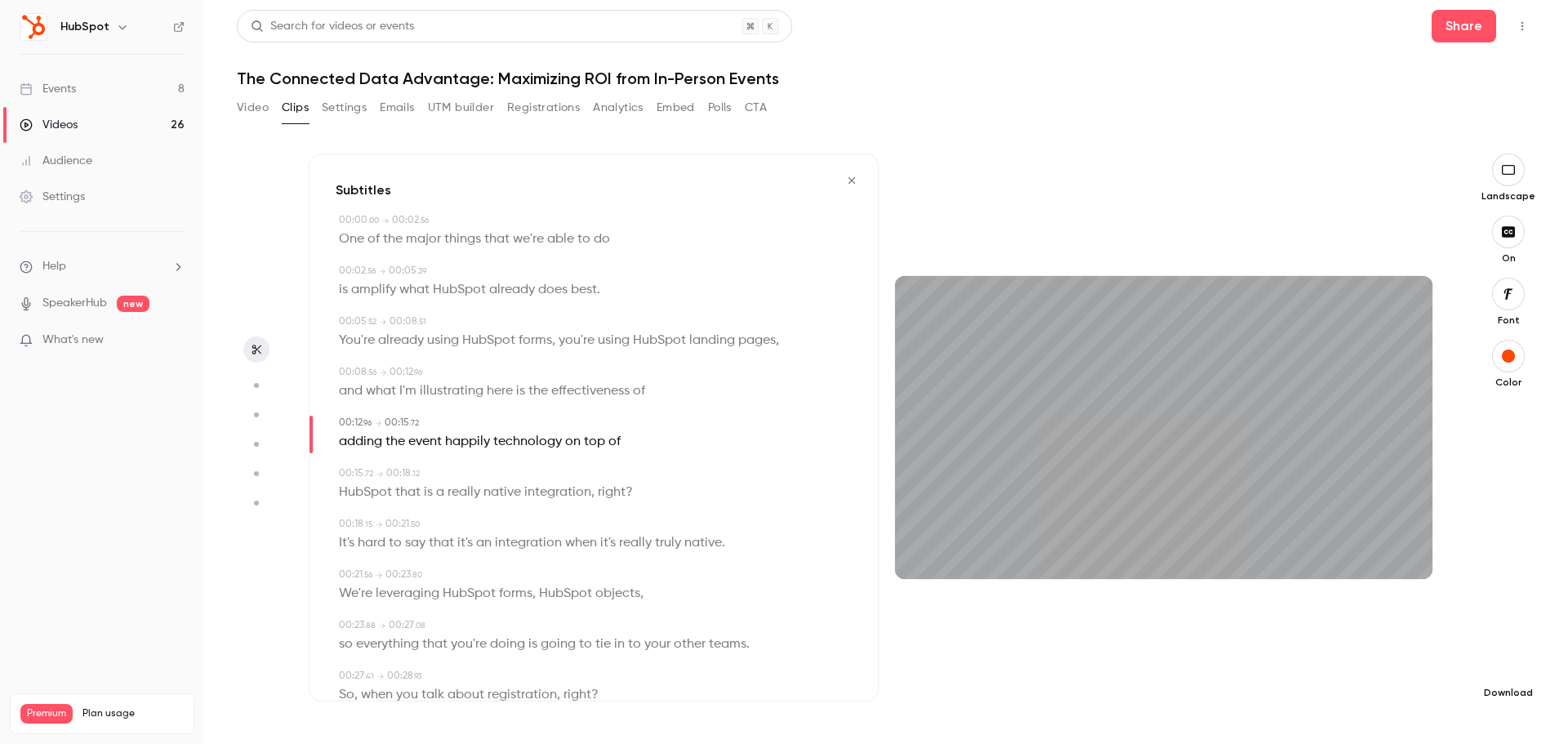
click at [1510, 669] on icon "button" at bounding box center [1508, 667] width 20 height 13
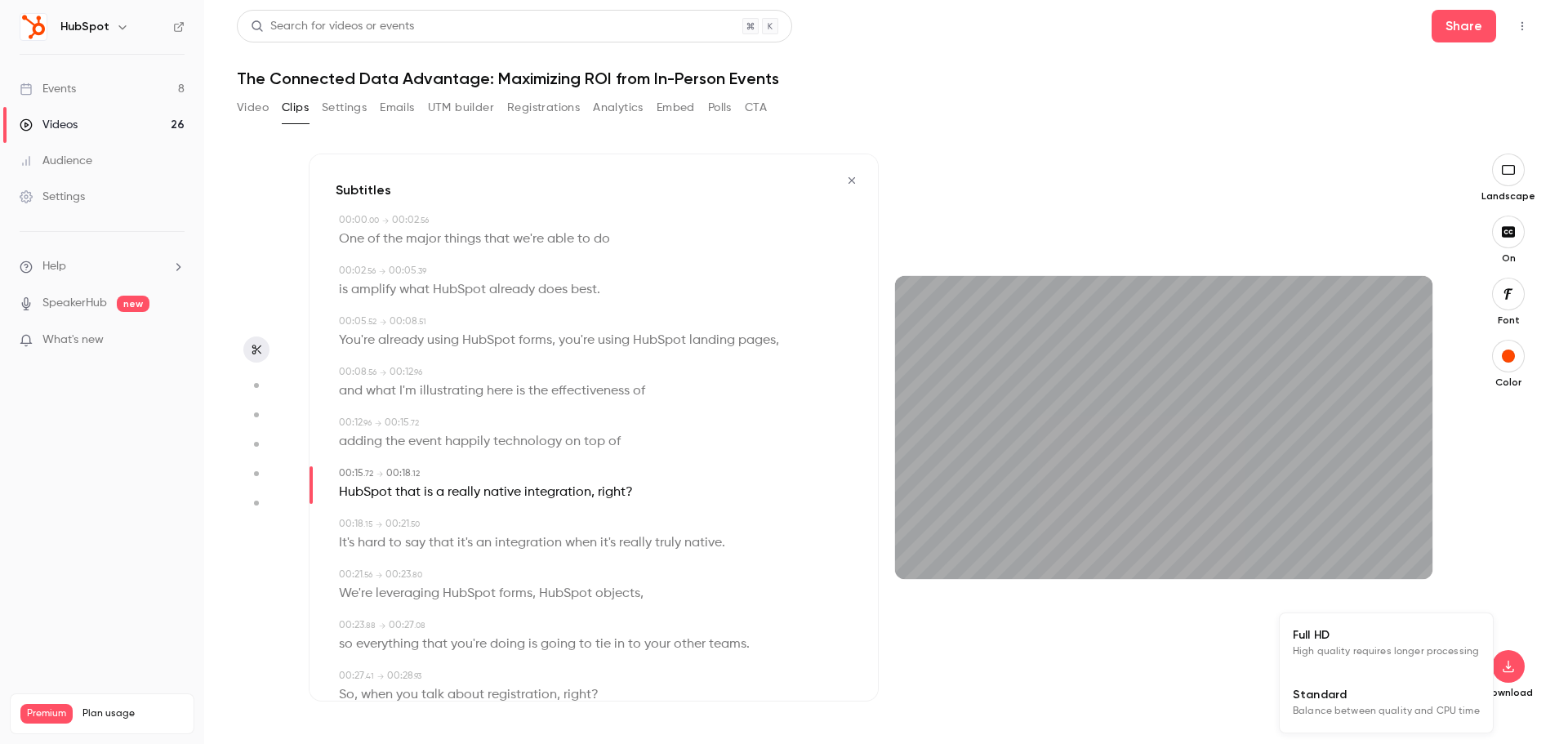
click at [1416, 695] on span "Standard" at bounding box center [1386, 695] width 187 height 17
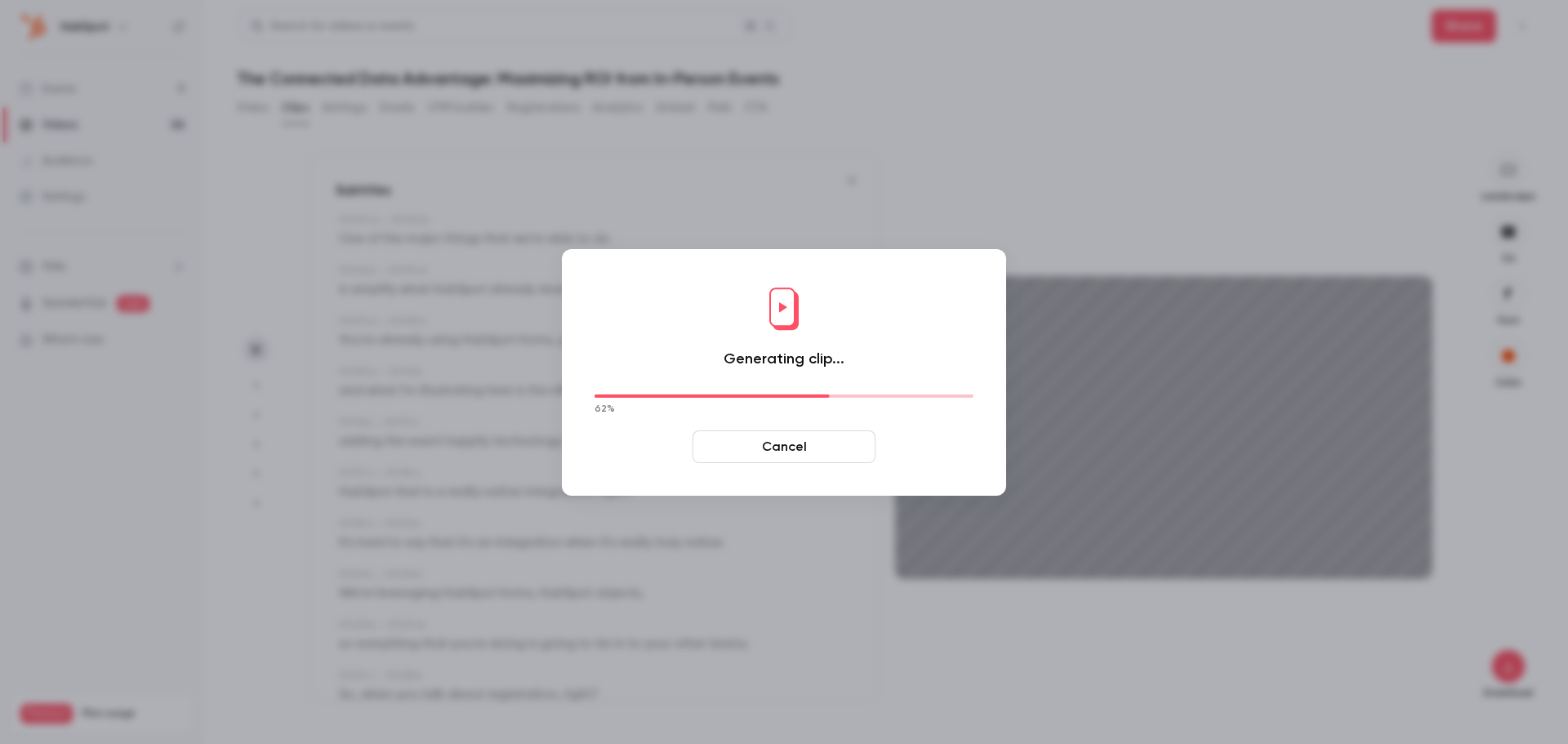
type input "****"
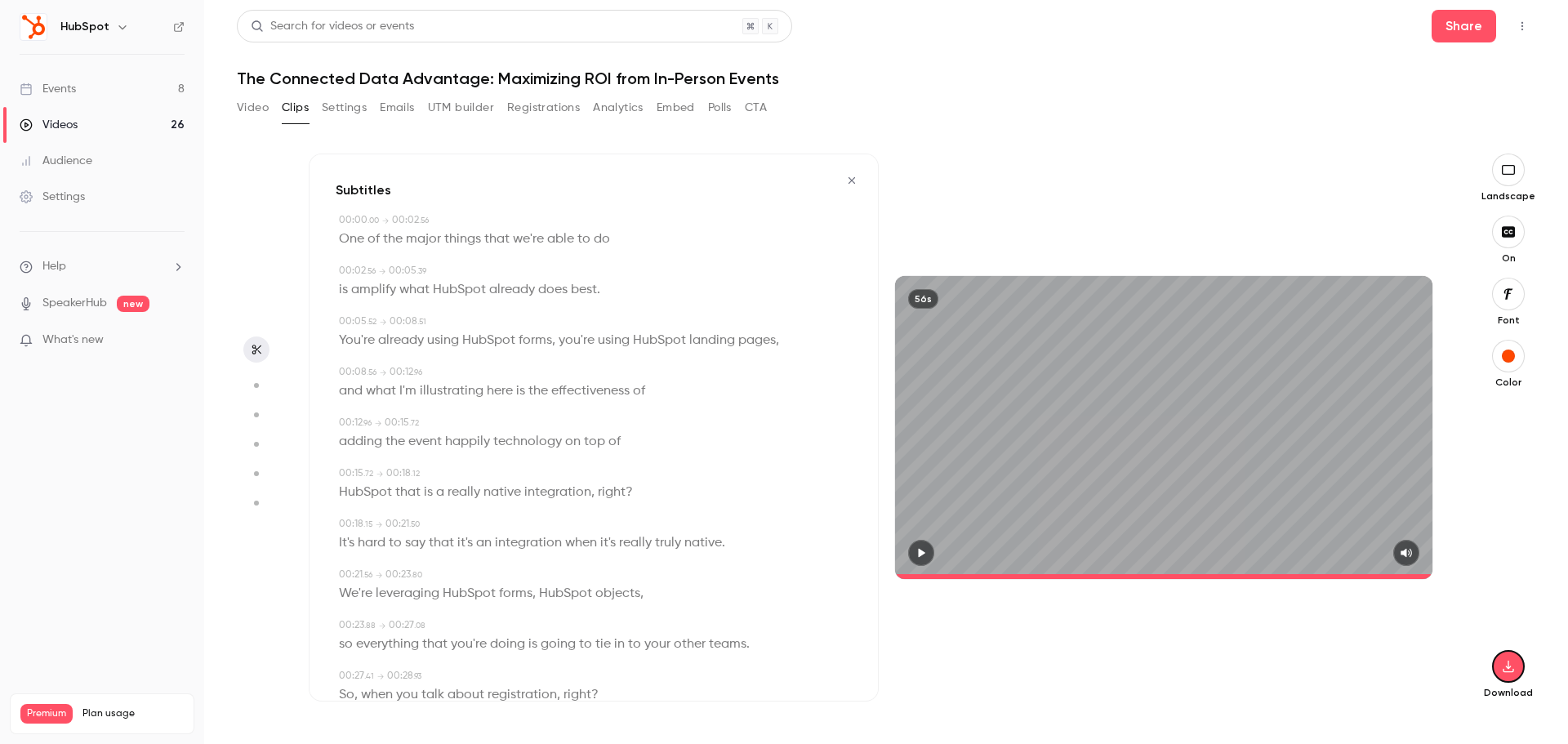
click at [610, 107] on button "Analytics" at bounding box center [618, 107] width 51 height 26
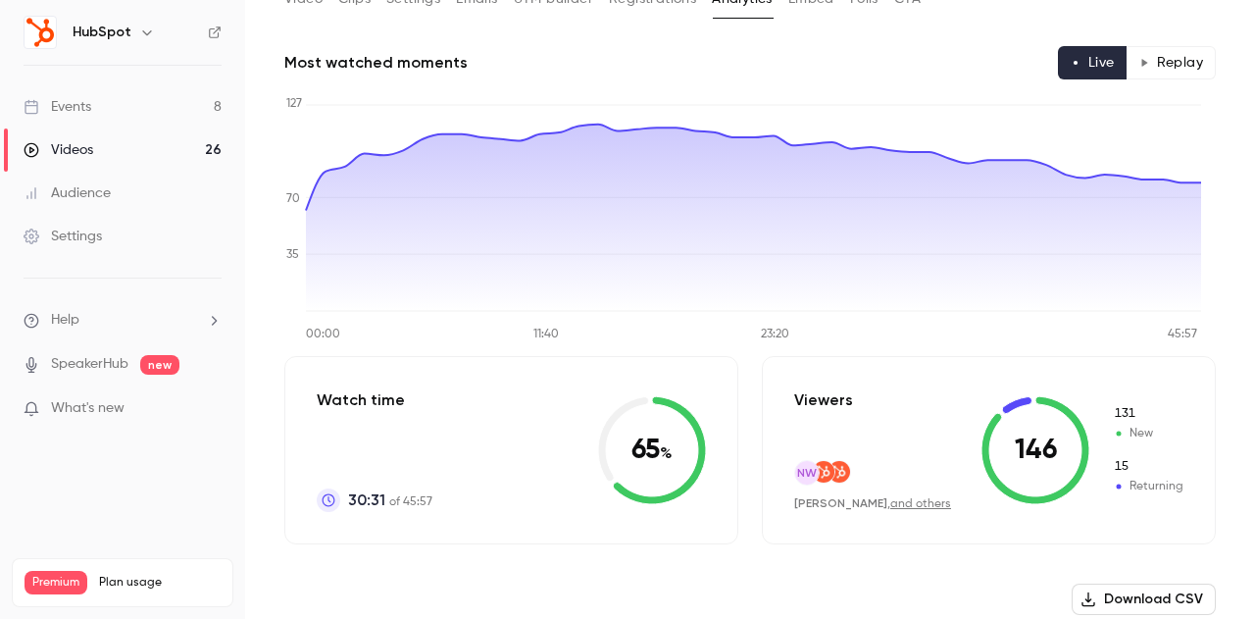
scroll to position [98, 0]
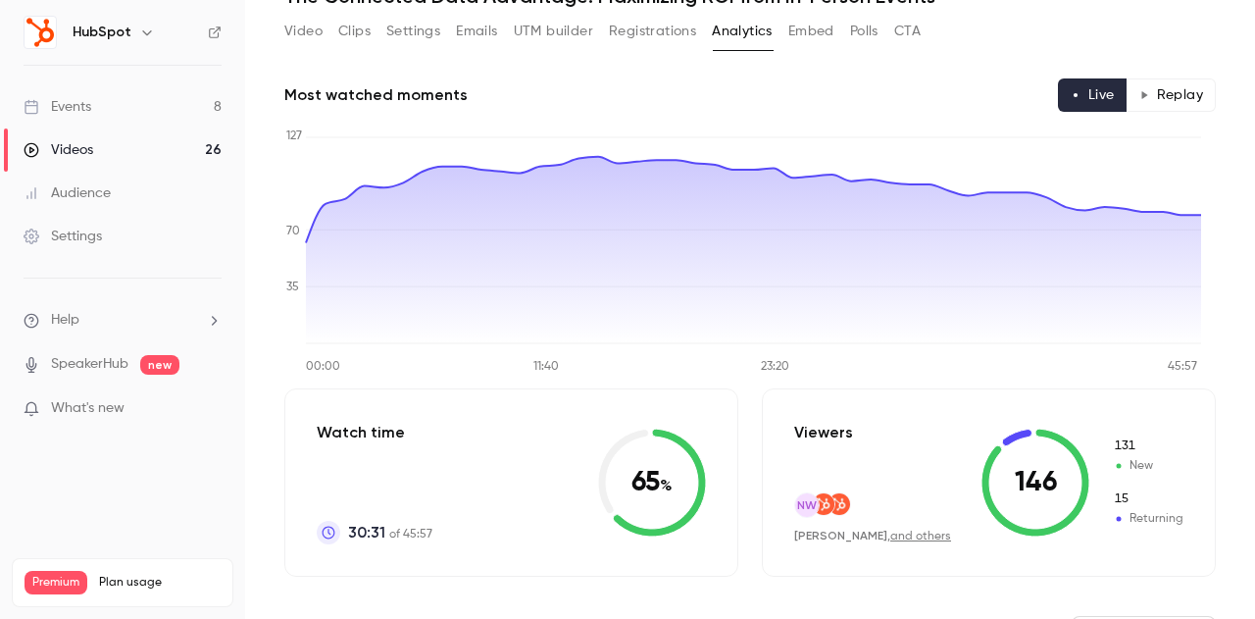
click at [668, 29] on button "Registrations" at bounding box center [652, 31] width 87 height 31
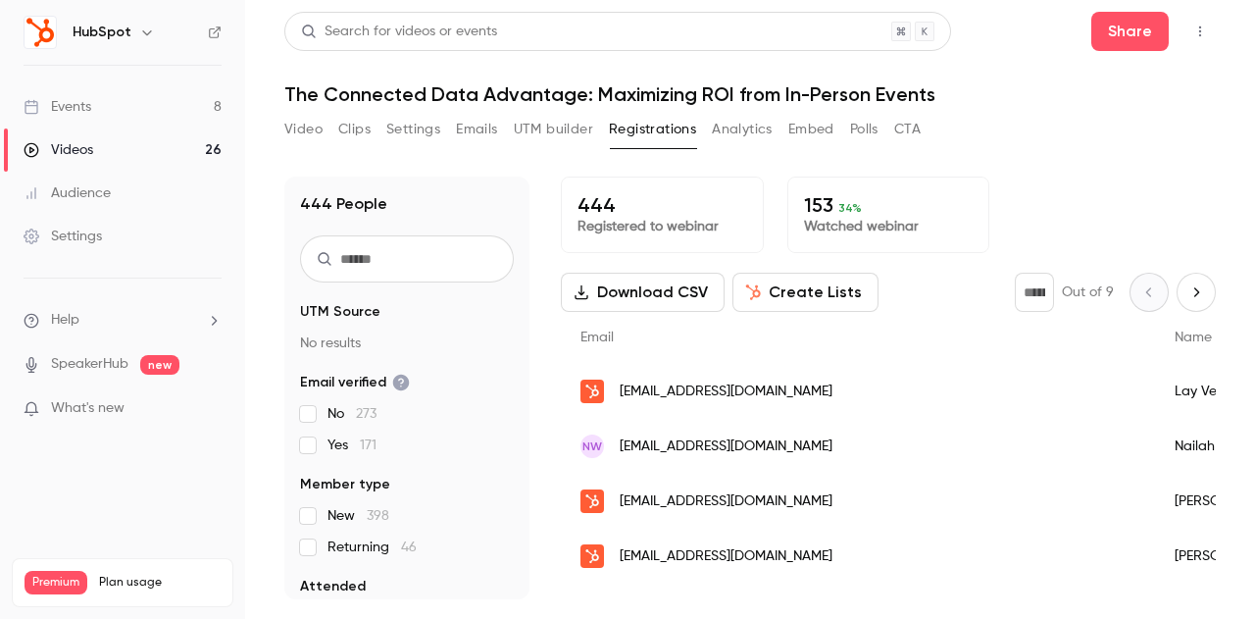
click at [722, 126] on button "Analytics" at bounding box center [742, 129] width 61 height 31
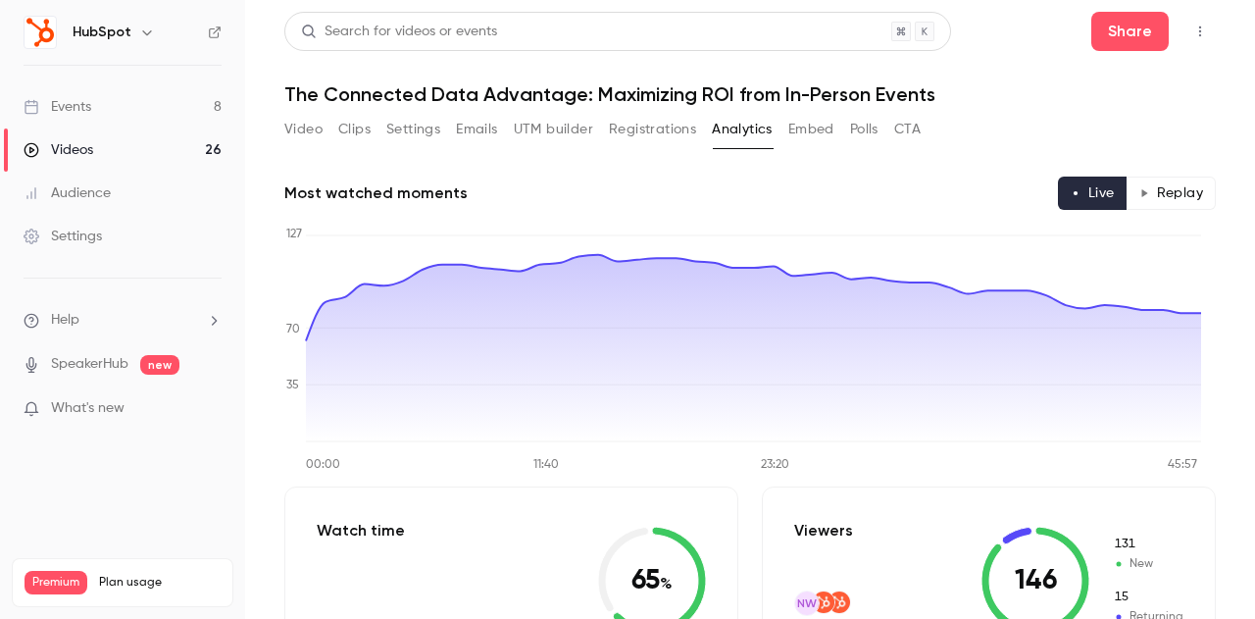
click at [851, 126] on button "Polls" at bounding box center [864, 129] width 28 height 31
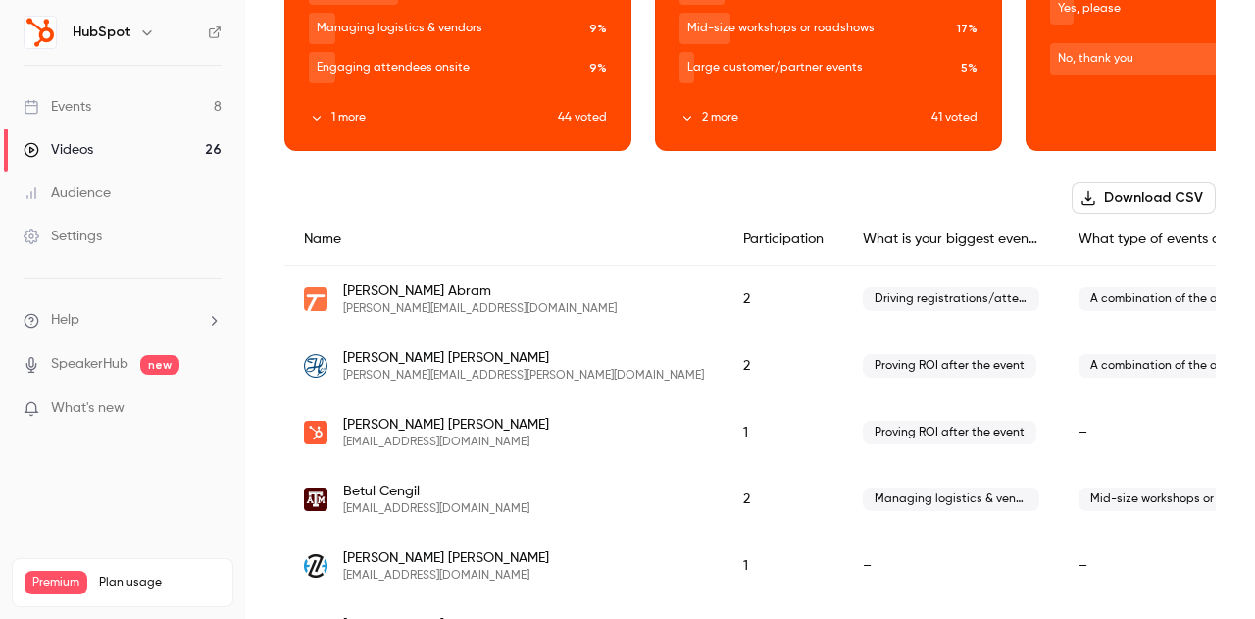
scroll to position [98, 0]
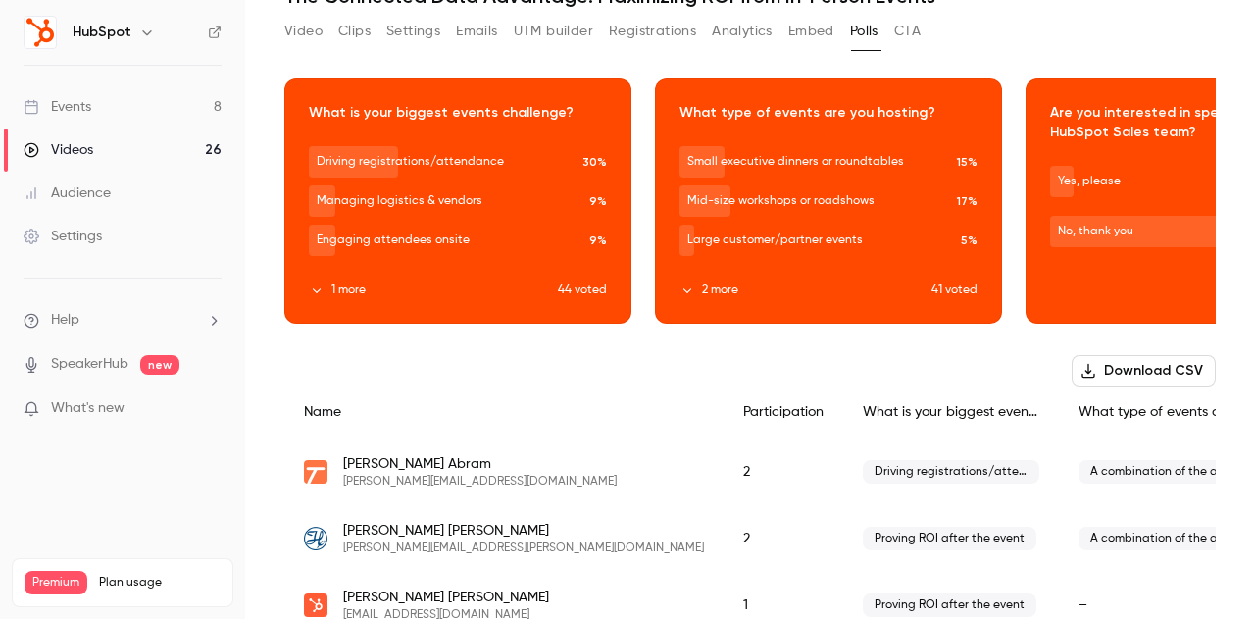
click at [461, 183] on icon "button" at bounding box center [458, 187] width 16 height 14
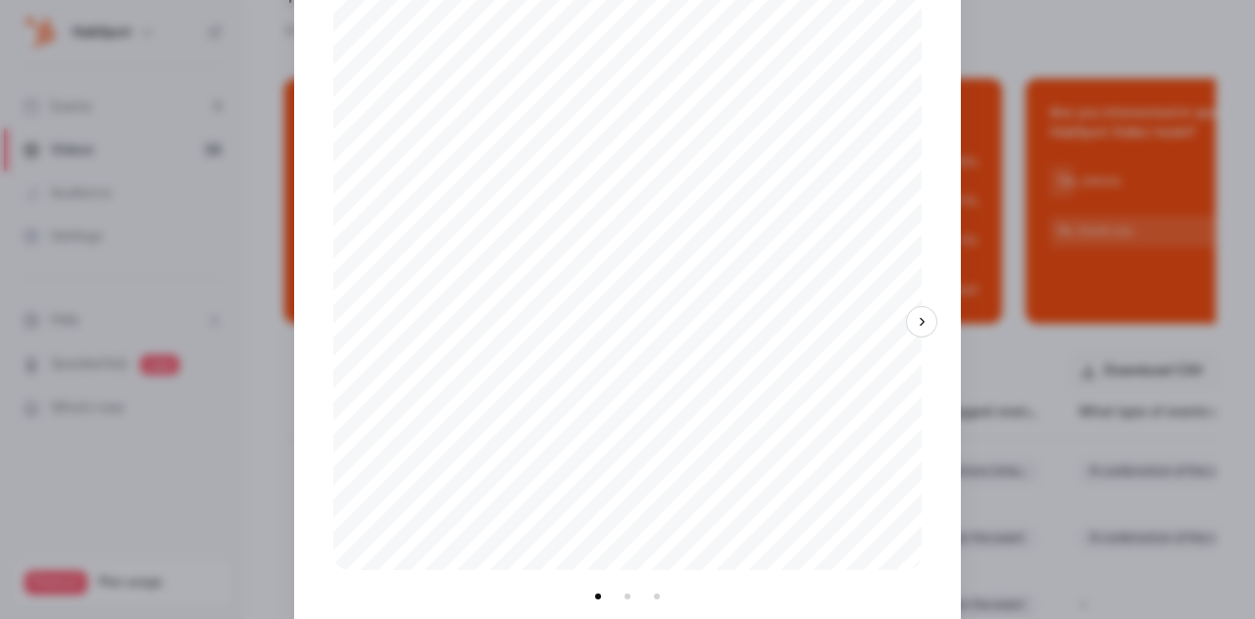
click at [929, 328] on button "button" at bounding box center [921, 321] width 31 height 31
click at [926, 510] on div "Download image Copy to clipboard" at bounding box center [627, 309] width 667 height 735
click at [919, 325] on icon "button" at bounding box center [922, 322] width 14 height 14
click at [1046, 334] on div at bounding box center [627, 309] width 1255 height 619
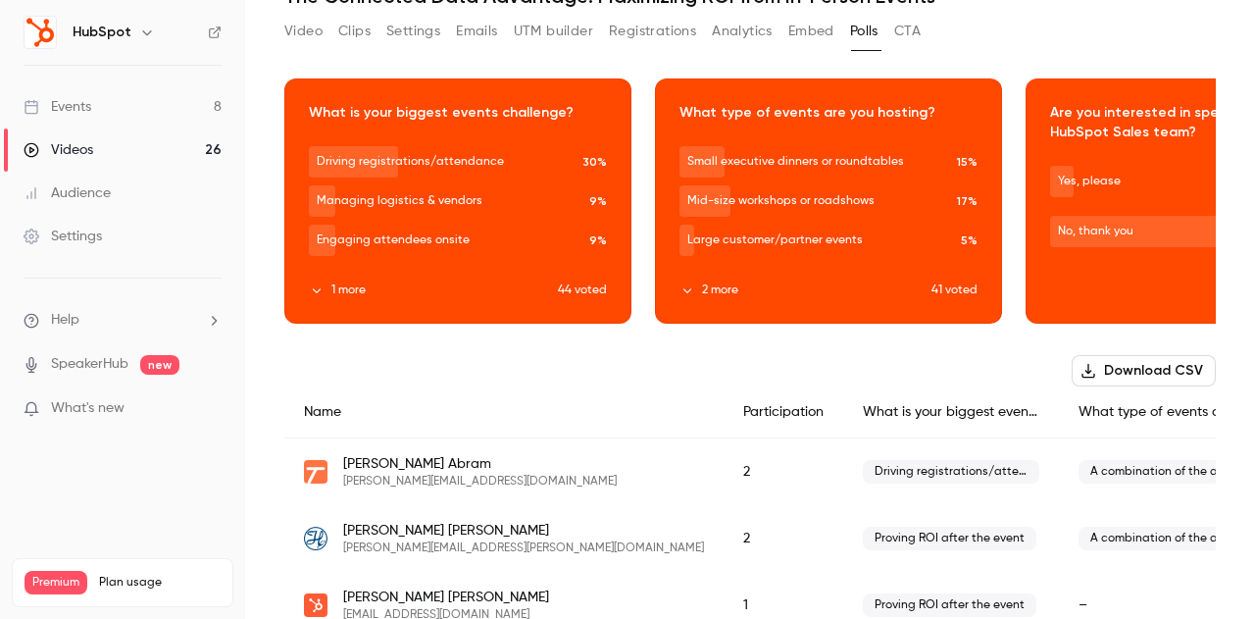
click at [1170, 202] on div "Download image" at bounding box center [1199, 200] width 345 height 243
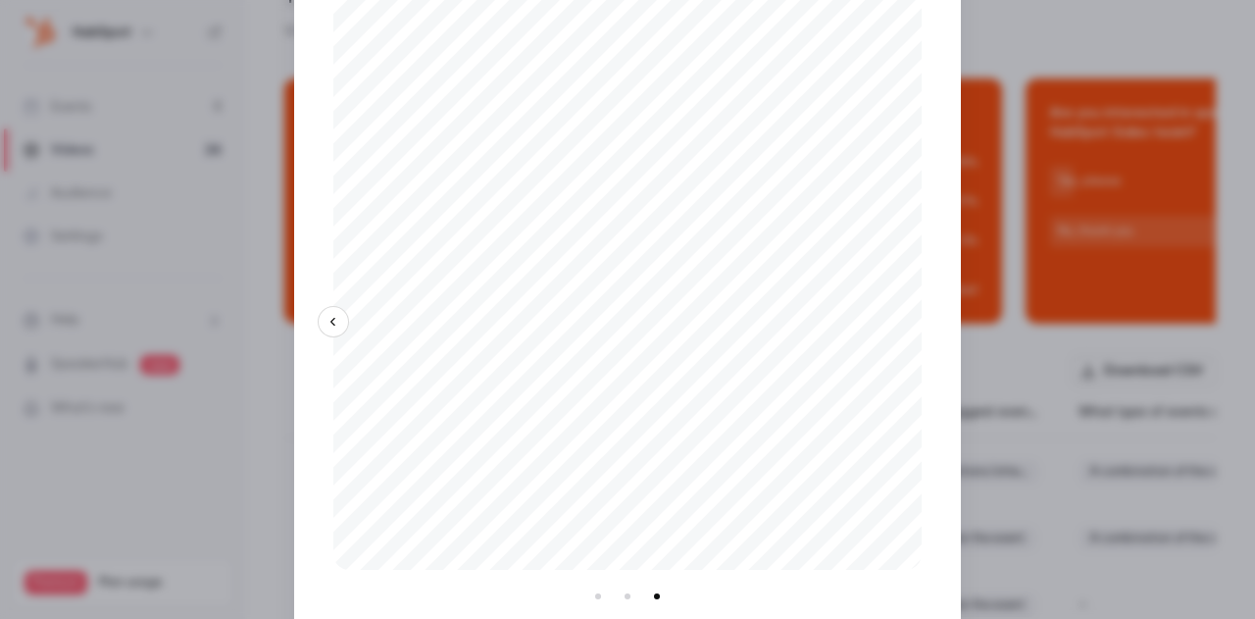
click at [1111, 306] on div at bounding box center [627, 309] width 1255 height 619
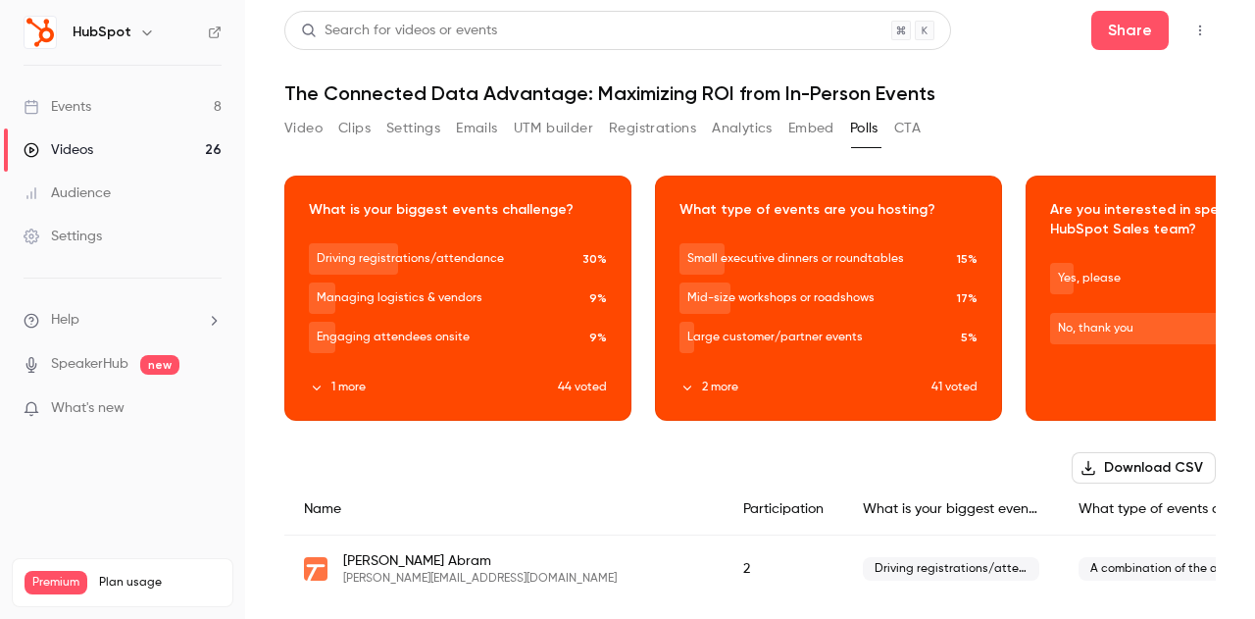
scroll to position [0, 0]
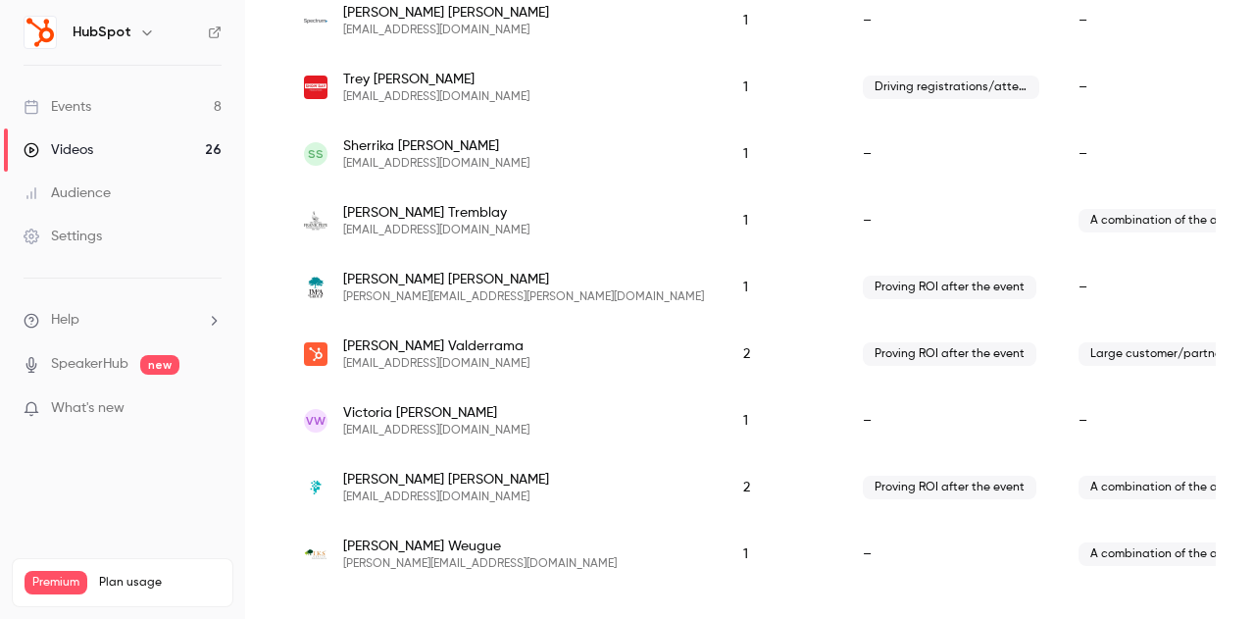
scroll to position [4031, 0]
drag, startPoint x: 484, startPoint y: 149, endPoint x: 347, endPoint y: 147, distance: 137.3
click at [346, 147] on div "SS [PERSON_NAME] [PERSON_NAME][EMAIL_ADDRESS][DOMAIN_NAME]" at bounding box center [504, 153] width 400 height 35
copy span "[EMAIL_ADDRESS][DOMAIN_NAME]"
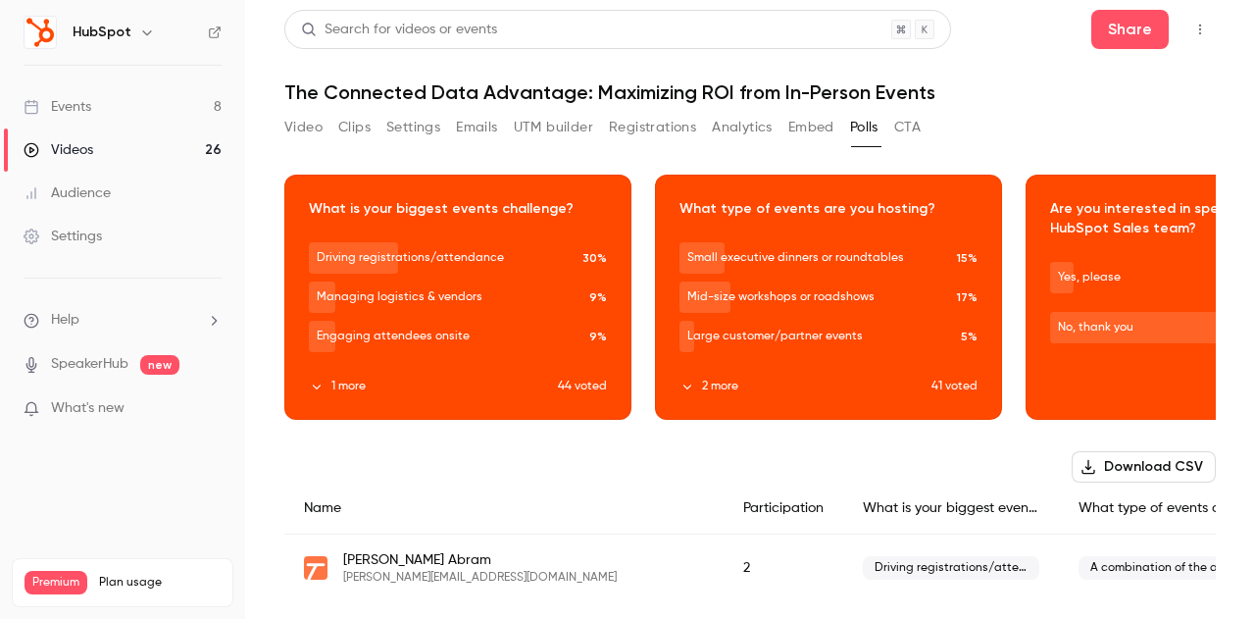
scroll to position [0, 0]
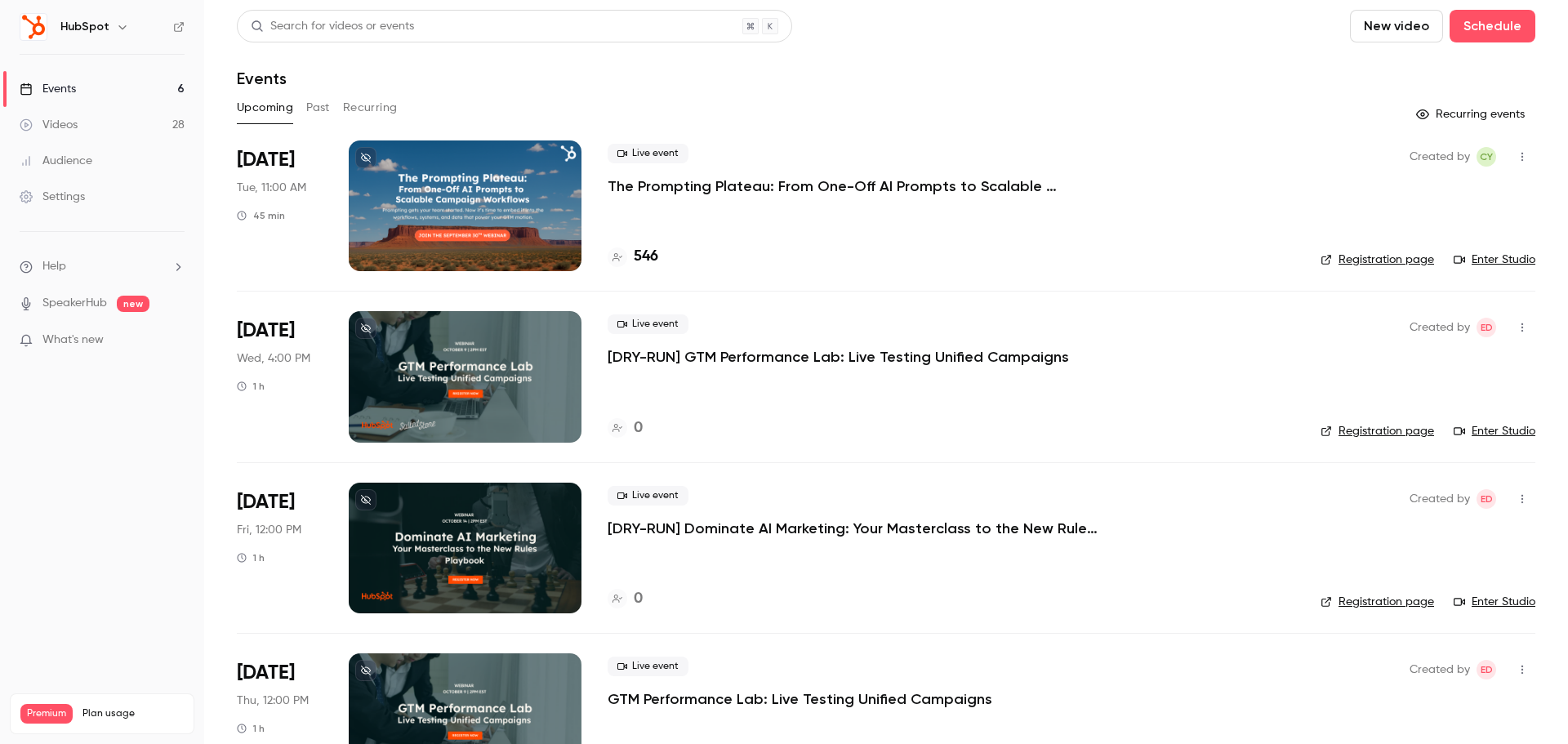
click at [322, 109] on button "Past" at bounding box center [318, 107] width 23 height 26
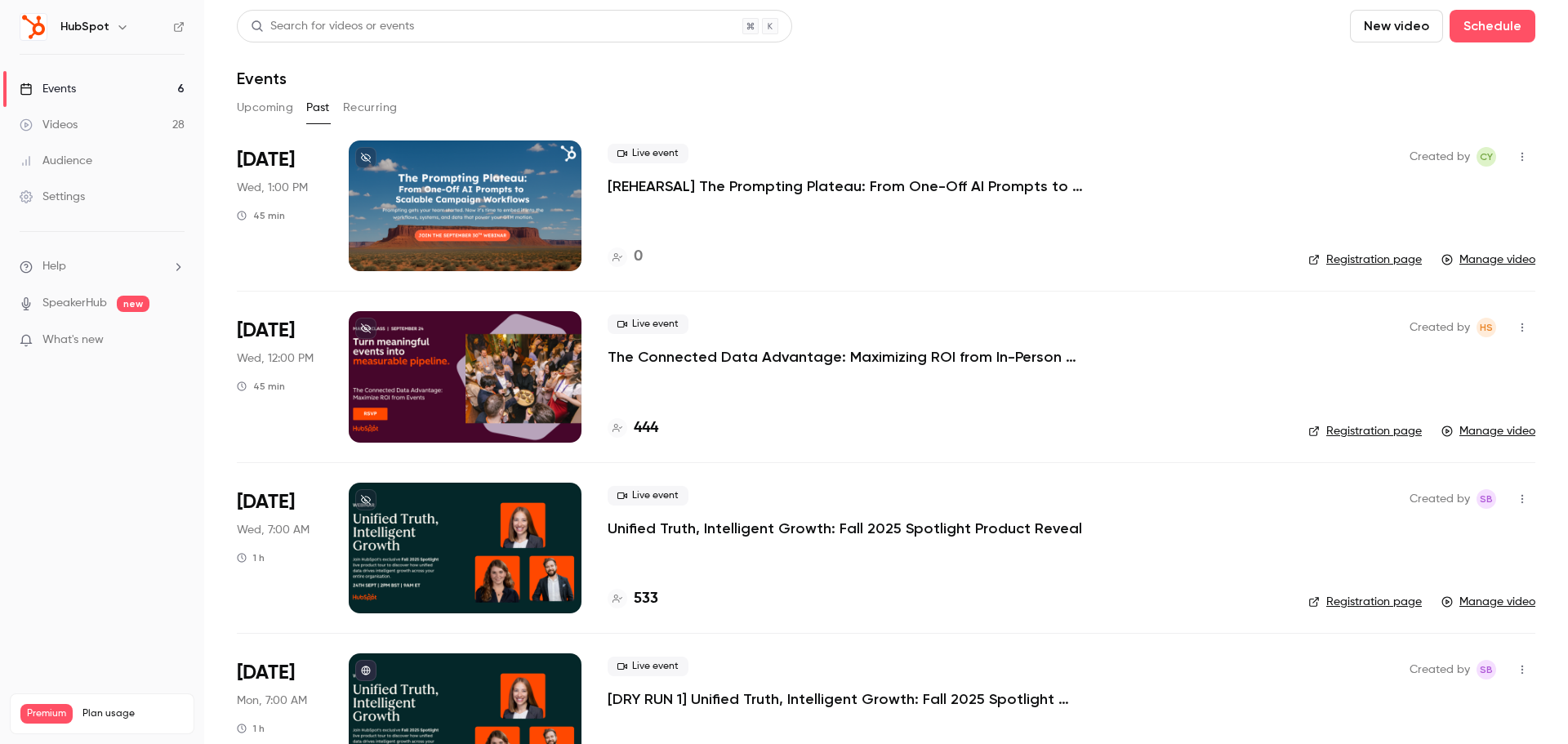
click at [769, 367] on p "The Connected Data Advantage: Maximizing ROI from In-Person Events" at bounding box center [853, 357] width 490 height 20
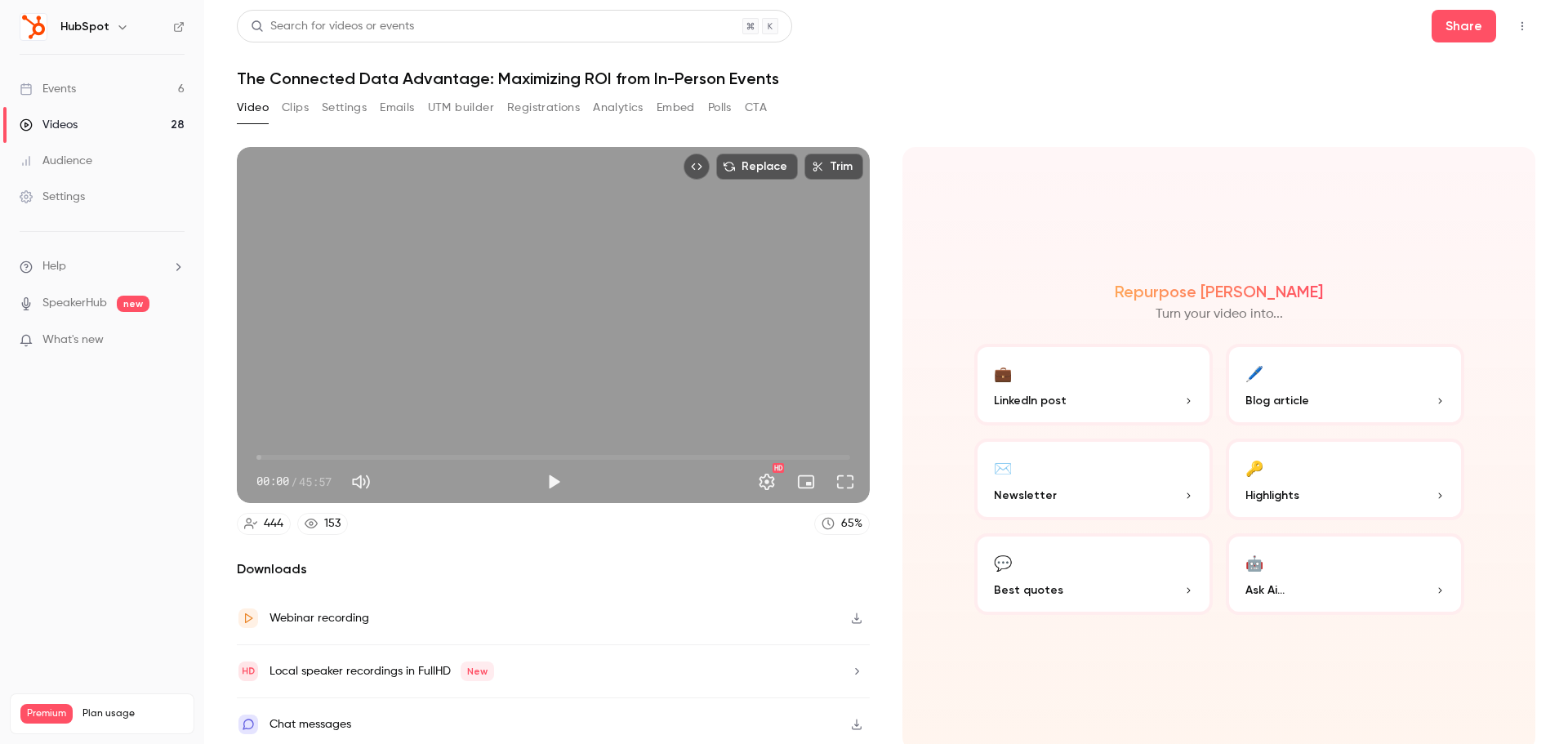
click at [711, 111] on button "Polls" at bounding box center [719, 107] width 23 height 26
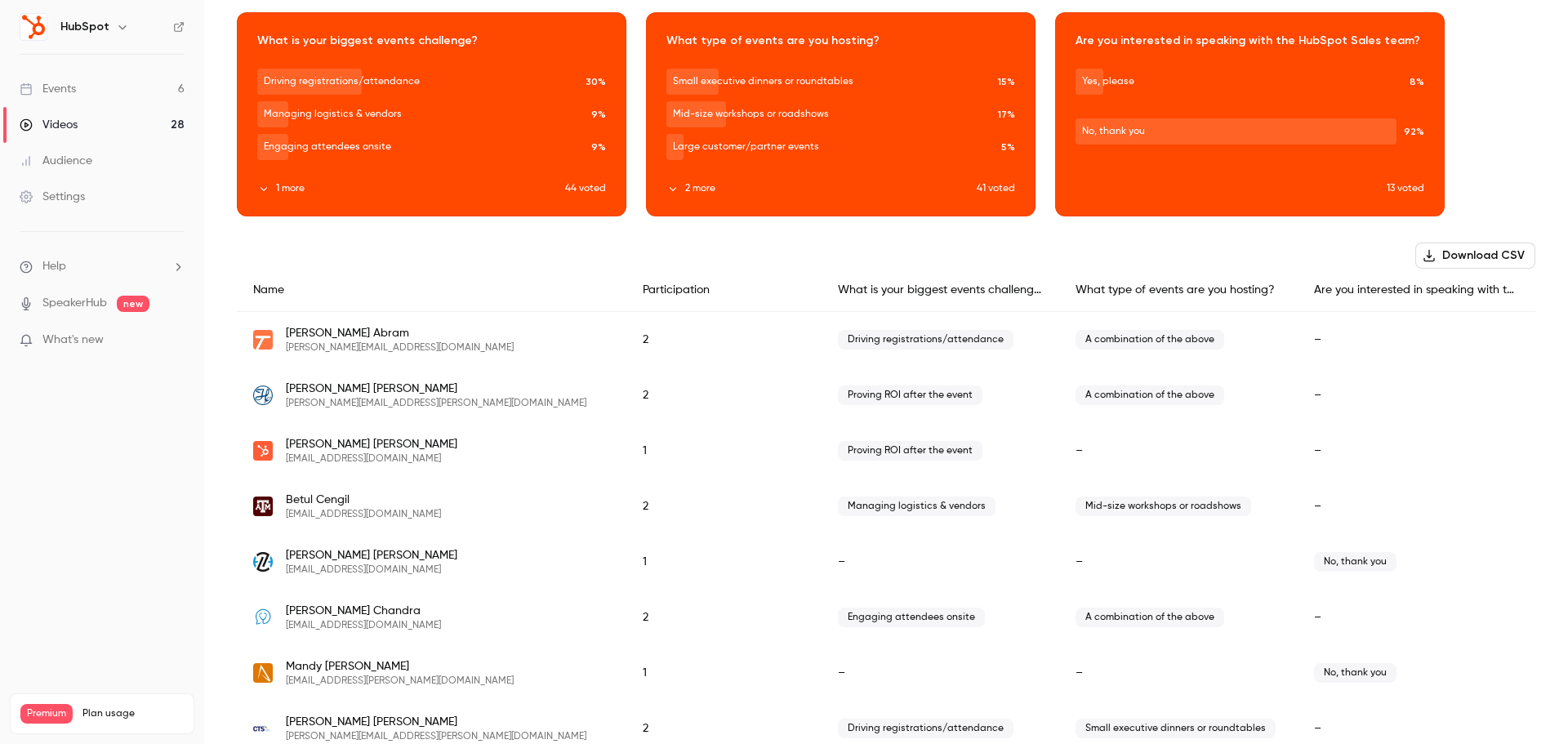
scroll to position [245, 0]
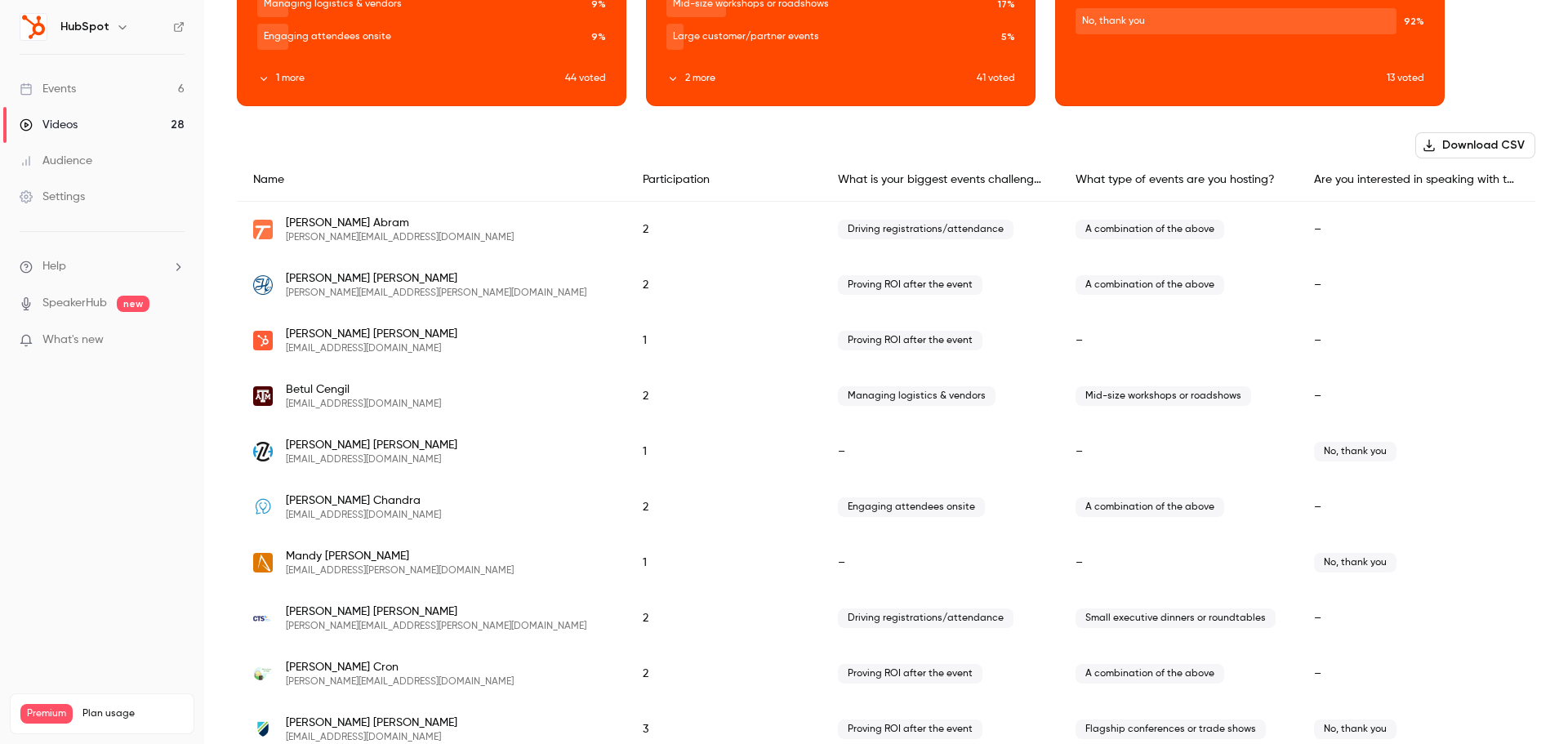
click at [1439, 183] on div "Are you interested in speaking with the HubSpot Sales team?" at bounding box center [1416, 180] width 238 height 43
